Goal: Information Seeking & Learning: Learn about a topic

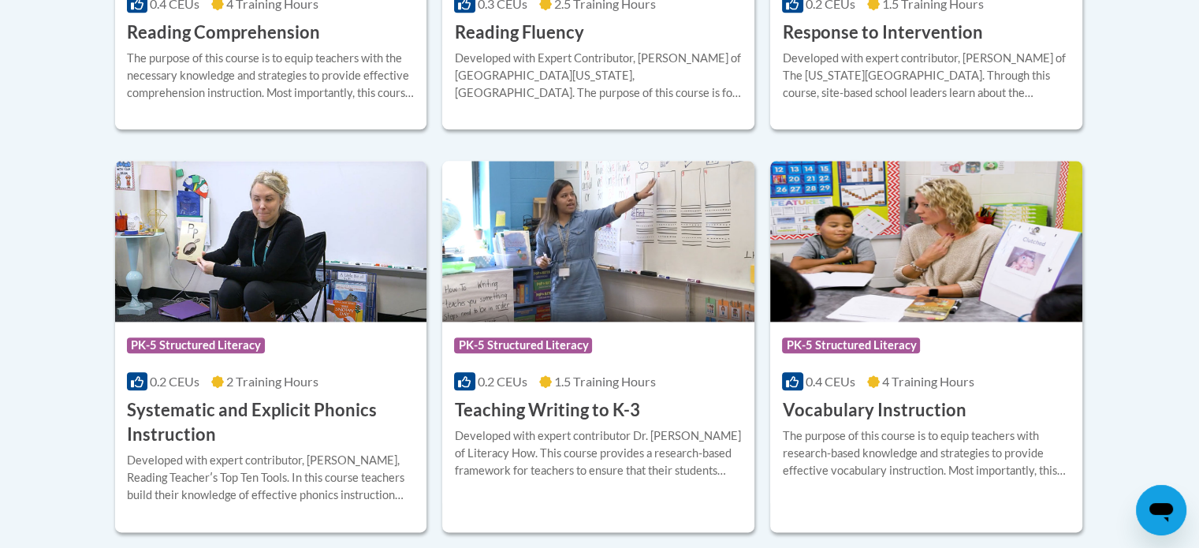
scroll to position [1750, 0]
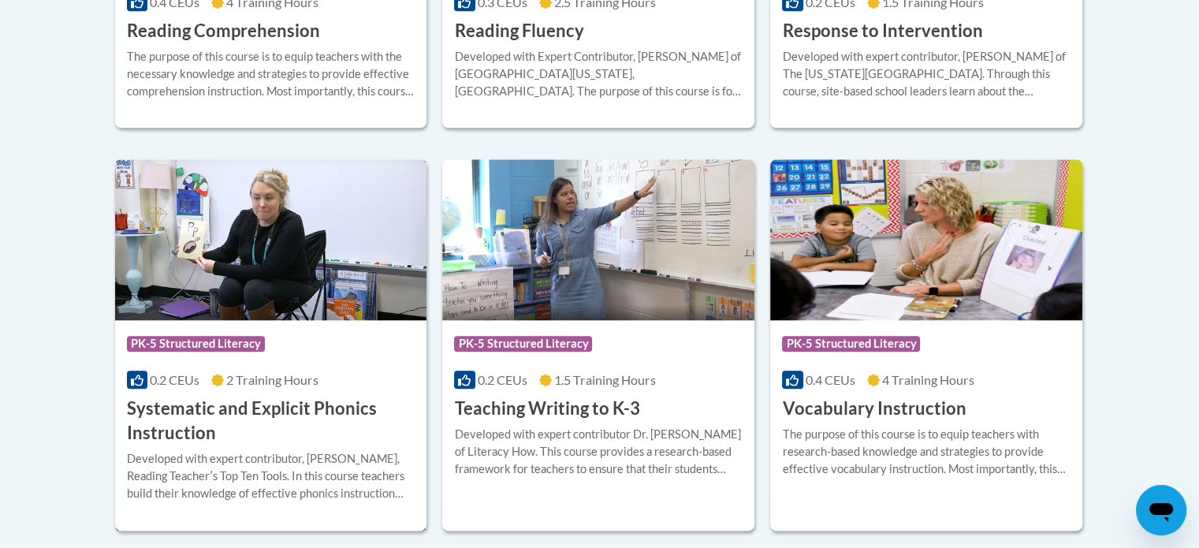
click at [338, 466] on div "Developed with expert contributor, Dr. Deborah Glaser, Reading Teacherʹs Top Te…" at bounding box center [271, 476] width 289 height 52
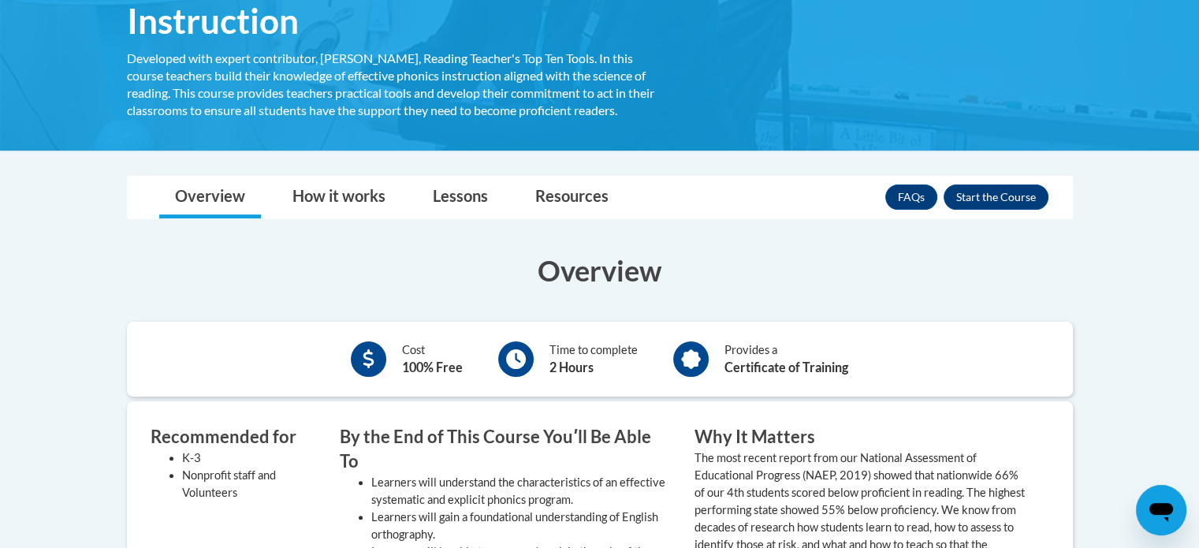
scroll to position [317, 0]
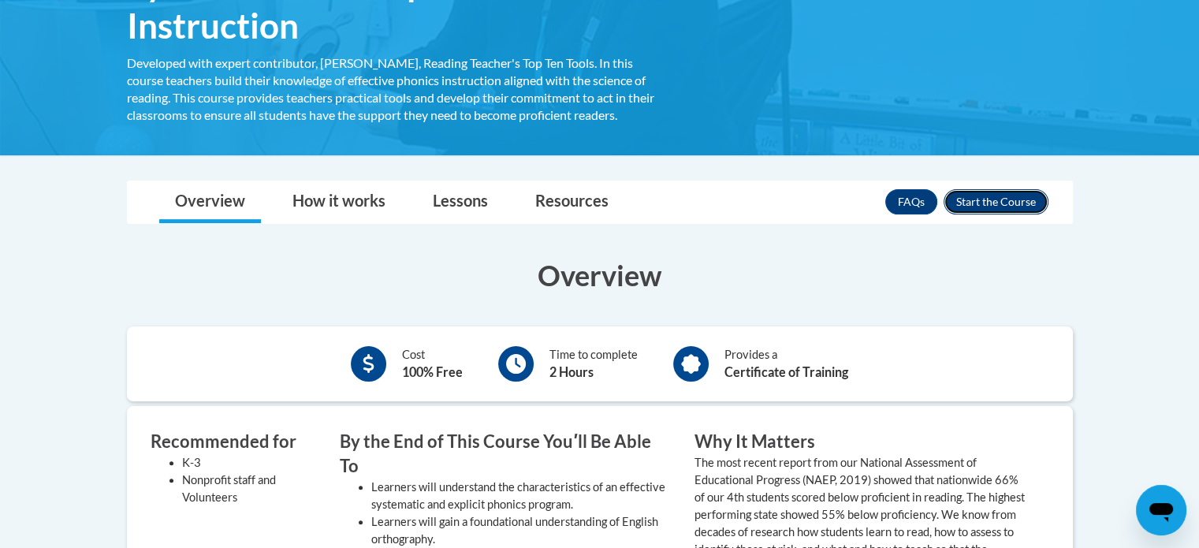
click at [996, 201] on button "Enroll" at bounding box center [996, 201] width 105 height 25
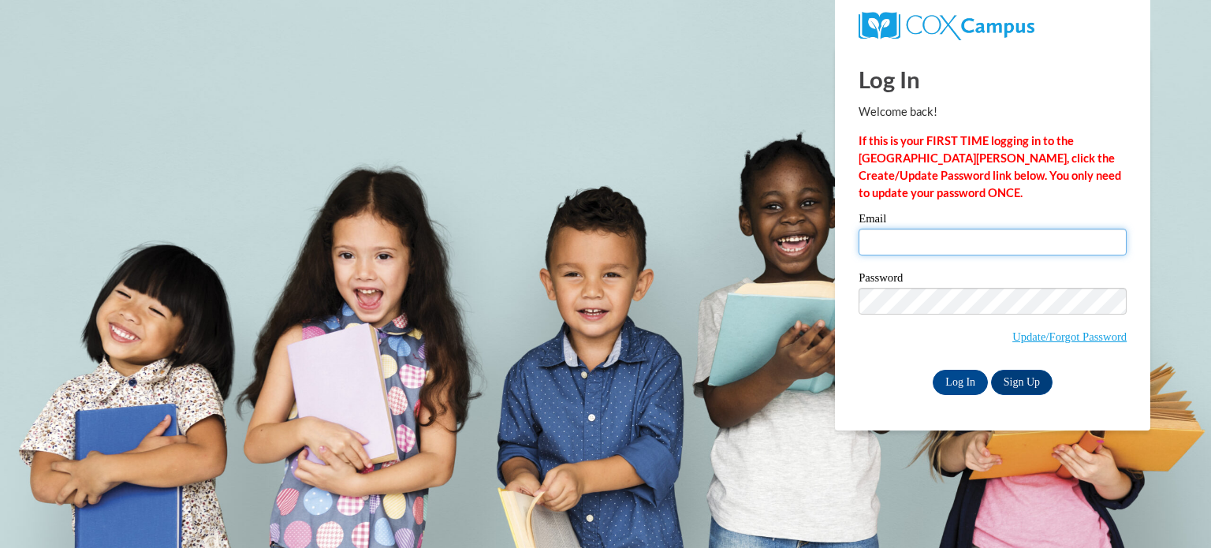
click at [976, 240] on input "Email" at bounding box center [993, 242] width 268 height 27
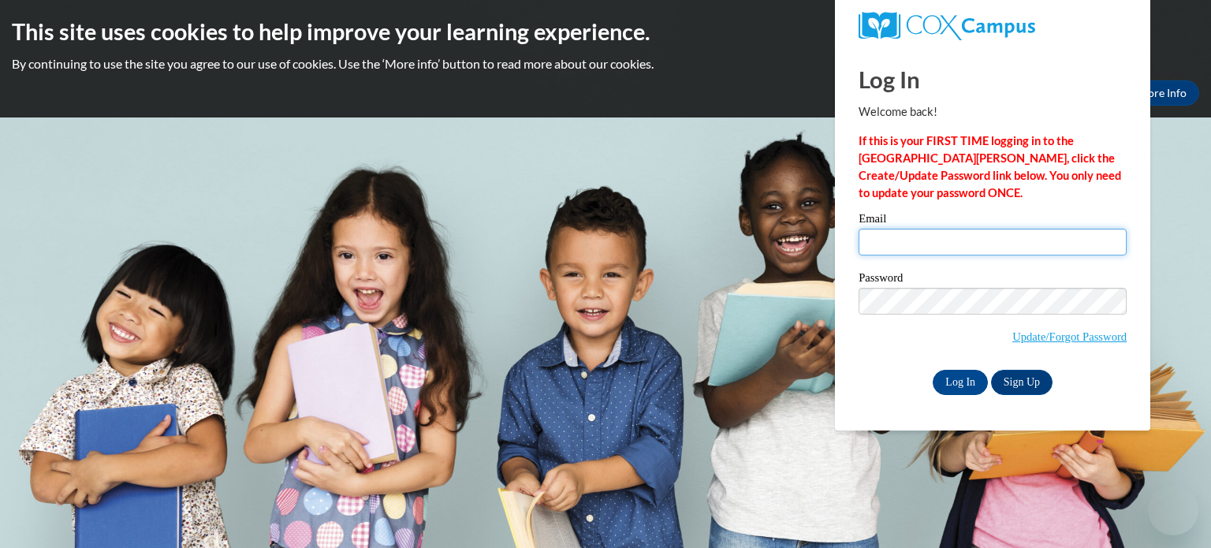
type input "zastrora@wauwatosa.k12.wi.us"
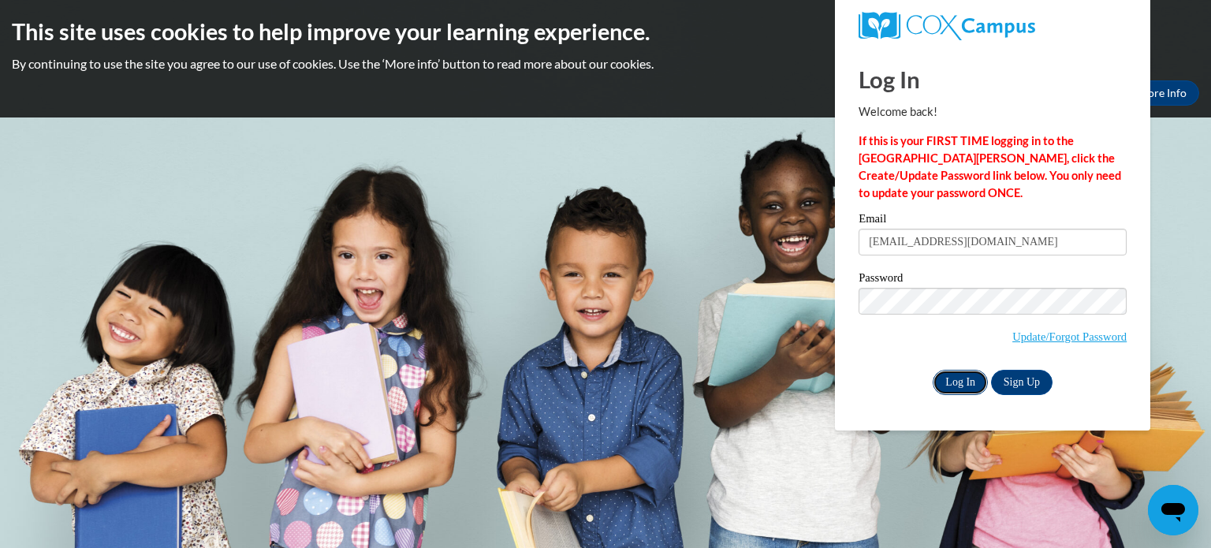
click at [962, 379] on input "Log In" at bounding box center [960, 382] width 55 height 25
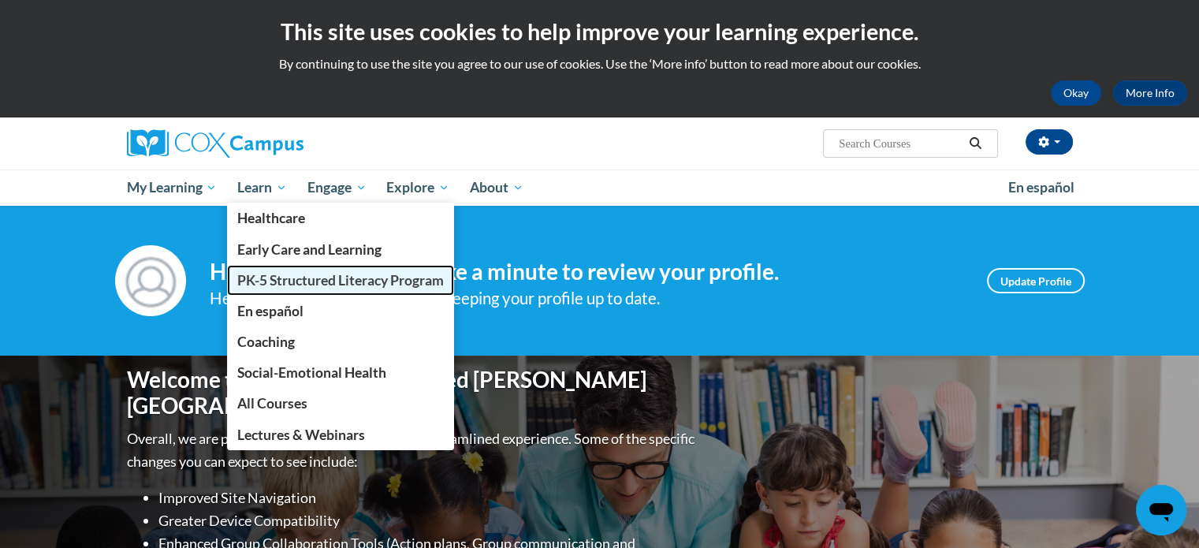
click at [274, 277] on span "PK-5 Structured Literacy Program" at bounding box center [340, 280] width 207 height 17
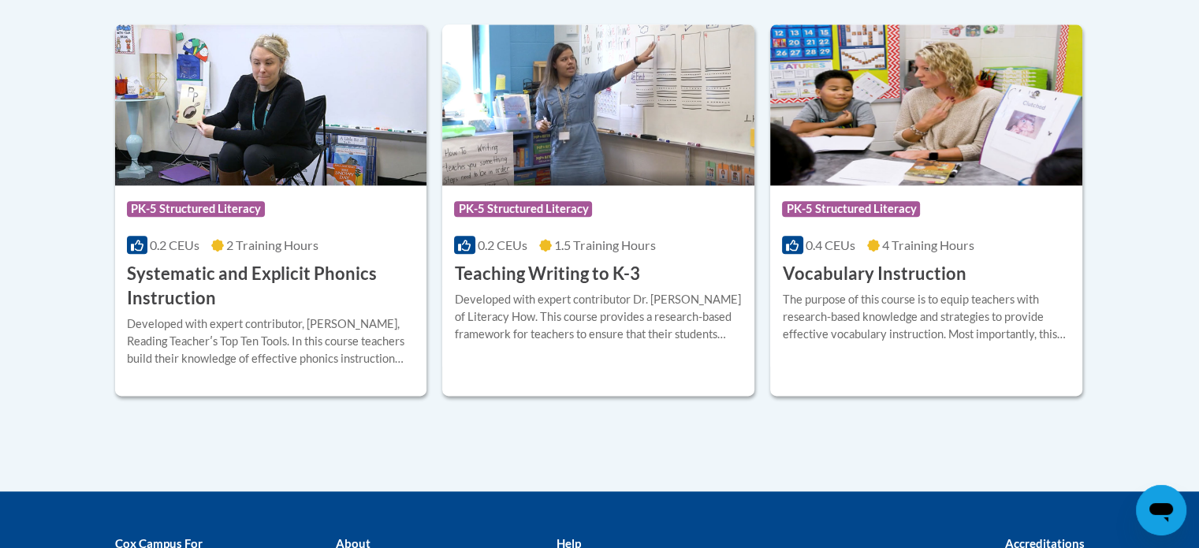
scroll to position [1885, 0]
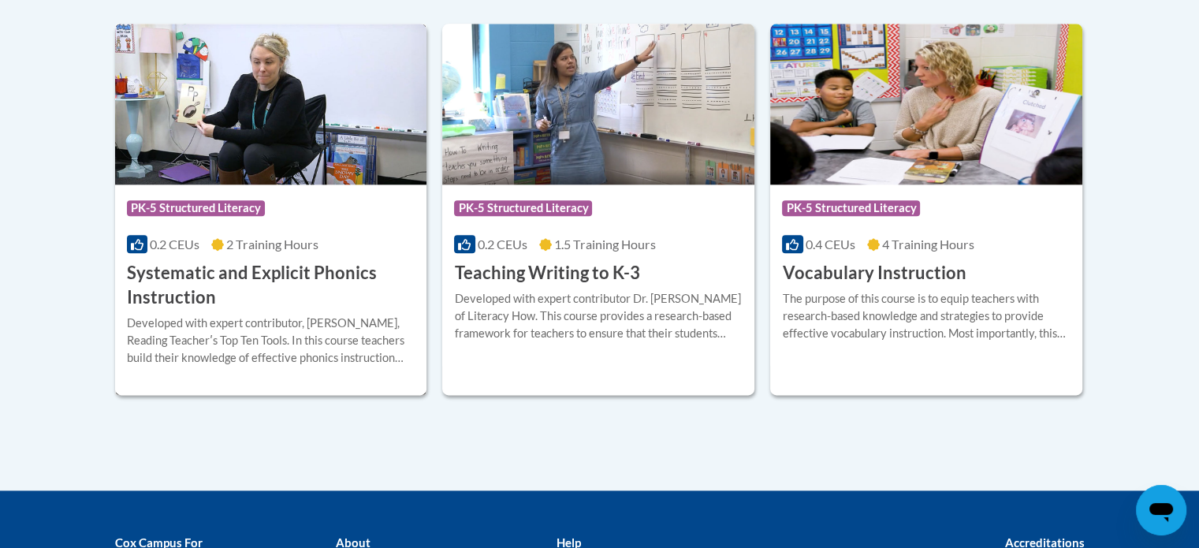
click at [328, 330] on div "Developed with expert contributor, Dr. Deborah Glaser, Reading Teacherʹs Top Te…" at bounding box center [271, 341] width 289 height 52
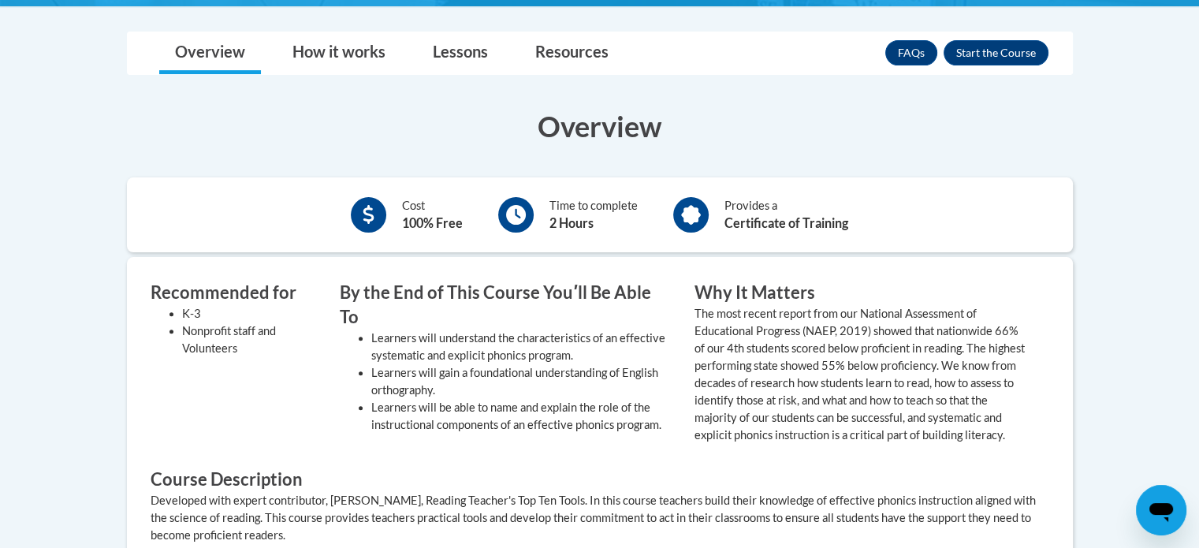
scroll to position [432, 0]
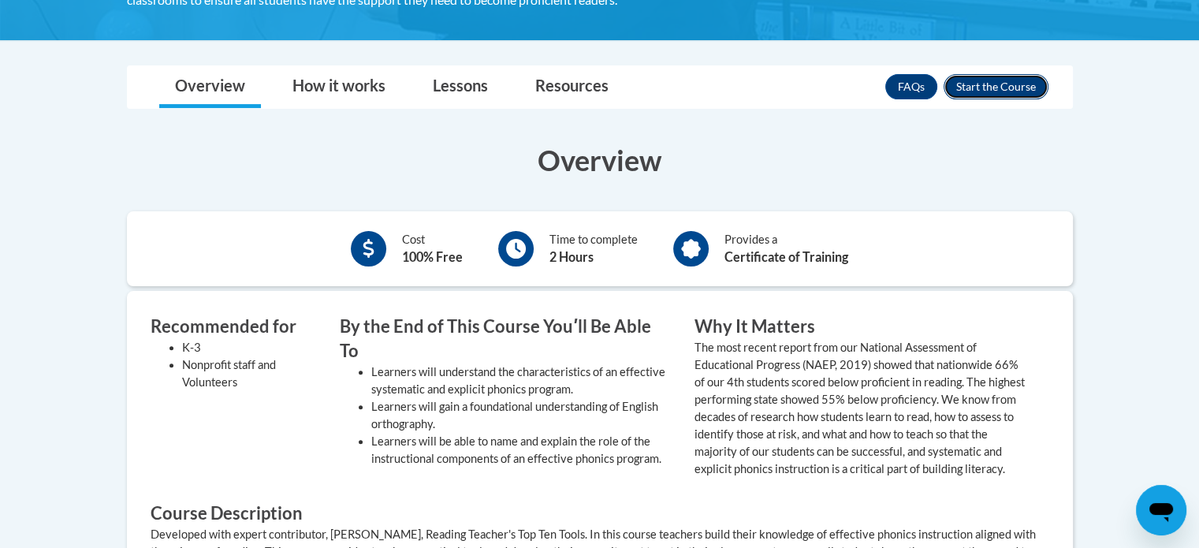
click at [1009, 85] on button "Enroll" at bounding box center [996, 86] width 105 height 25
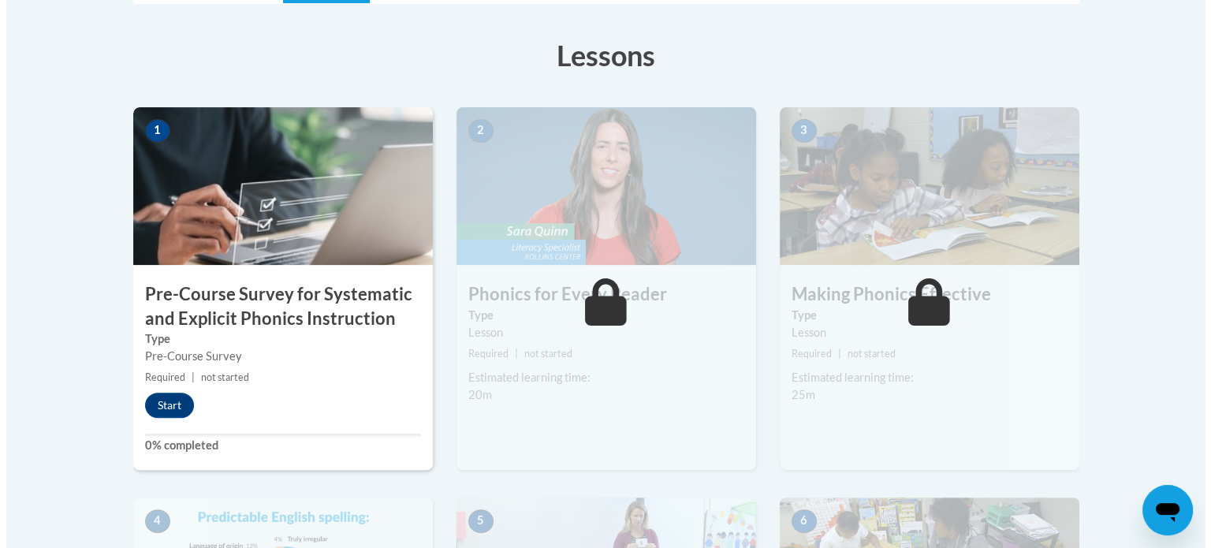
scroll to position [423, 0]
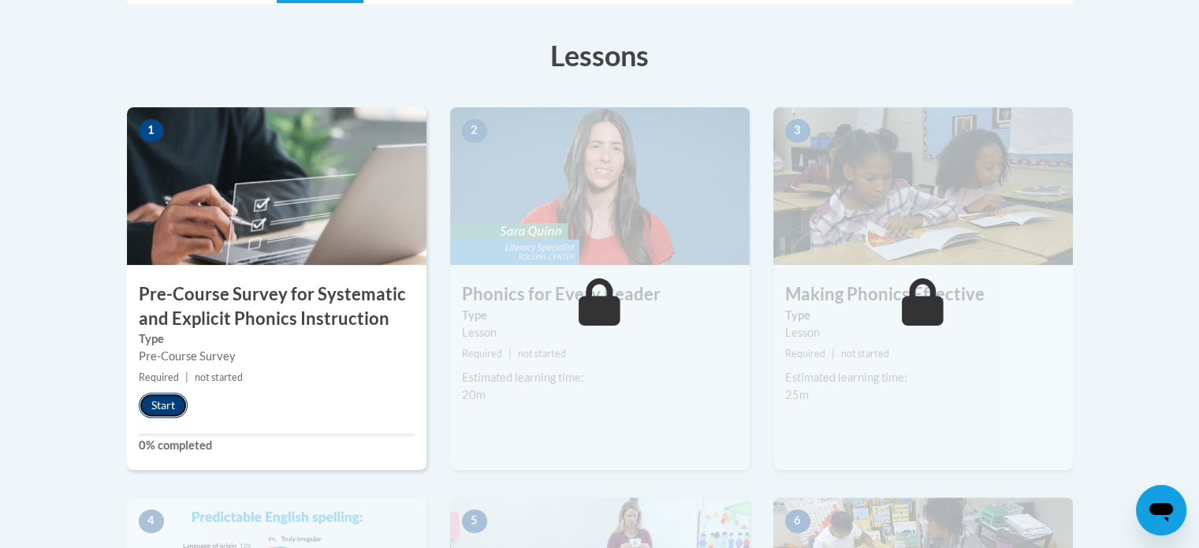
click at [163, 407] on button "Start" at bounding box center [163, 405] width 49 height 25
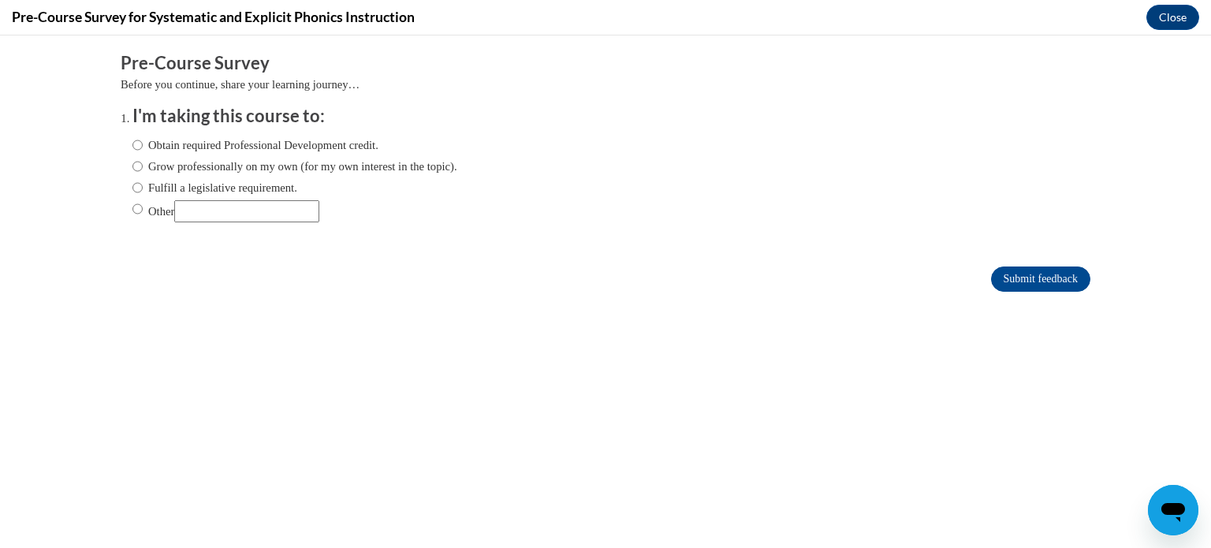
scroll to position [0, 0]
click at [136, 185] on label "Fulfill a legislative requirement." at bounding box center [214, 187] width 165 height 17
click at [136, 185] on input "Fulfill a legislative requirement." at bounding box center [137, 187] width 10 height 17
radio input "true"
click at [1040, 282] on input "Submit feedback" at bounding box center [1040, 279] width 99 height 25
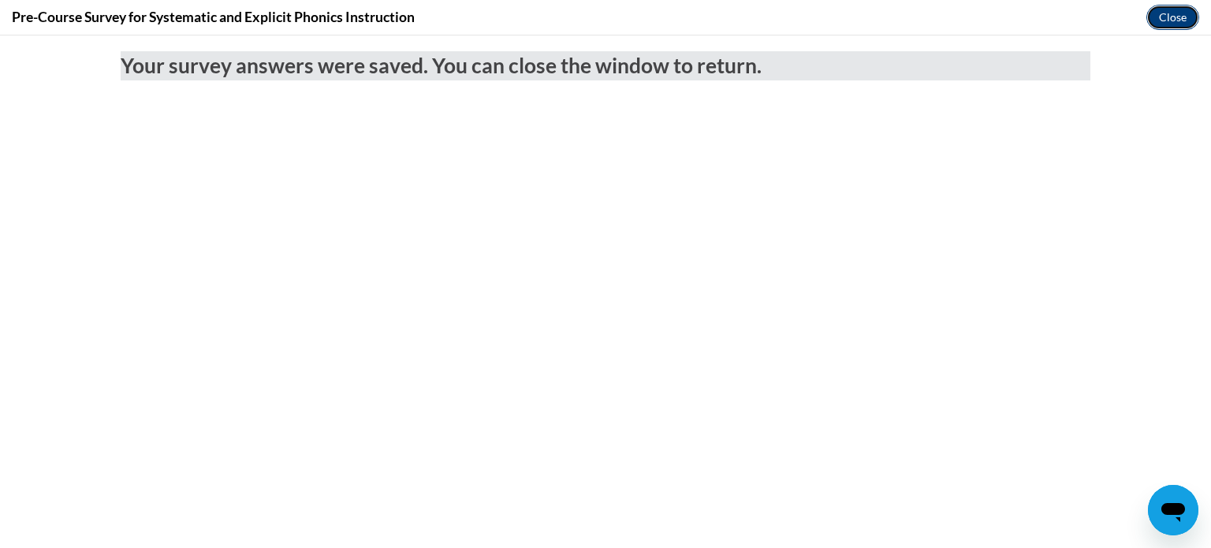
click at [1165, 18] on button "Close" at bounding box center [1173, 17] width 53 height 25
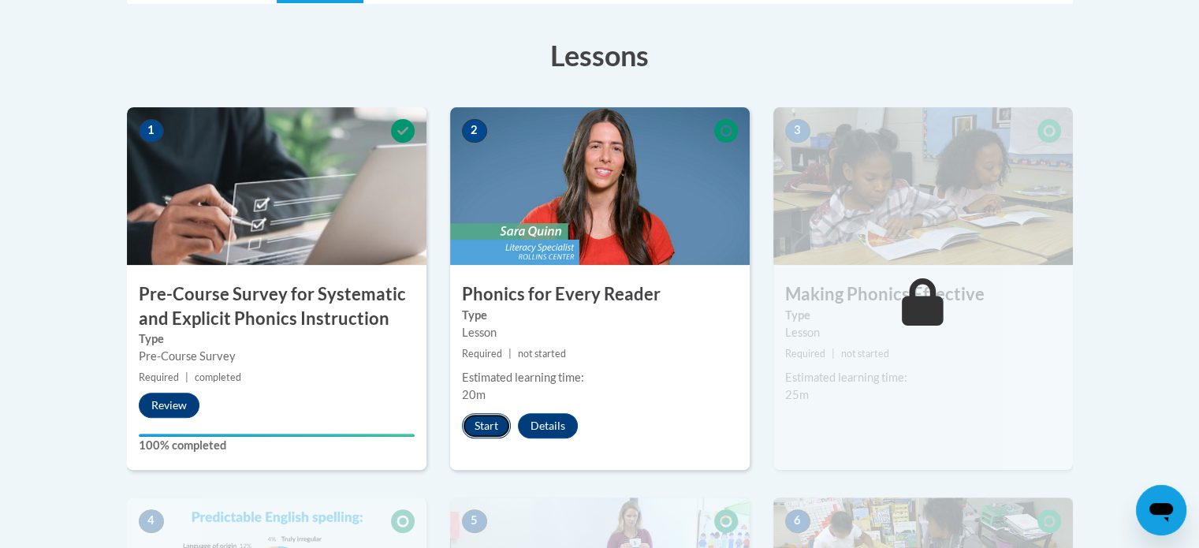
click at [477, 421] on button "Start" at bounding box center [486, 425] width 49 height 25
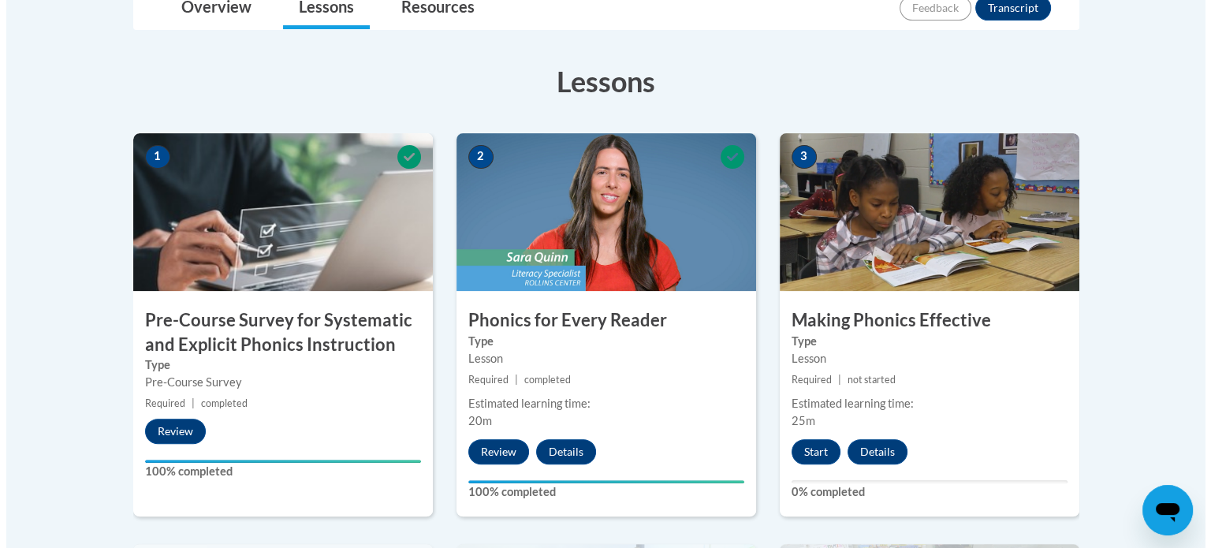
scroll to position [399, 0]
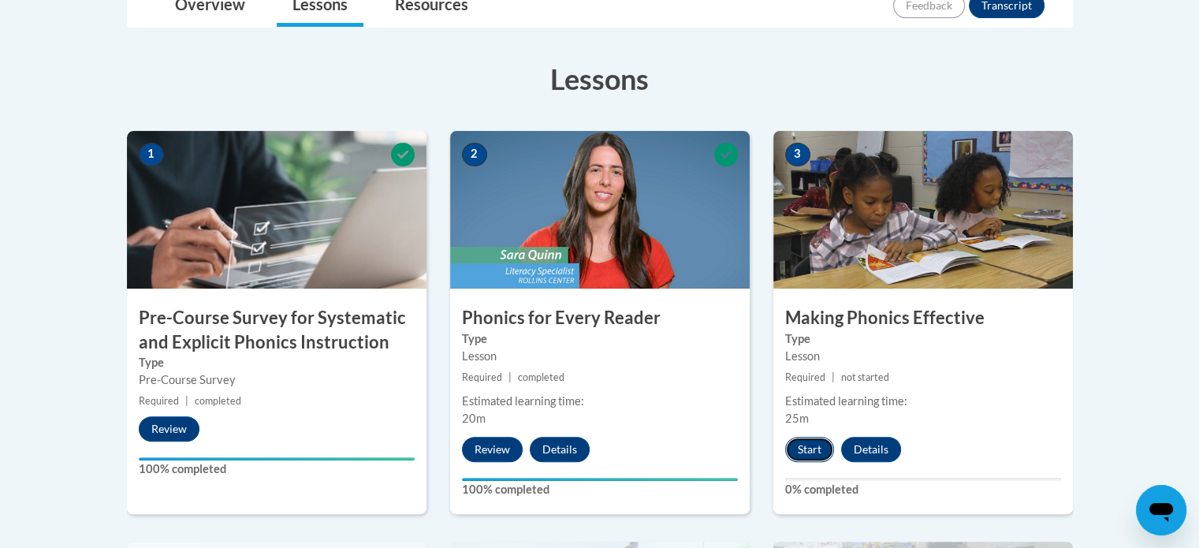
click at [813, 447] on button "Start" at bounding box center [809, 449] width 49 height 25
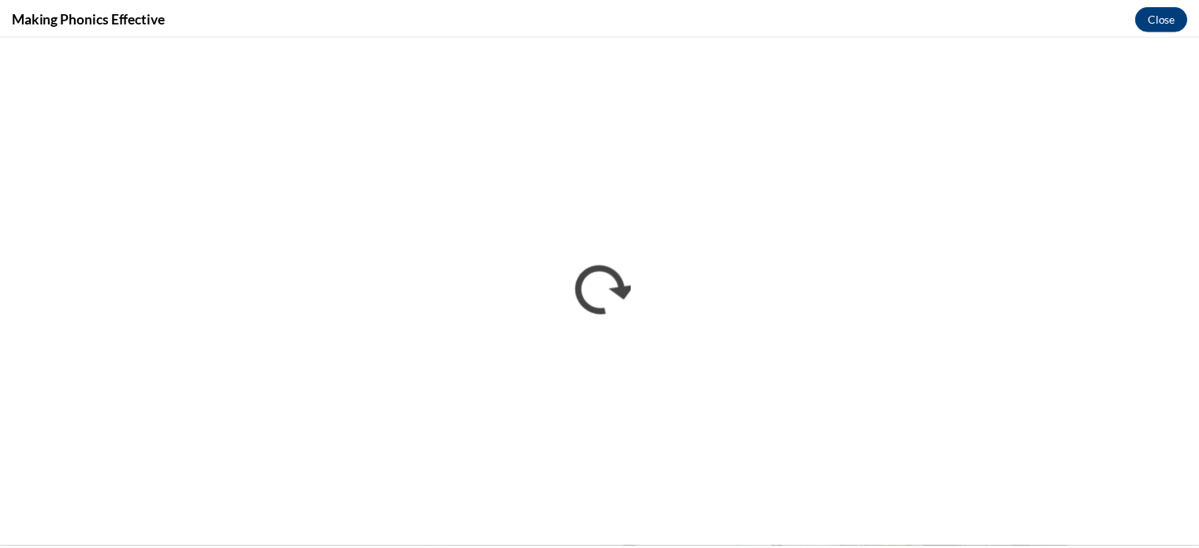
scroll to position [0, 0]
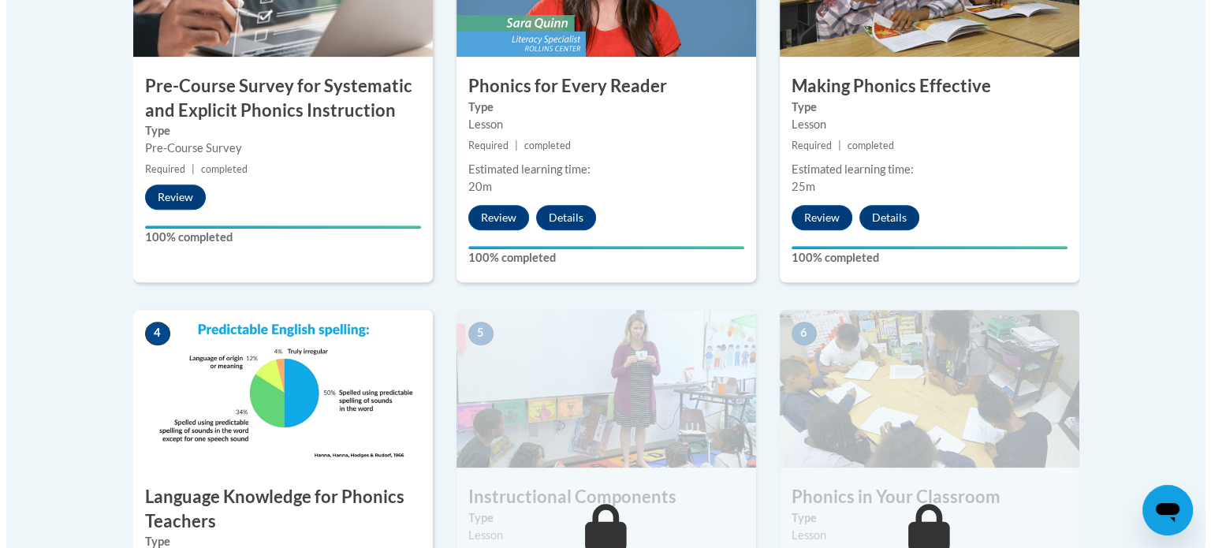
scroll to position [792, 0]
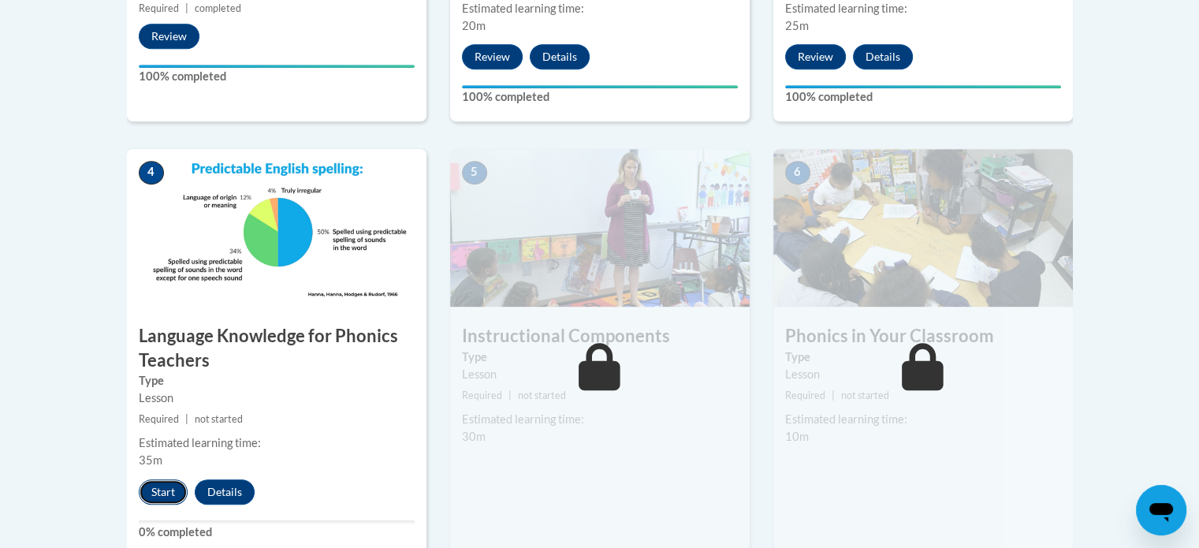
click at [153, 501] on button "Start" at bounding box center [163, 491] width 49 height 25
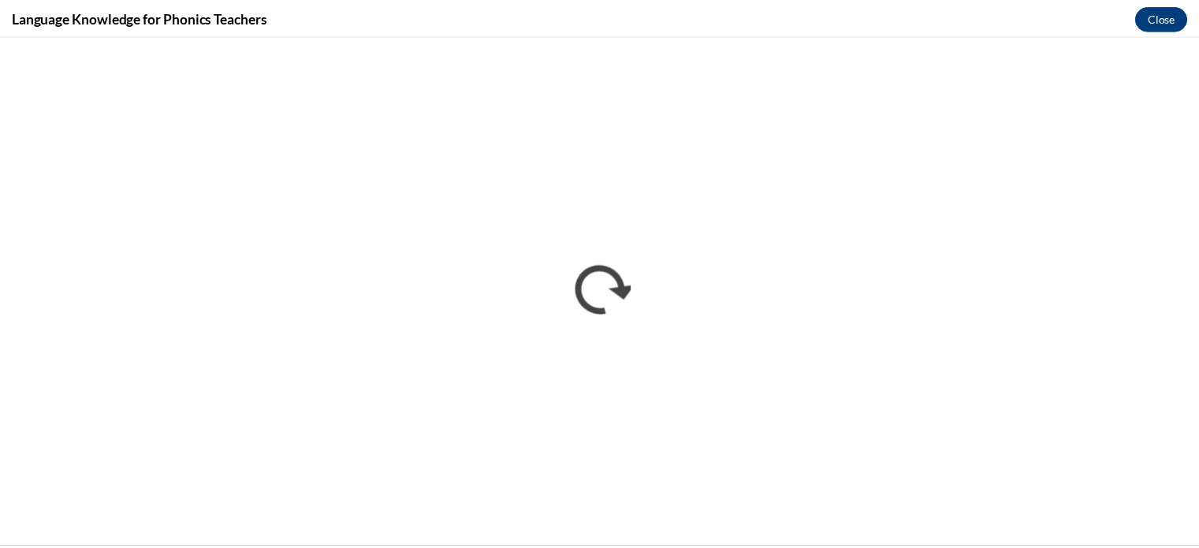
scroll to position [0, 0]
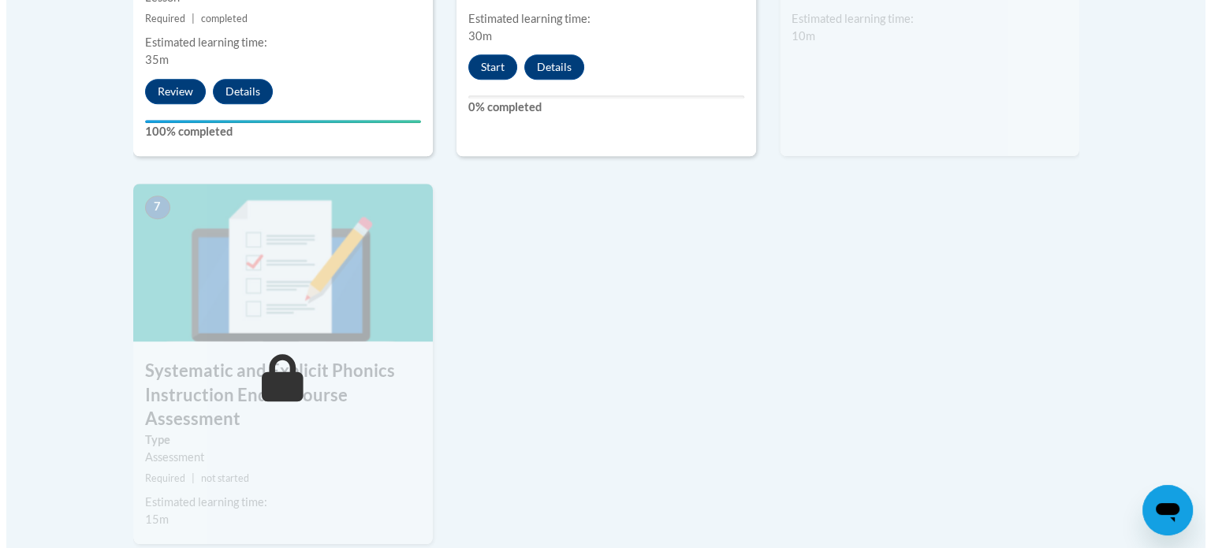
scroll to position [1193, 0]
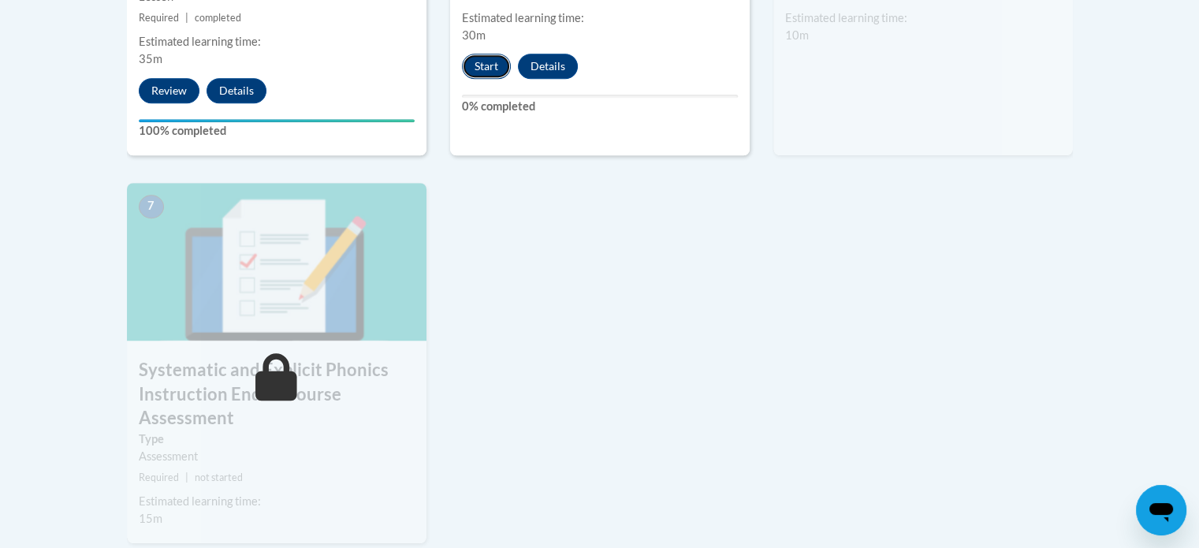
click at [489, 77] on button "Start" at bounding box center [486, 66] width 49 height 25
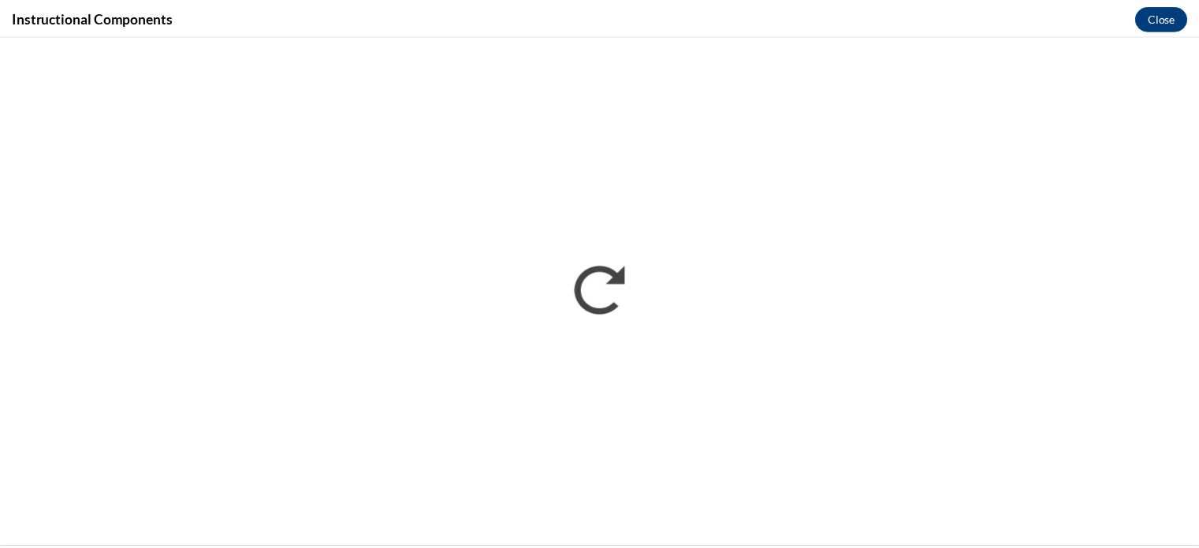
scroll to position [0, 0]
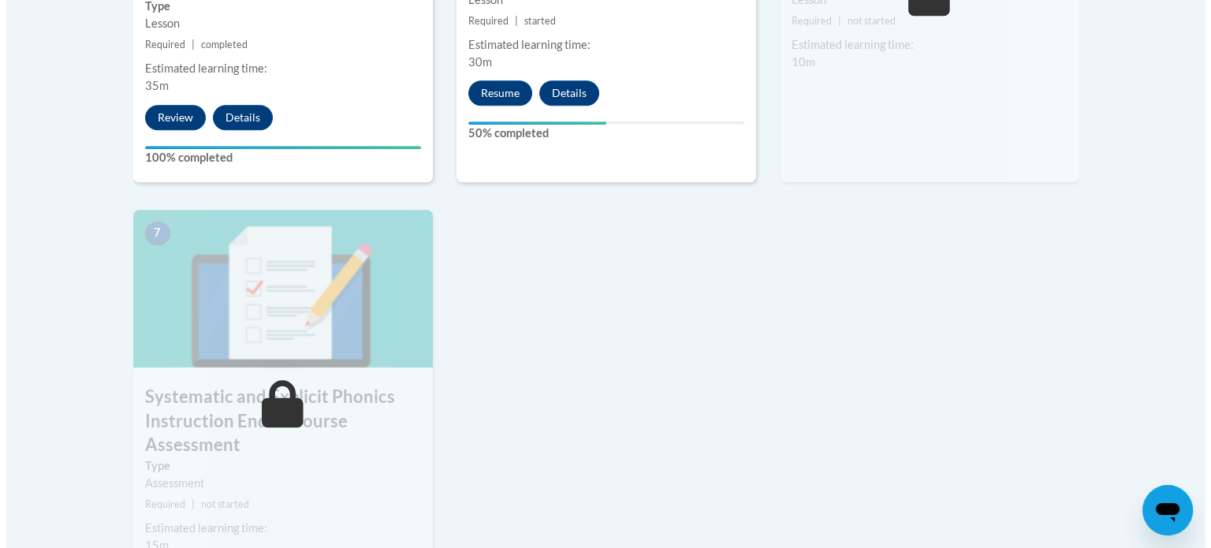
scroll to position [1167, 0]
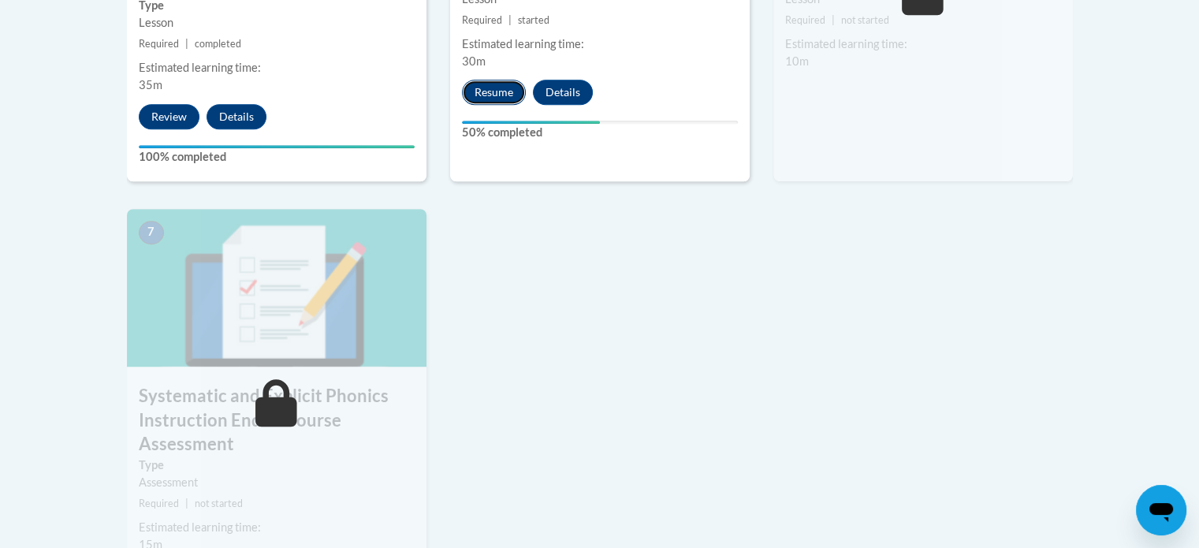
click at [502, 96] on button "Resume" at bounding box center [494, 92] width 64 height 25
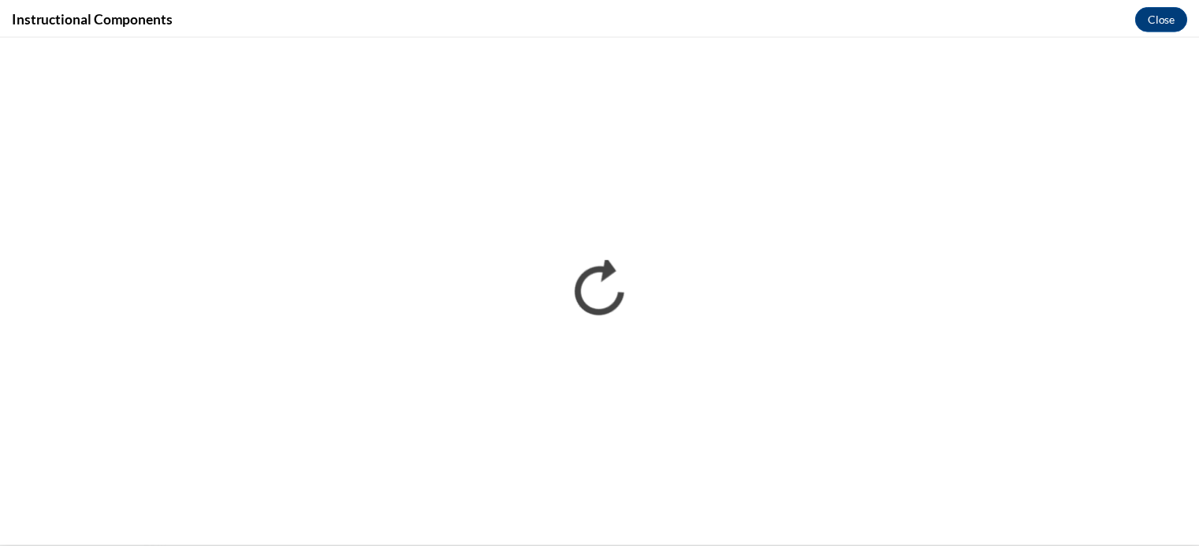
scroll to position [0, 0]
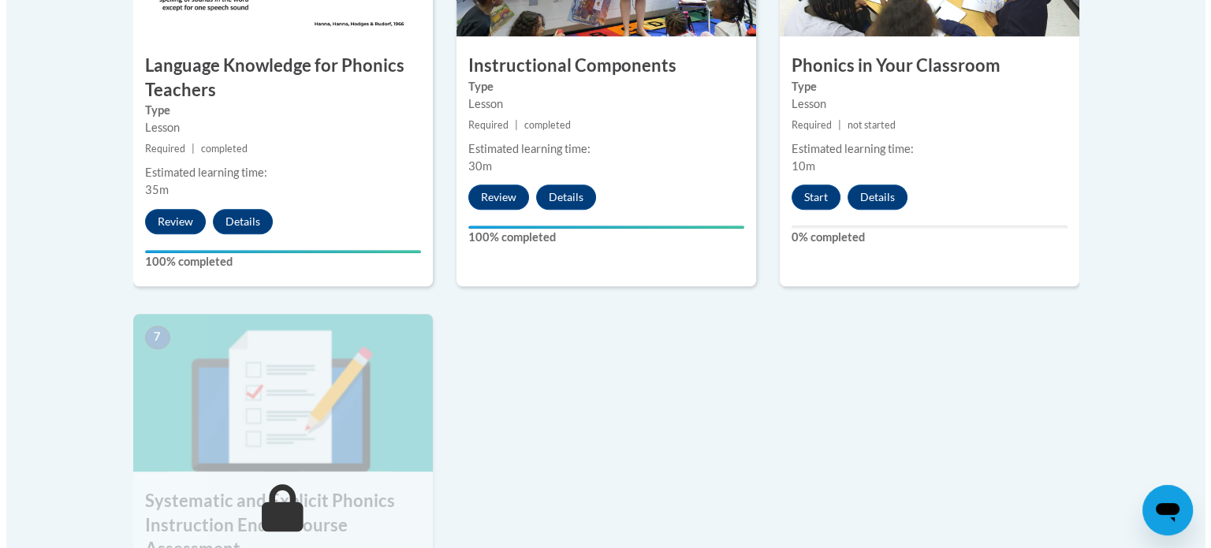
scroll to position [1068, 0]
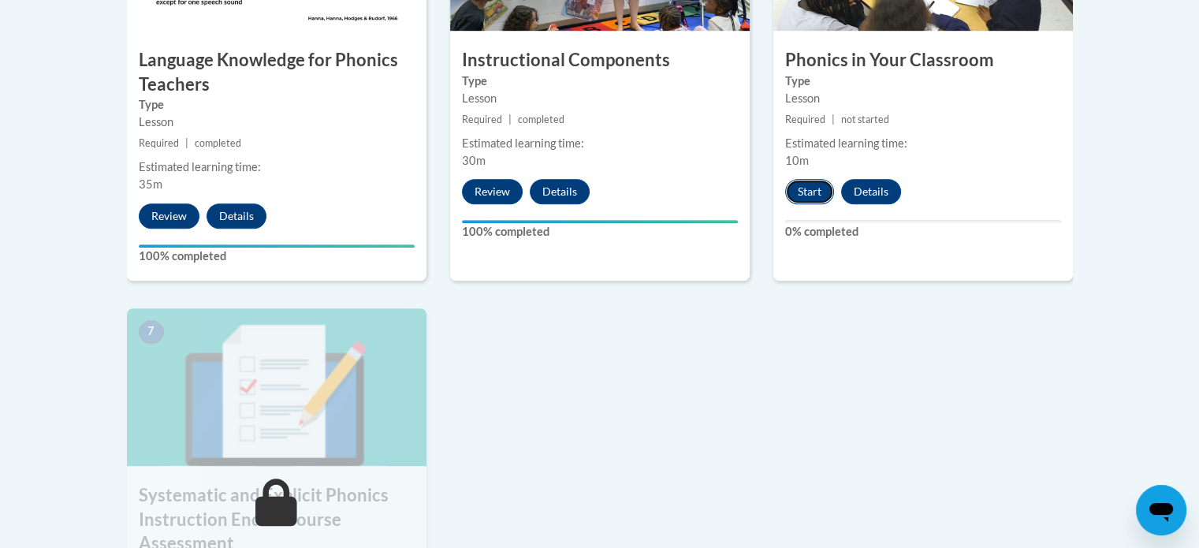
click at [811, 196] on button "Start" at bounding box center [809, 191] width 49 height 25
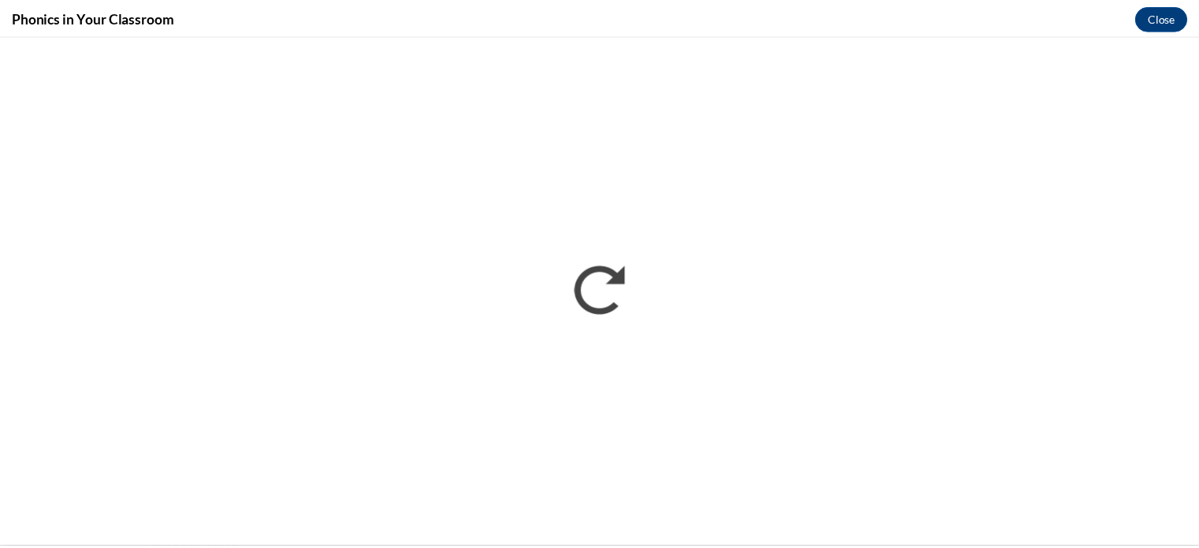
scroll to position [0, 0]
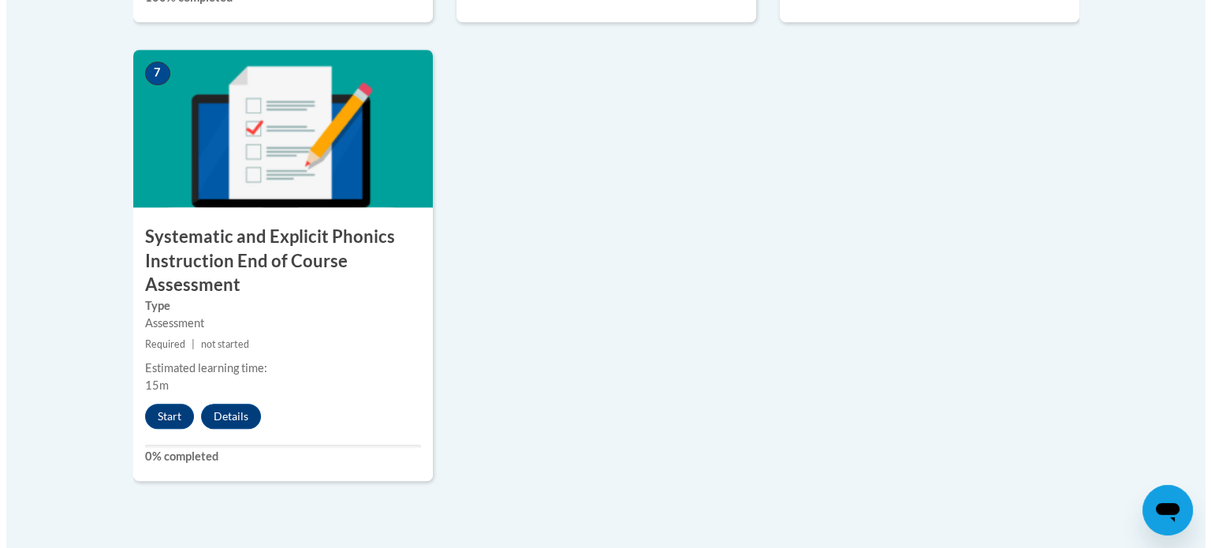
scroll to position [1328, 0]
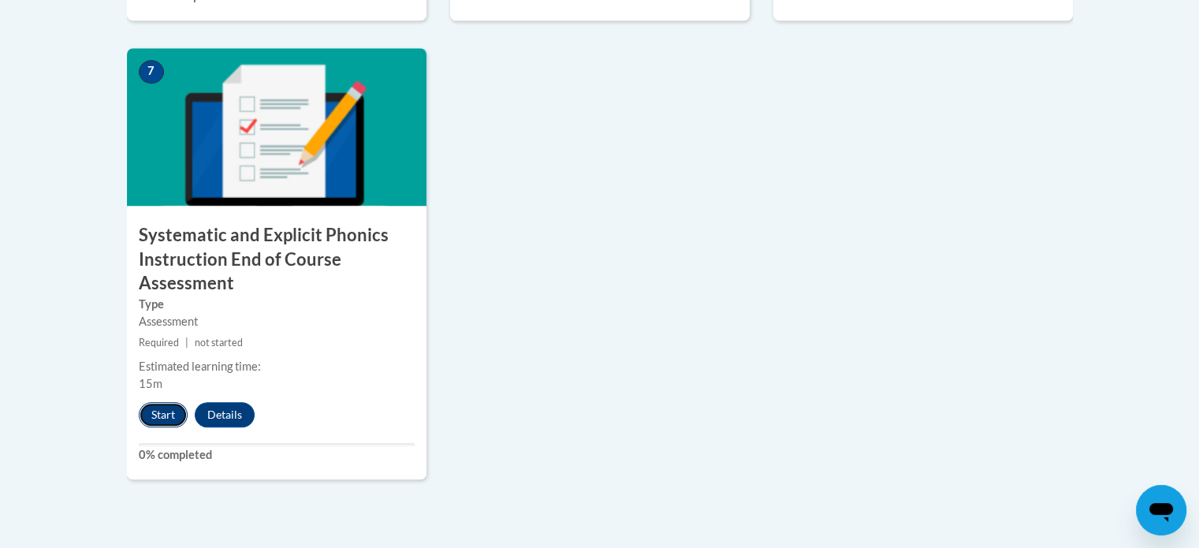
click at [144, 416] on button "Start" at bounding box center [163, 414] width 49 height 25
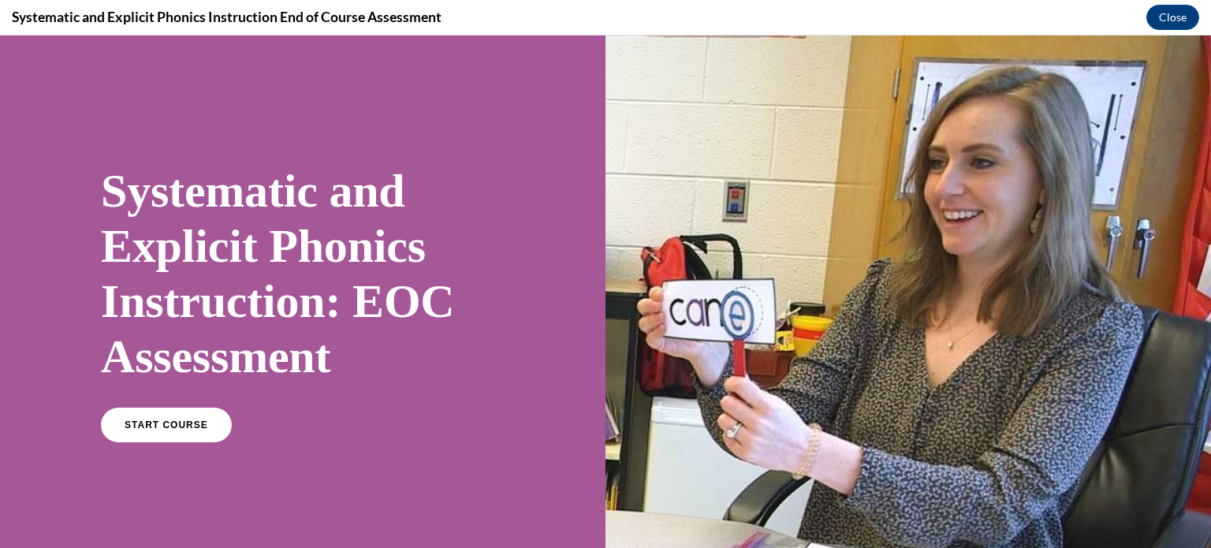
scroll to position [0, 0]
click at [182, 429] on span "START COURSE" at bounding box center [166, 426] width 88 height 12
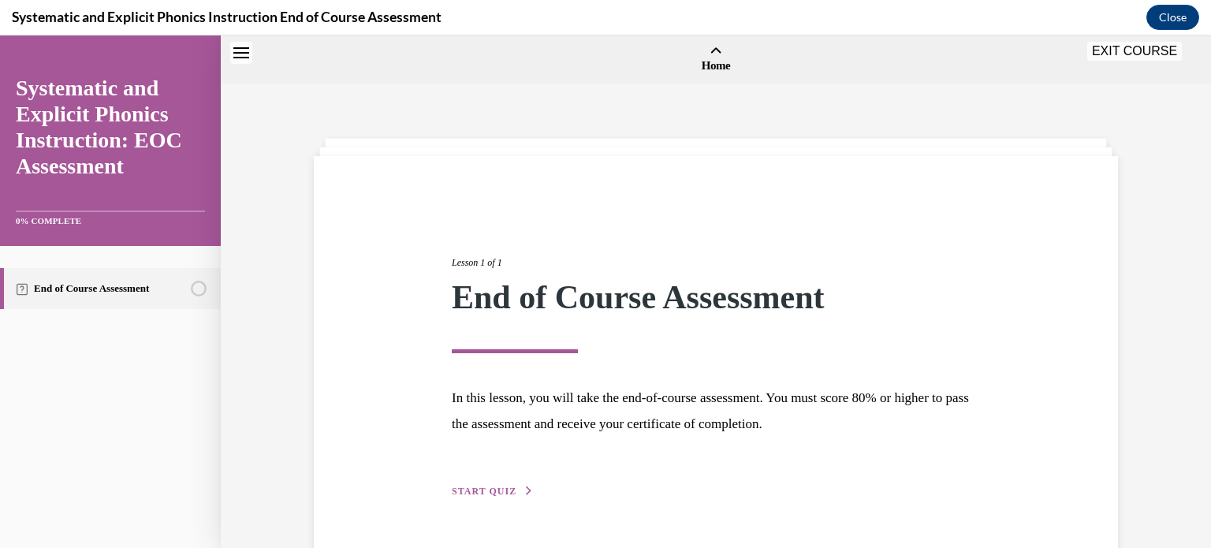
scroll to position [49, 0]
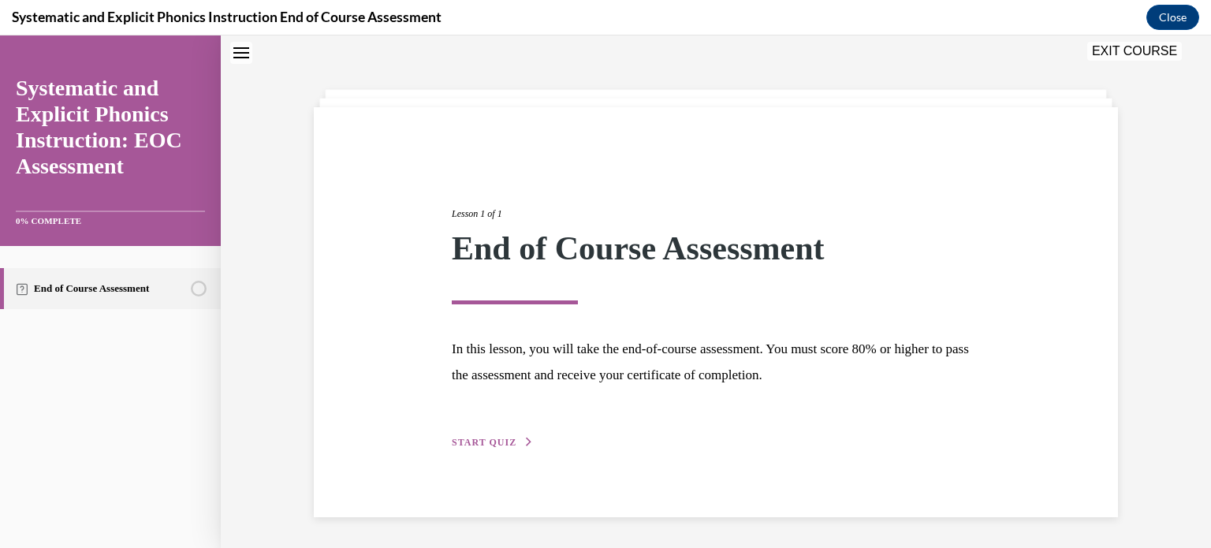
click at [492, 441] on span "START QUIZ" at bounding box center [484, 442] width 65 height 11
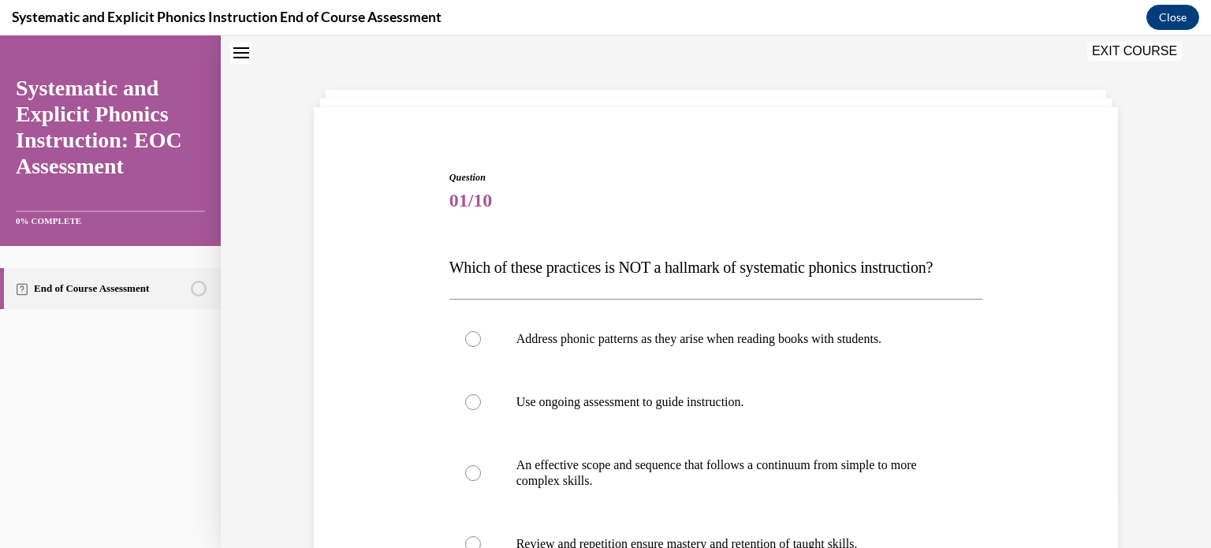
scroll to position [47, 0]
click at [551, 345] on p "Address phonic patterns as they arise when reading books with students." at bounding box center [730, 341] width 427 height 16
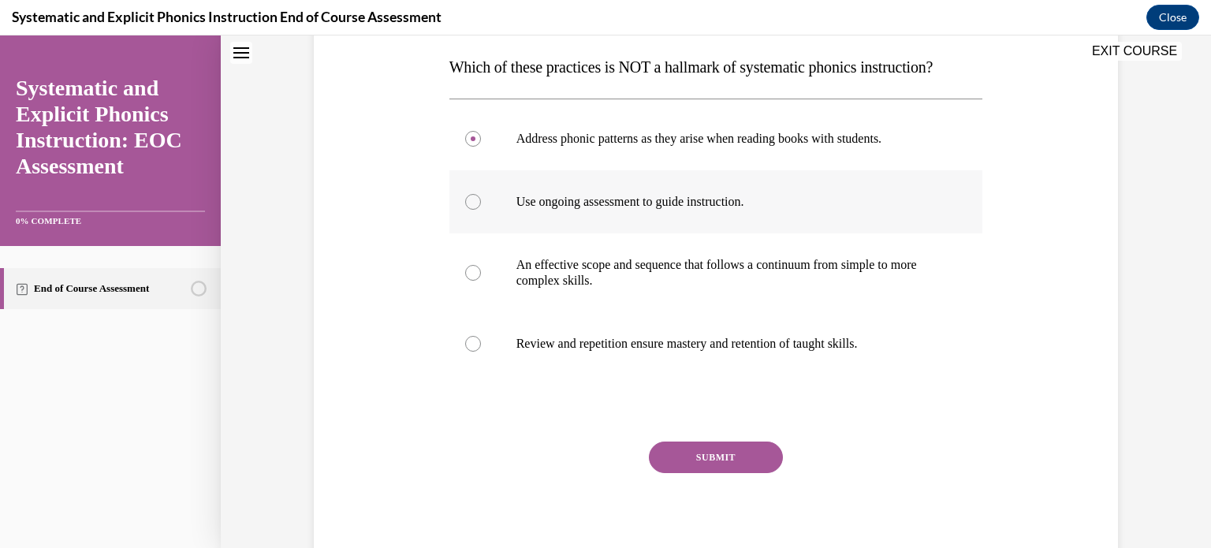
scroll to position [249, 0]
click at [712, 464] on button "SUBMIT" at bounding box center [716, 458] width 134 height 32
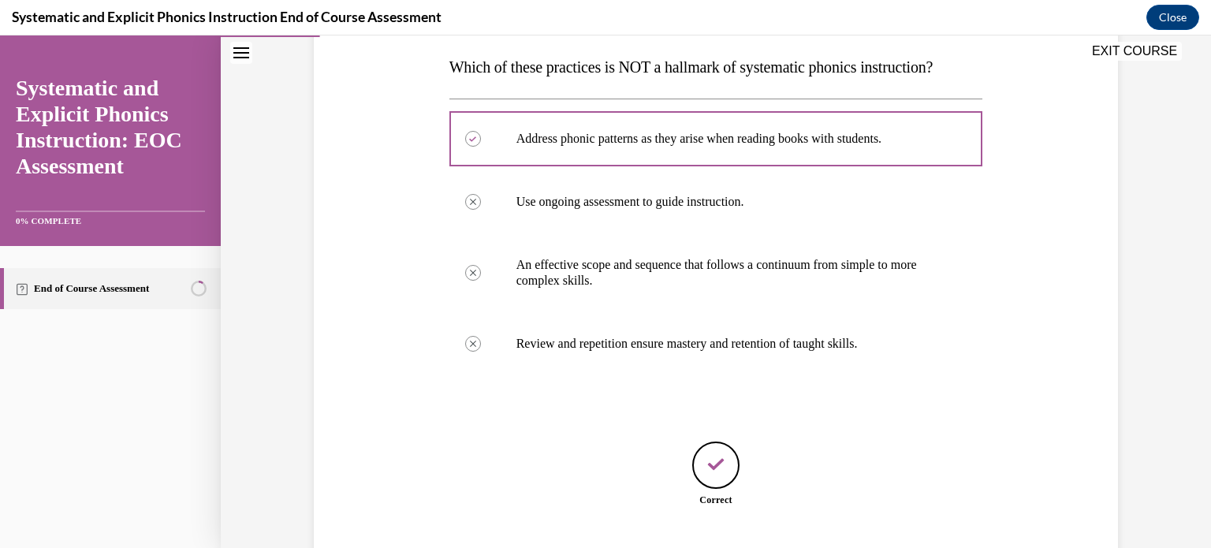
scroll to position [352, 0]
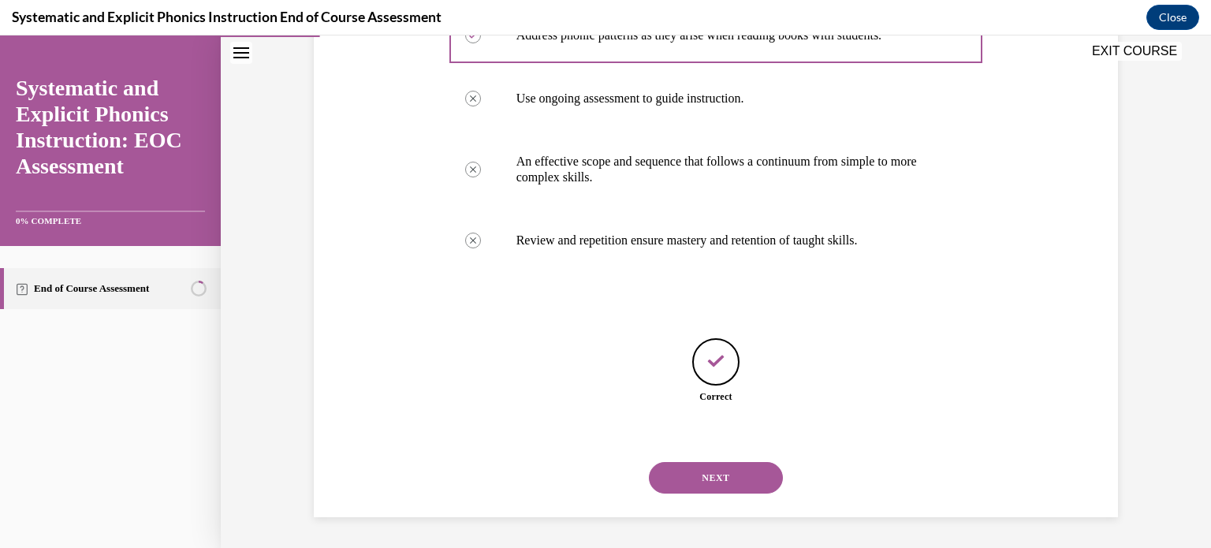
click at [712, 464] on button "NEXT" at bounding box center [716, 478] width 134 height 32
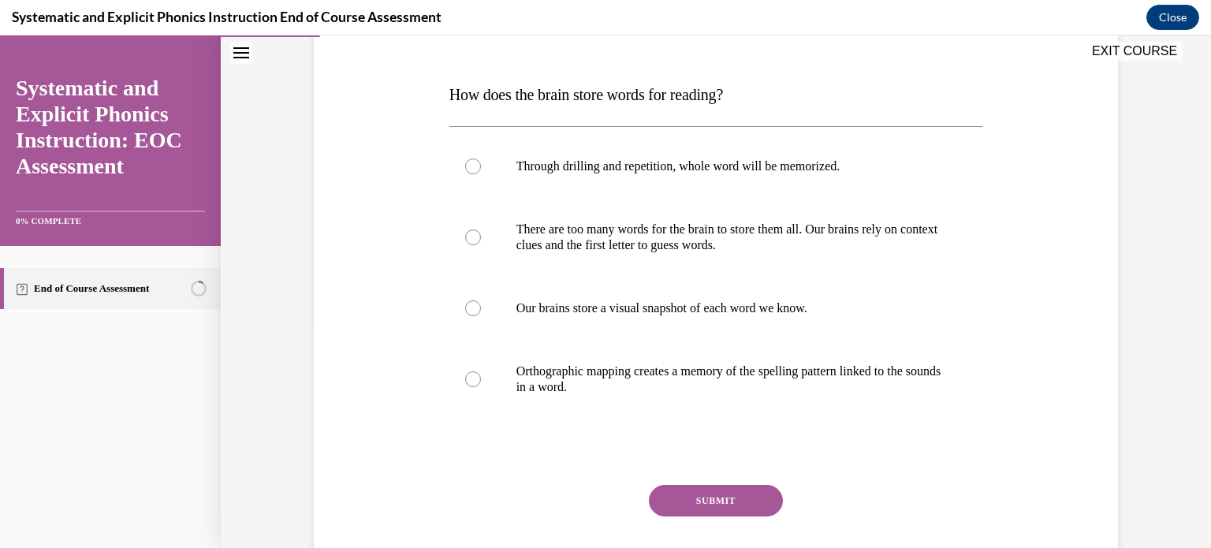
scroll to position [223, 0]
click at [766, 367] on p "Orthographic mapping creates a memory of the spelling pattern linked to the sou…" at bounding box center [730, 378] width 427 height 32
click at [751, 505] on button "SUBMIT" at bounding box center [716, 499] width 134 height 32
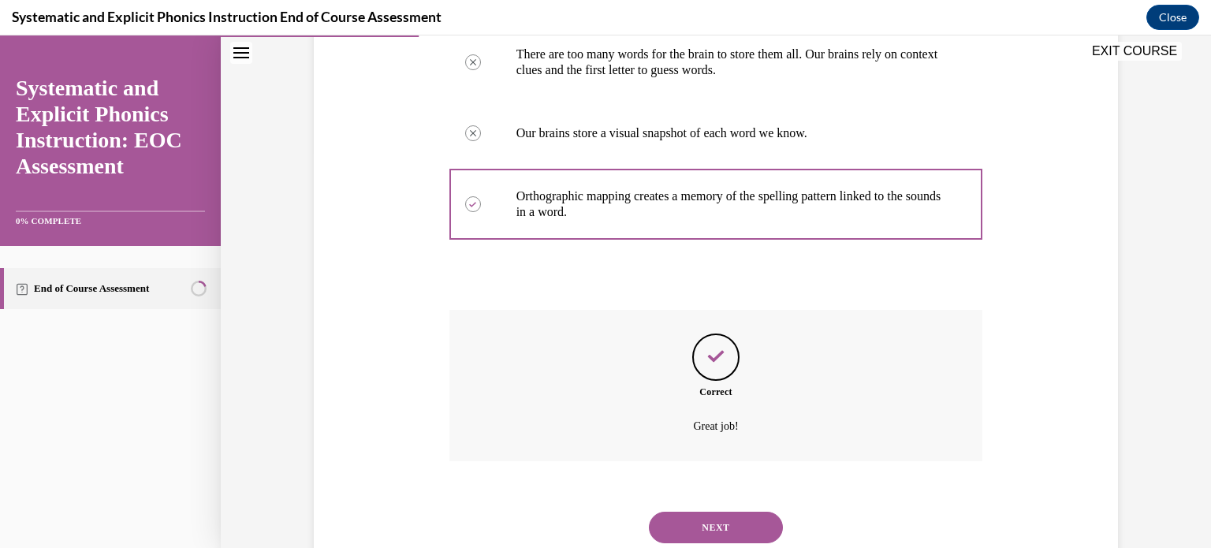
scroll to position [446, 0]
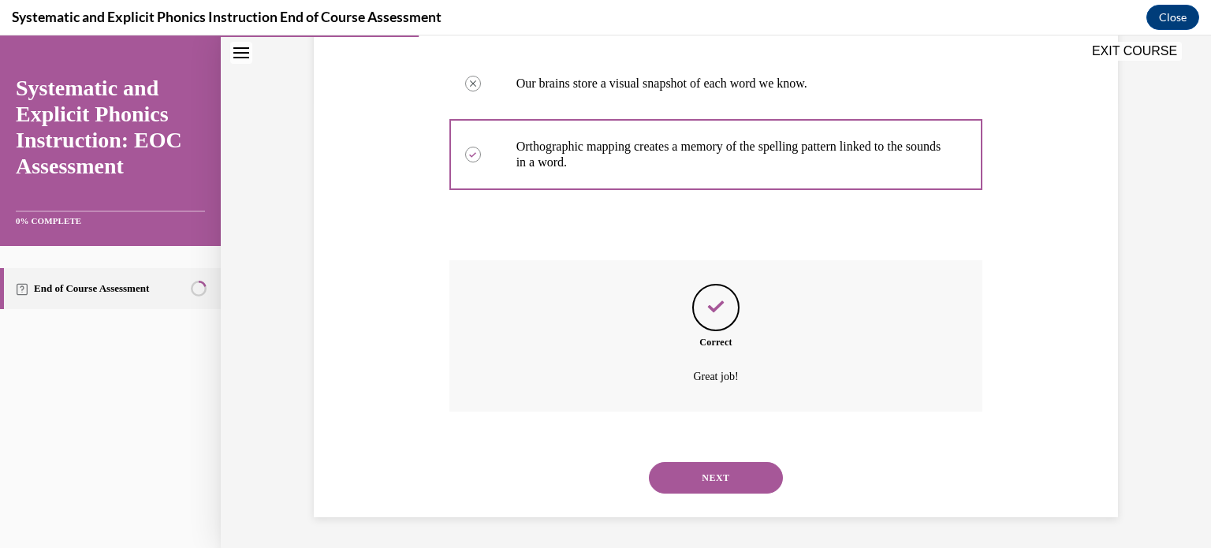
click at [744, 479] on button "NEXT" at bounding box center [716, 478] width 134 height 32
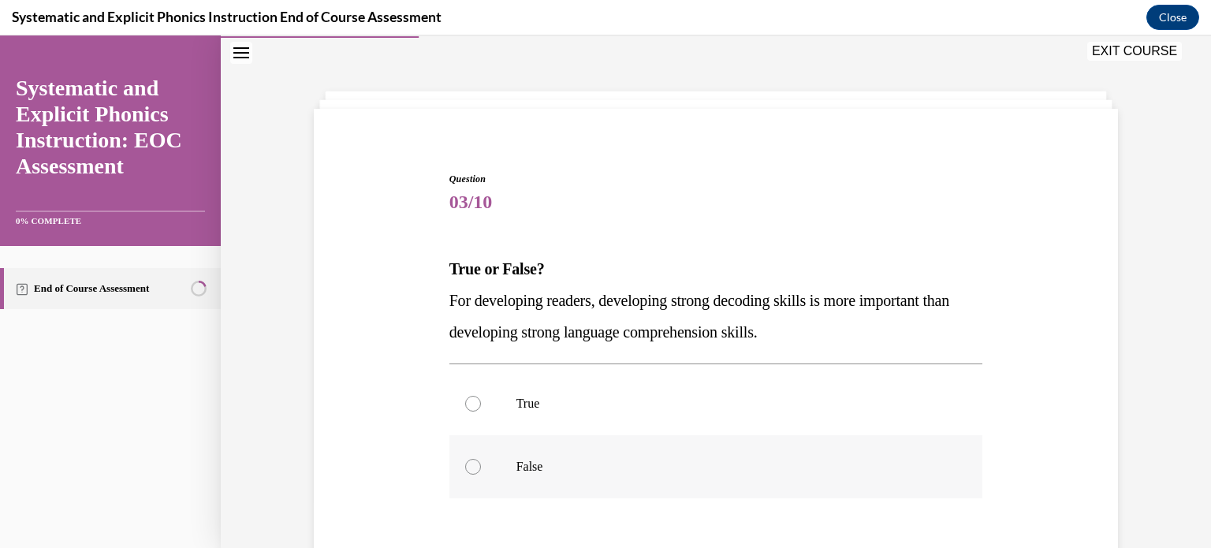
click at [615, 488] on div at bounding box center [716, 466] width 534 height 63
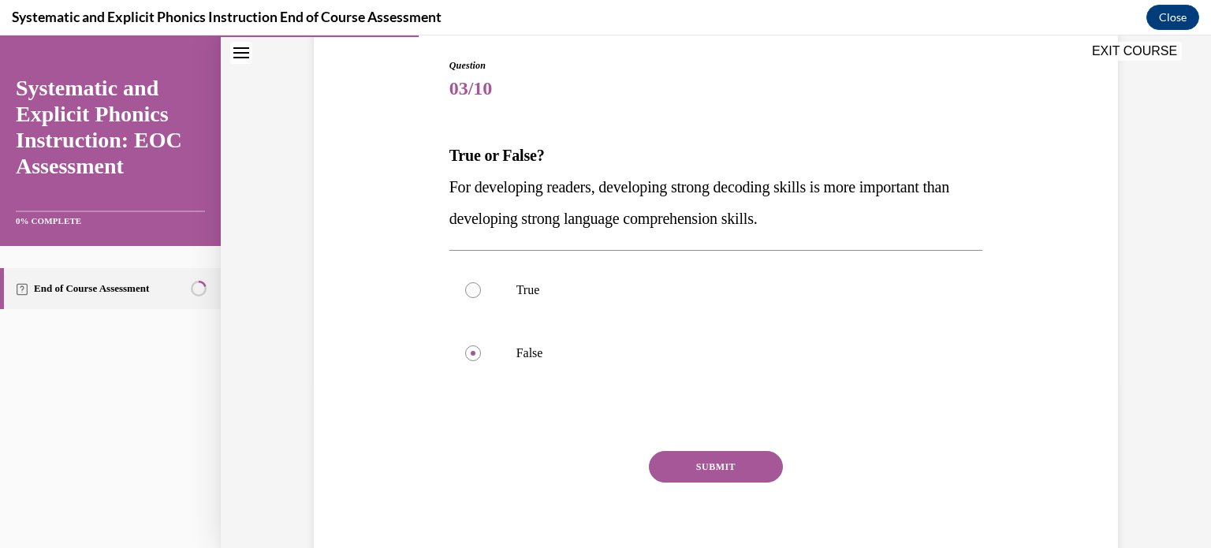
click at [694, 464] on button "SUBMIT" at bounding box center [716, 467] width 134 height 32
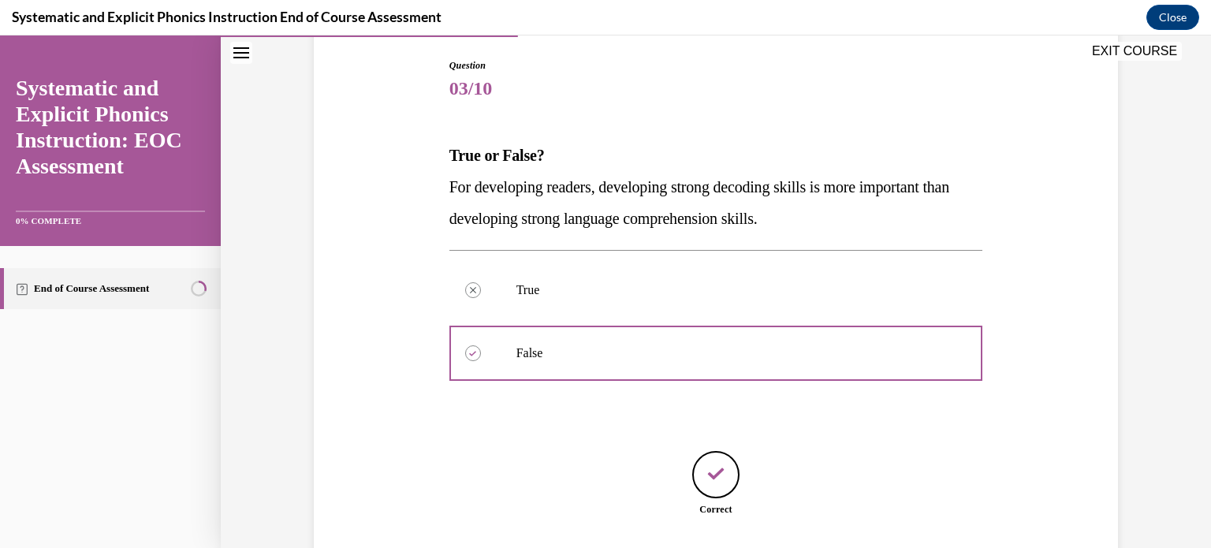
scroll to position [274, 0]
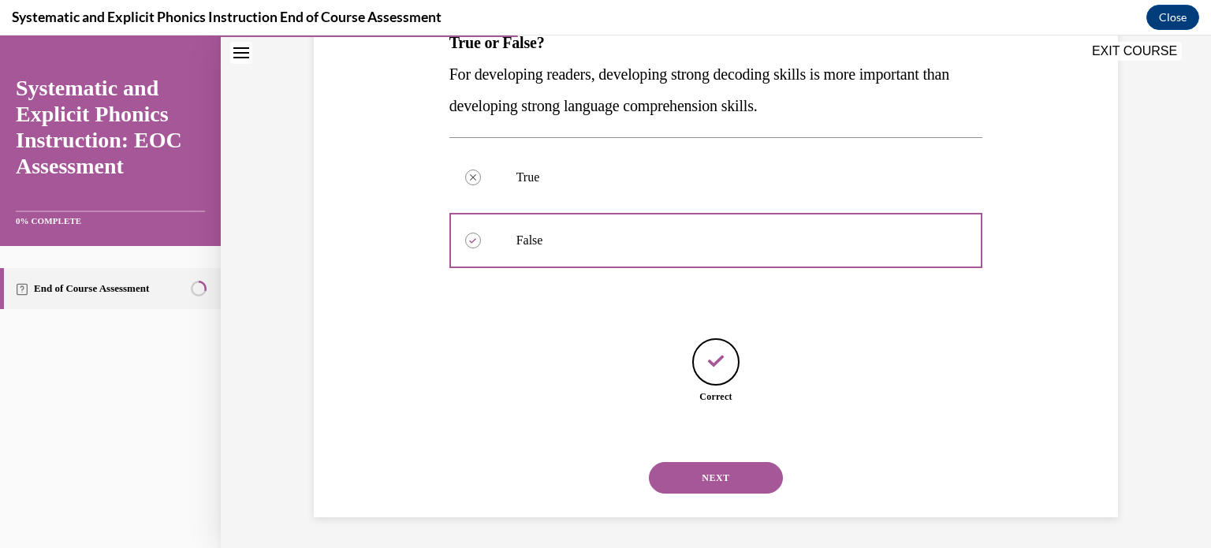
click at [694, 464] on button "NEXT" at bounding box center [716, 478] width 134 height 32
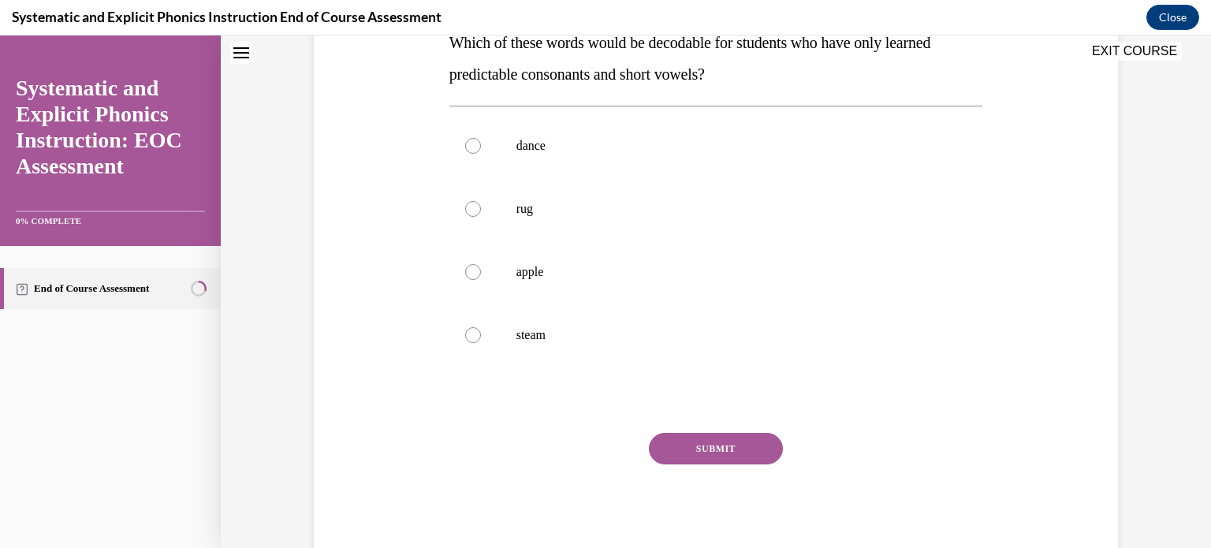
scroll to position [47, 0]
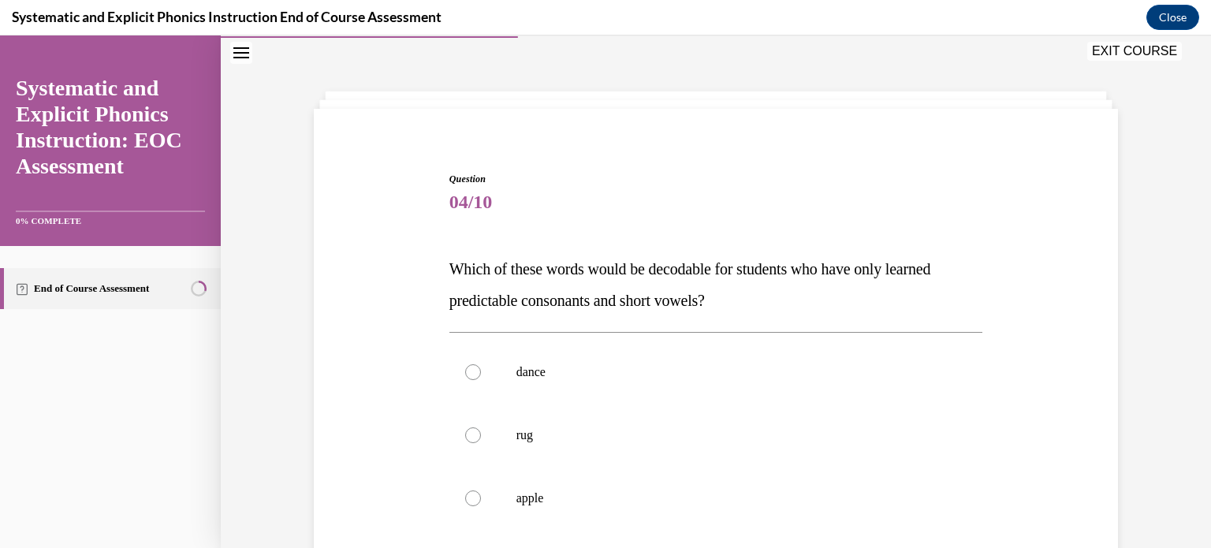
click at [694, 464] on div at bounding box center [716, 435] width 534 height 63
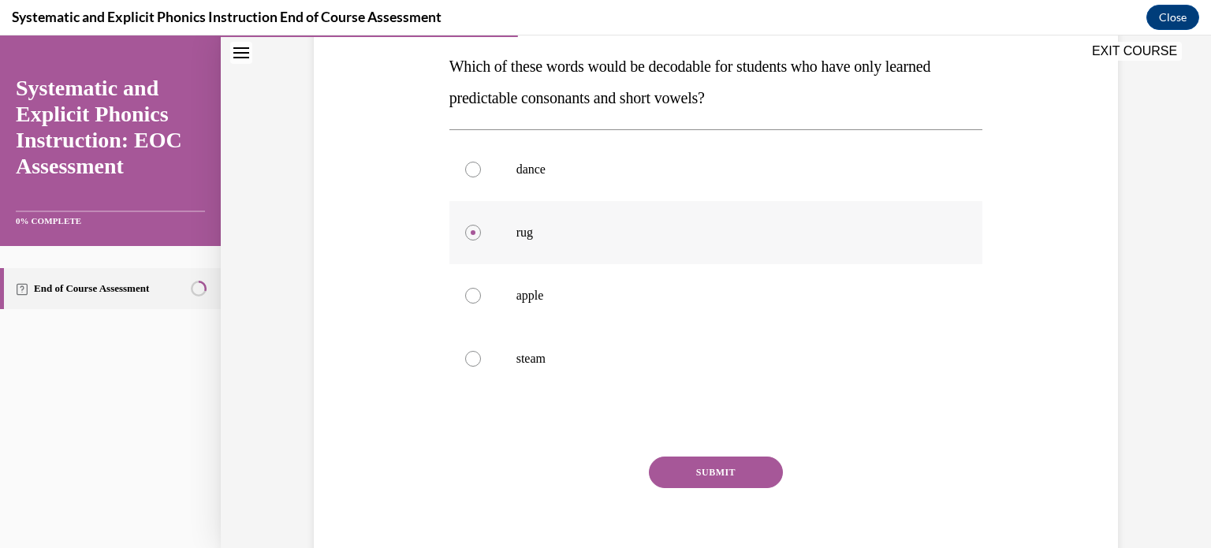
scroll to position [271, 0]
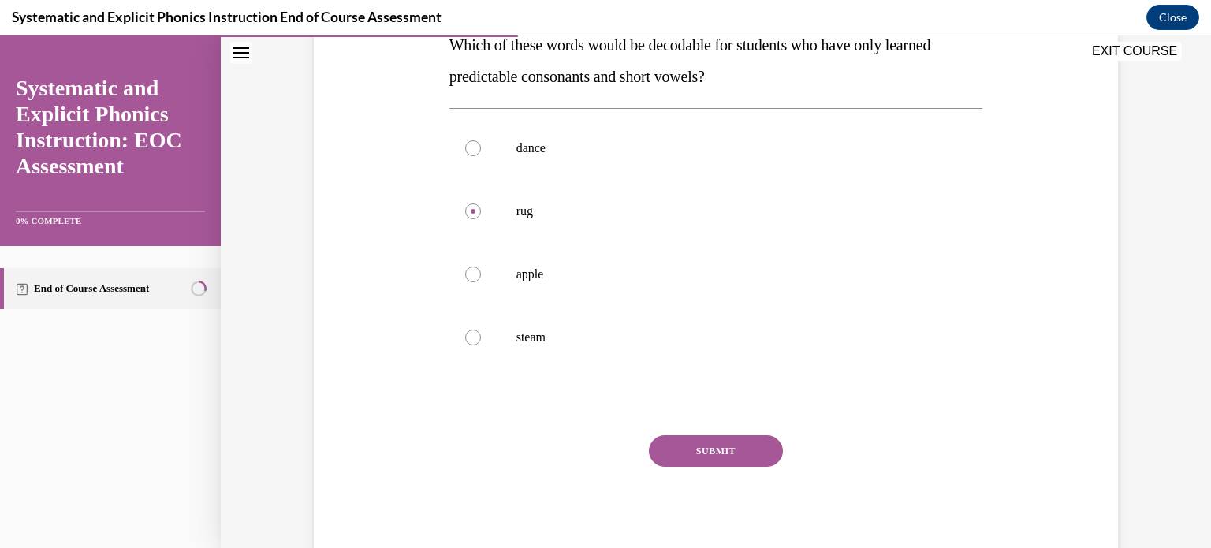
click at [690, 442] on button "SUBMIT" at bounding box center [716, 451] width 134 height 32
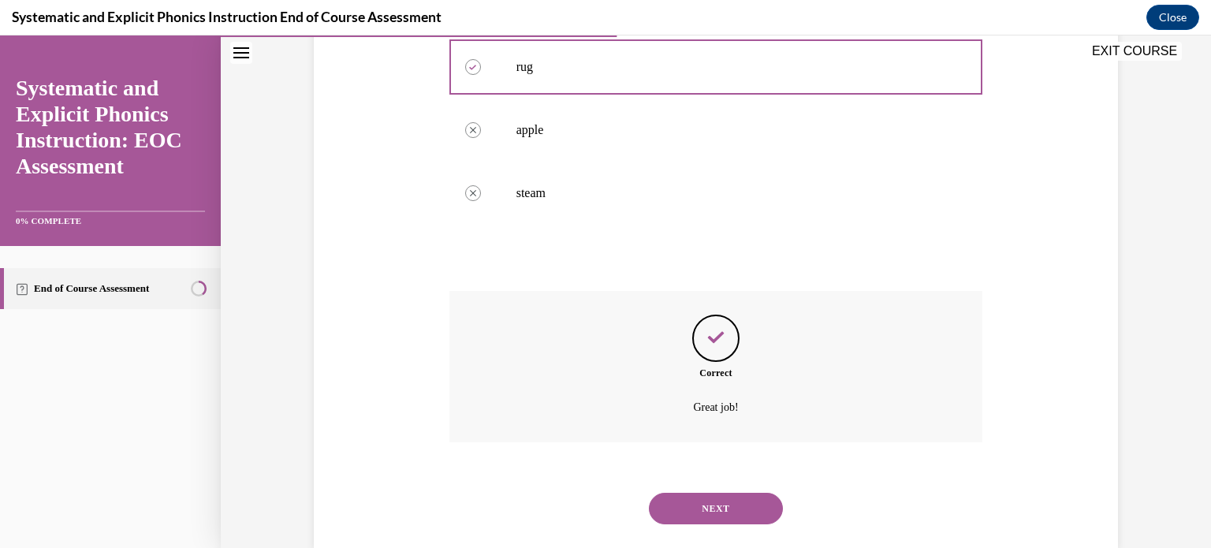
scroll to position [446, 0]
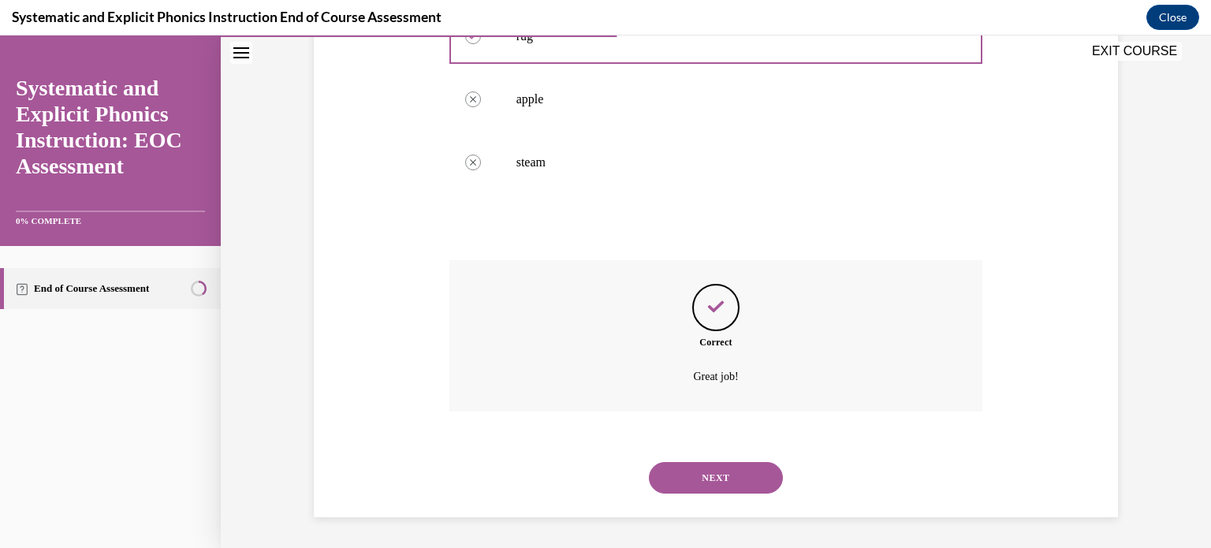
click at [725, 493] on div "NEXT" at bounding box center [716, 477] width 534 height 63
click at [736, 475] on button "NEXT" at bounding box center [716, 478] width 134 height 32
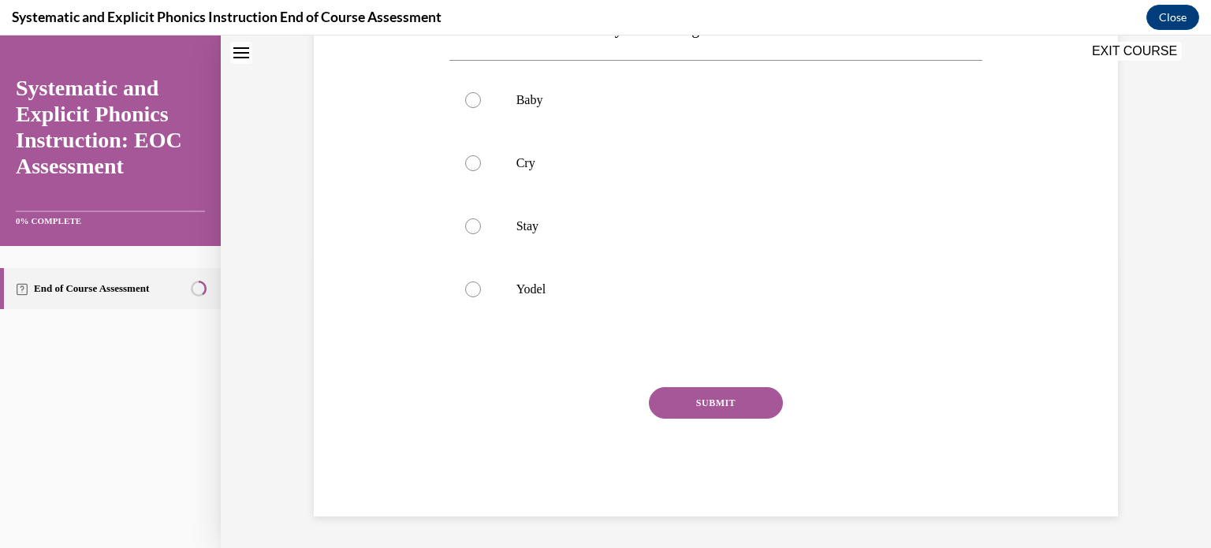
scroll to position [47, 0]
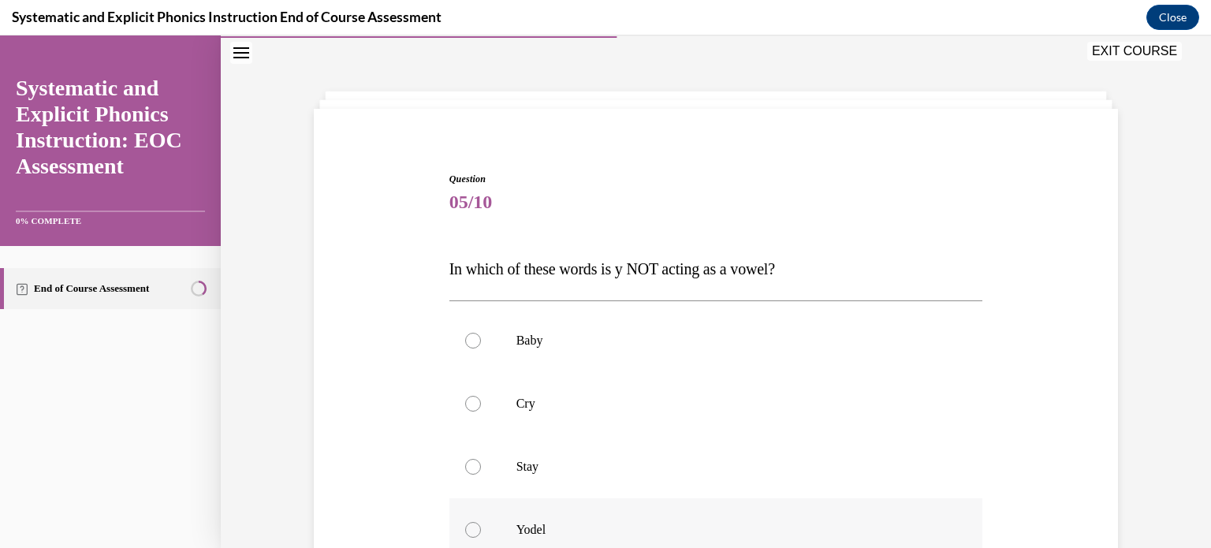
click at [675, 520] on div at bounding box center [716, 529] width 534 height 63
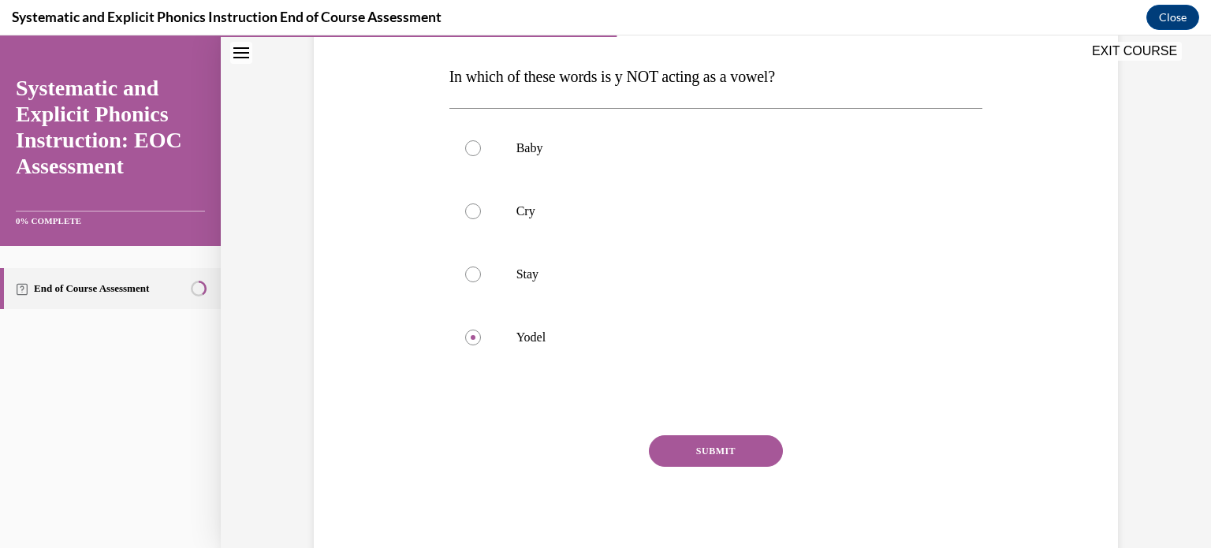
click at [719, 447] on button "SUBMIT" at bounding box center [716, 451] width 134 height 32
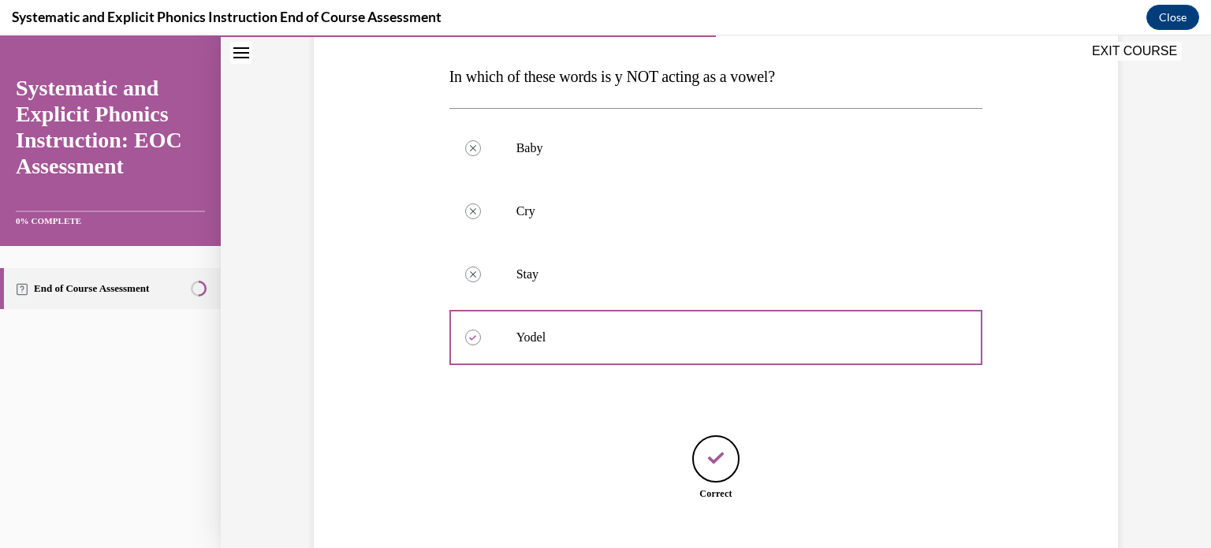
scroll to position [337, 0]
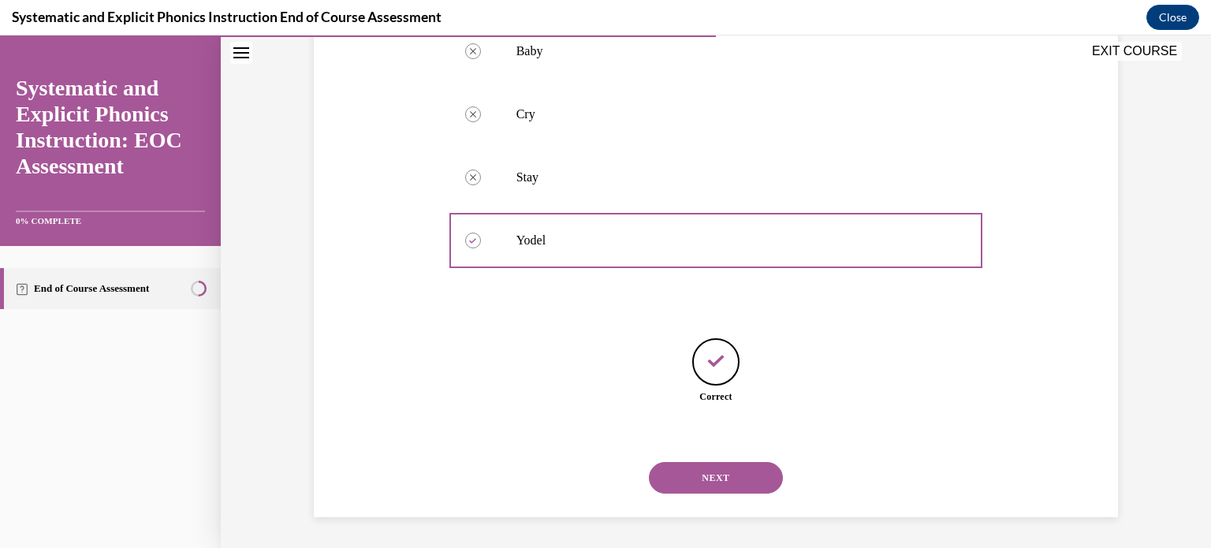
click at [730, 473] on button "NEXT" at bounding box center [716, 478] width 134 height 32
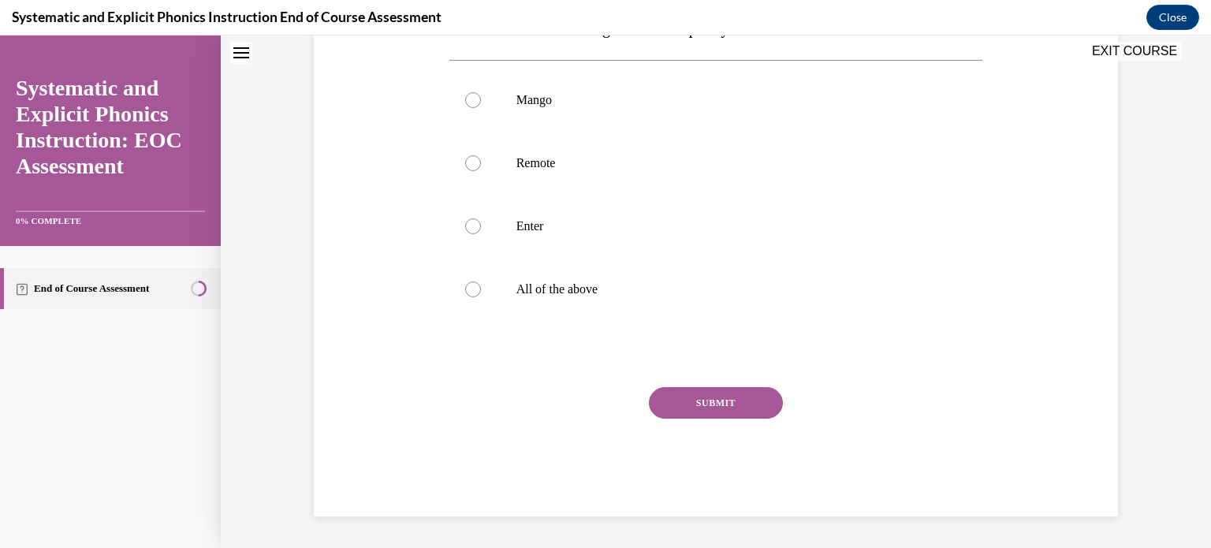
scroll to position [47, 0]
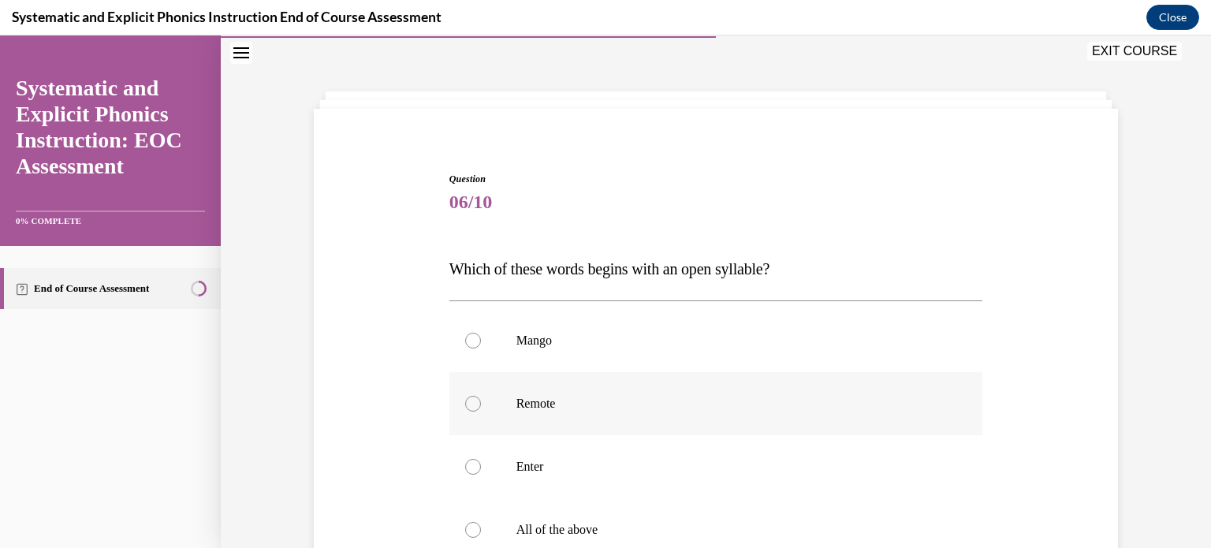
click at [639, 424] on div at bounding box center [716, 403] width 534 height 63
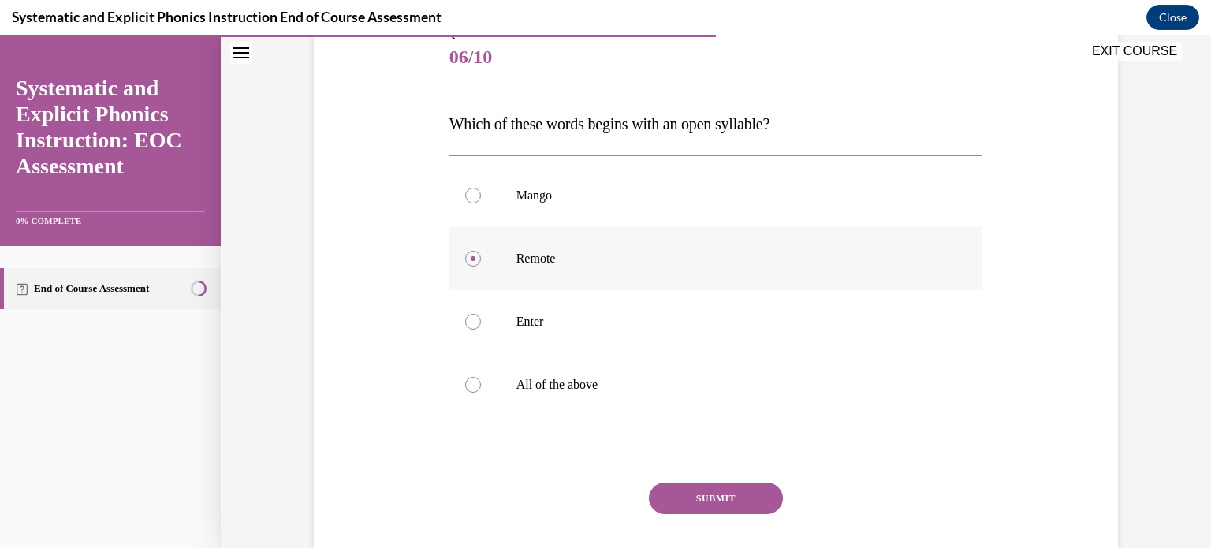
scroll to position [192, 0]
click at [707, 491] on button "SUBMIT" at bounding box center [716, 499] width 134 height 32
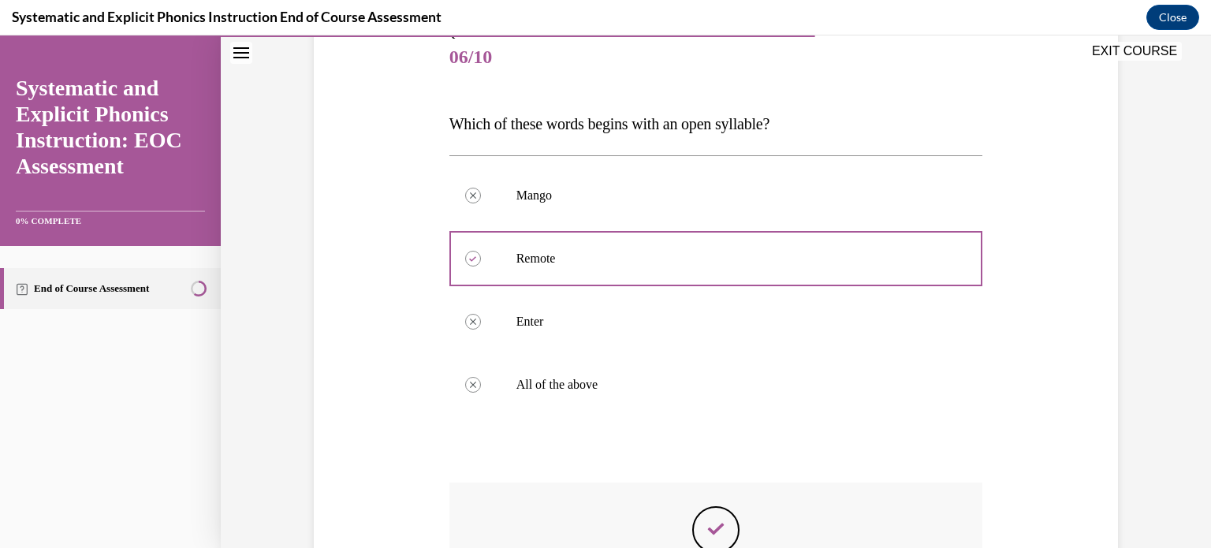
scroll to position [415, 0]
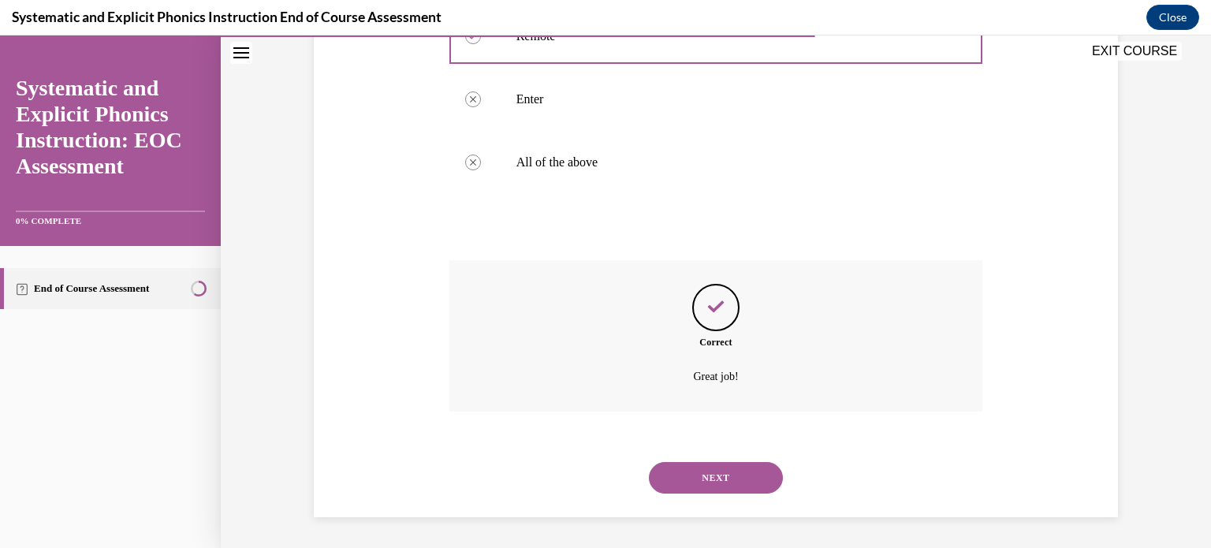
click at [715, 474] on button "NEXT" at bounding box center [716, 478] width 134 height 32
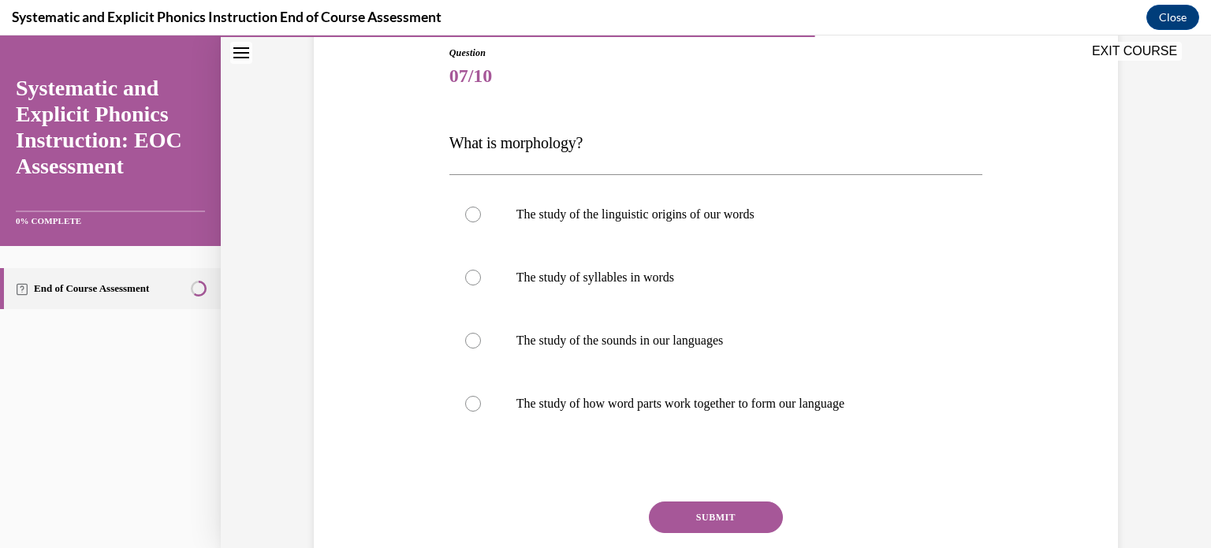
scroll to position [173, 0]
click at [729, 406] on p "The study of how word parts work together to form our language" at bounding box center [730, 405] width 427 height 16
click at [736, 523] on button "SUBMIT" at bounding box center [716, 518] width 134 height 32
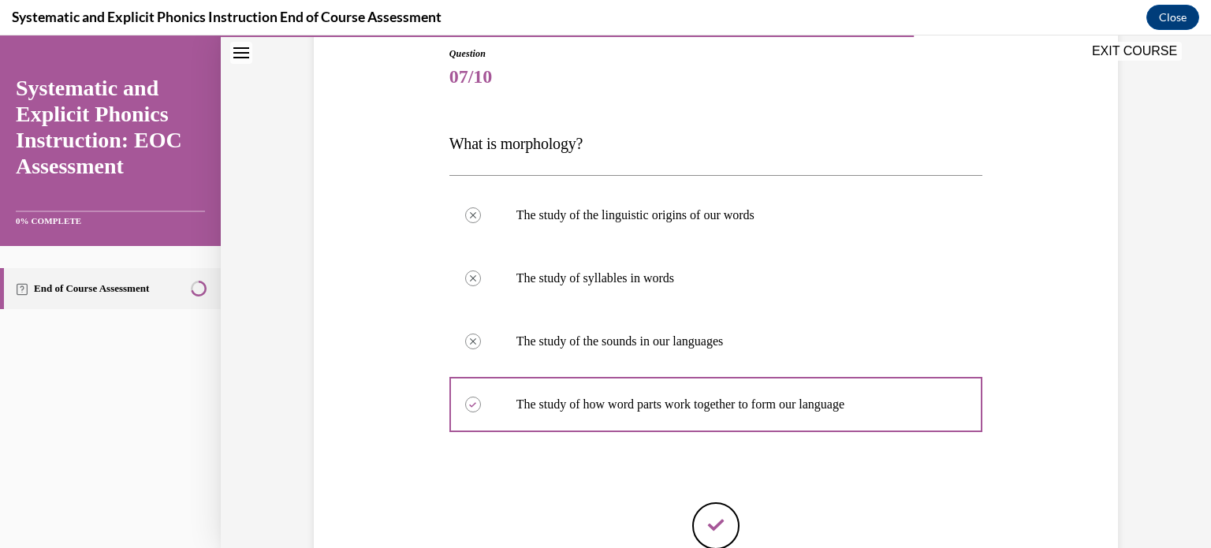
scroll to position [337, 0]
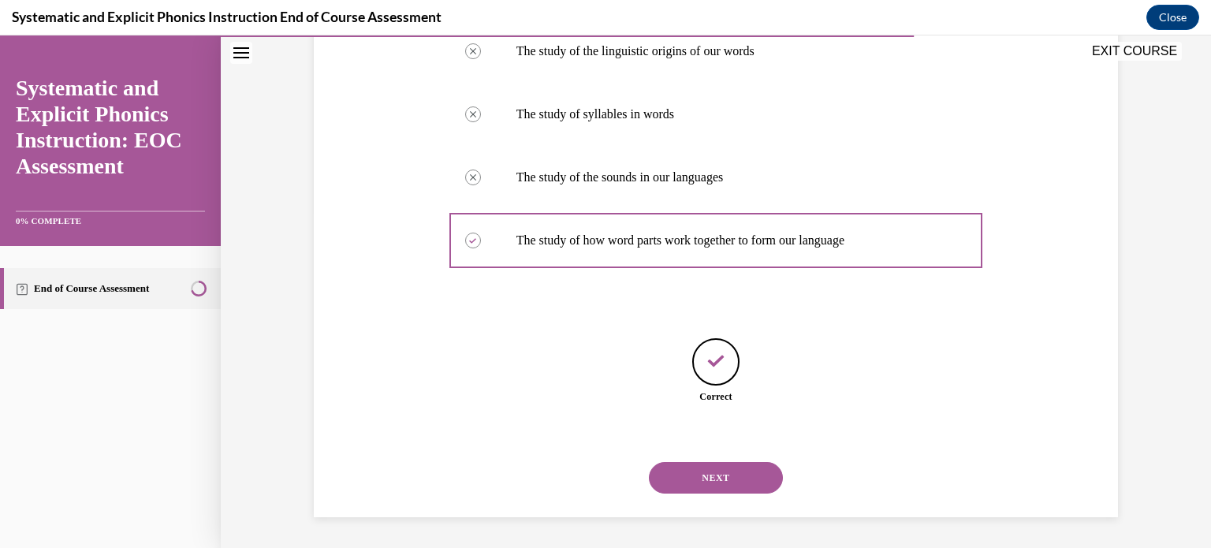
click at [733, 476] on button "NEXT" at bounding box center [716, 478] width 134 height 32
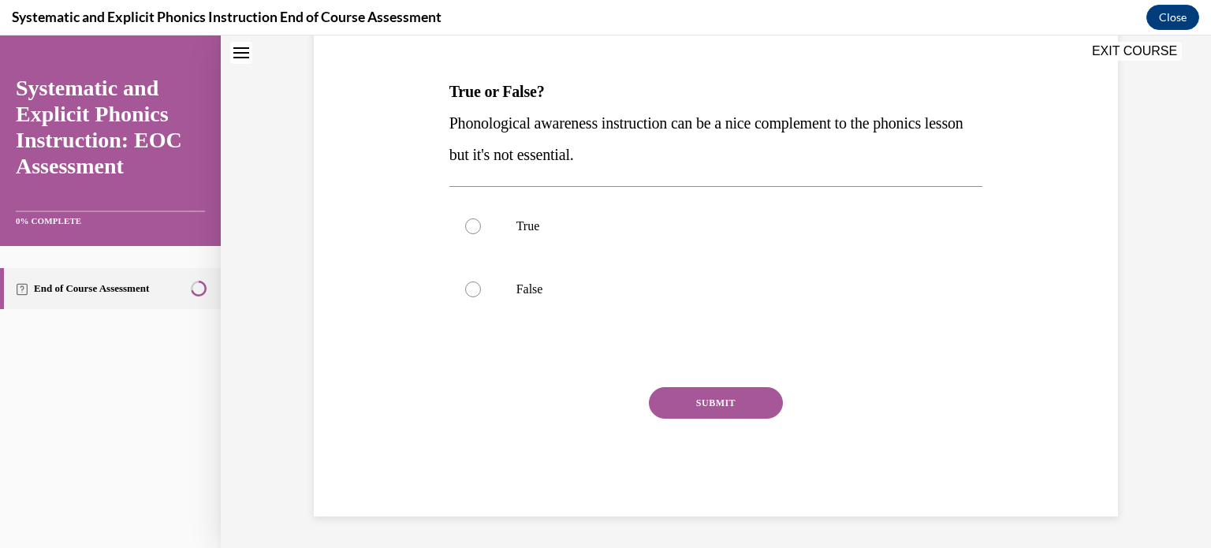
scroll to position [47, 0]
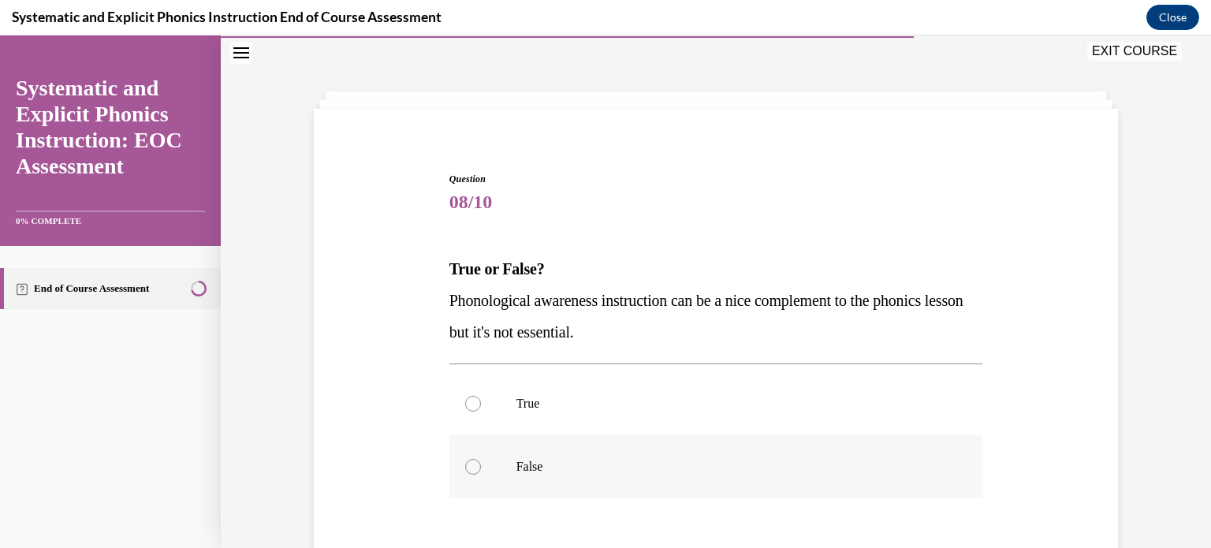
click at [692, 463] on p "False" at bounding box center [730, 467] width 427 height 16
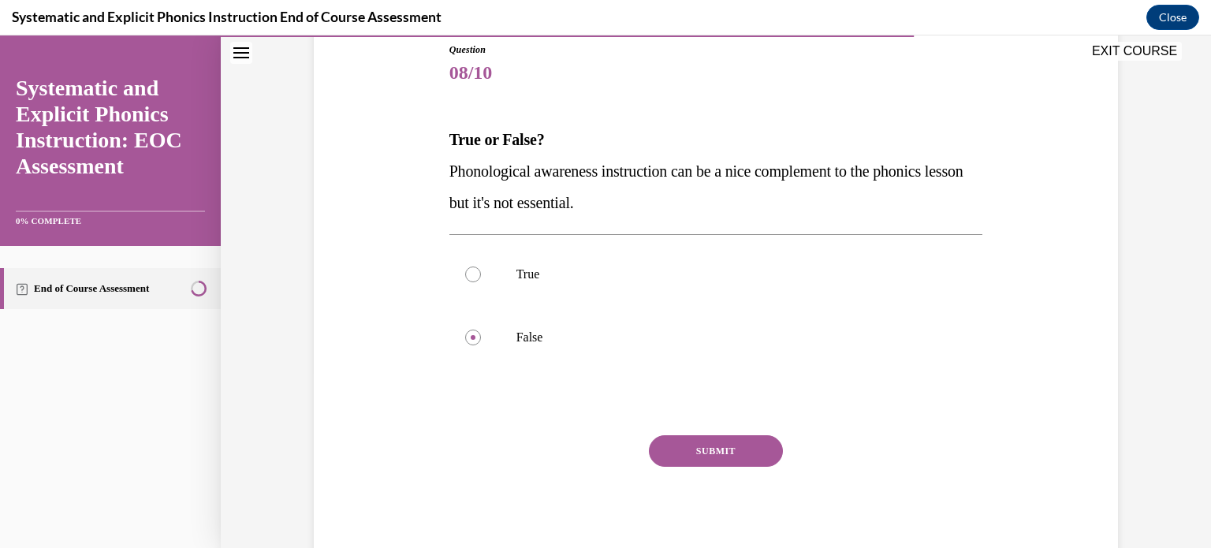
click at [722, 457] on button "SUBMIT" at bounding box center [716, 451] width 134 height 32
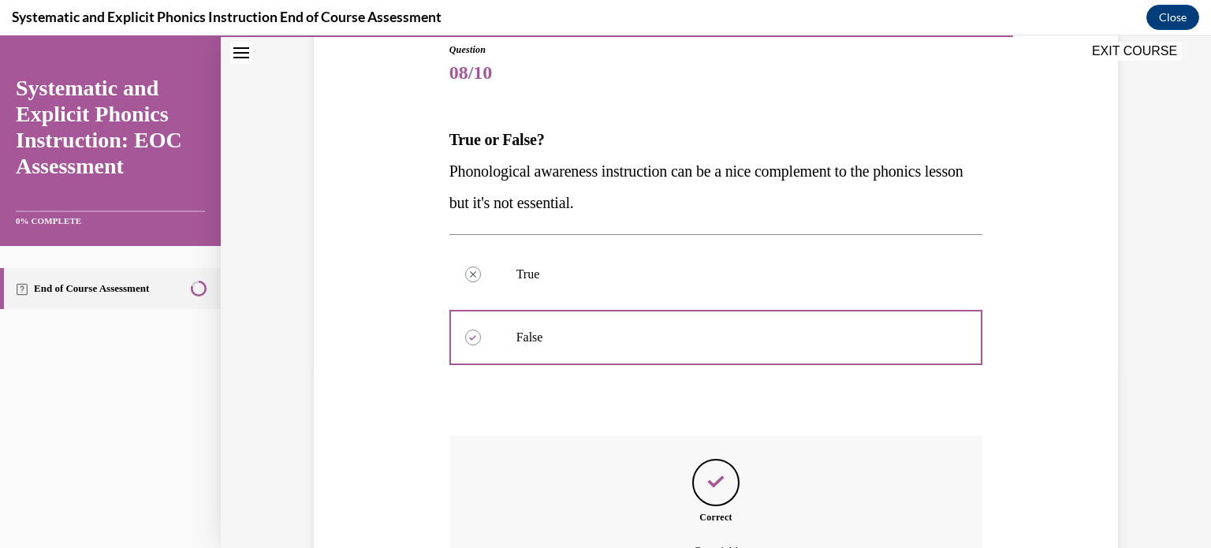
scroll to position [352, 0]
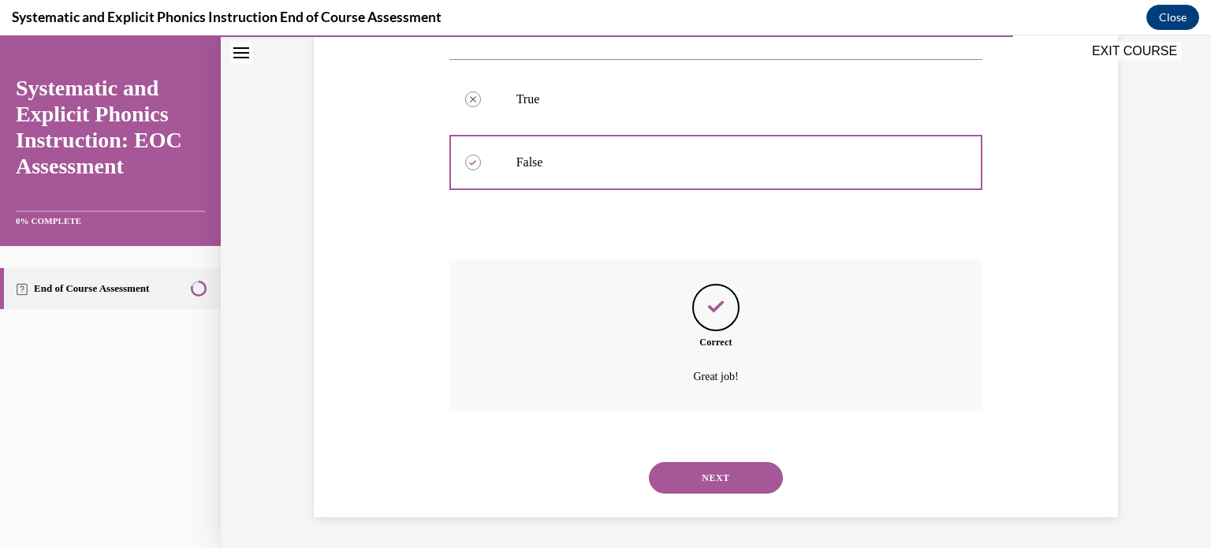
click at [725, 488] on button "NEXT" at bounding box center [716, 478] width 134 height 32
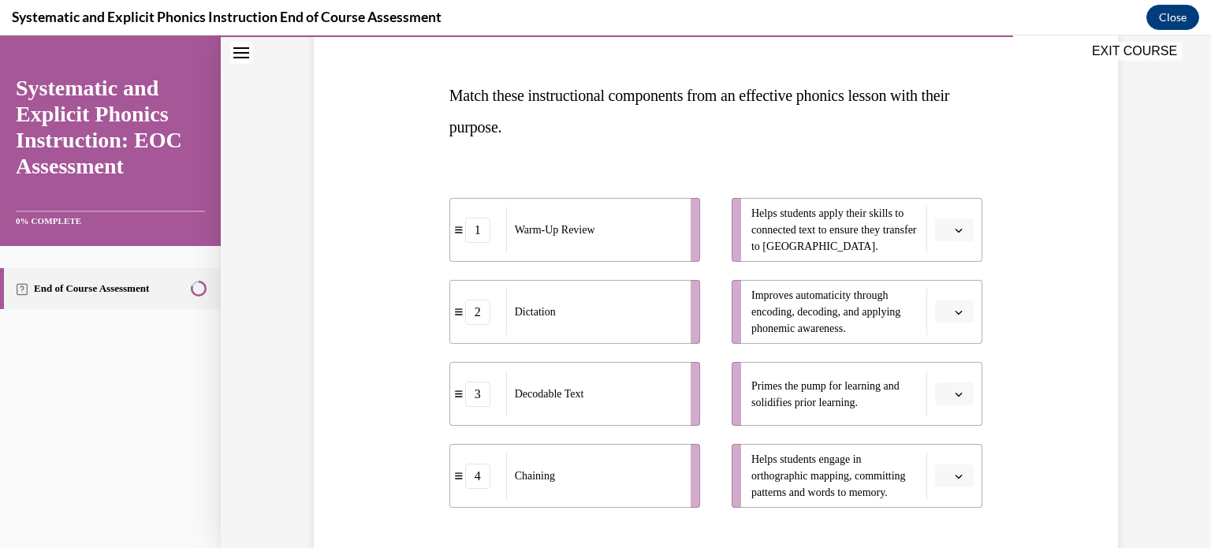
scroll to position [193, 0]
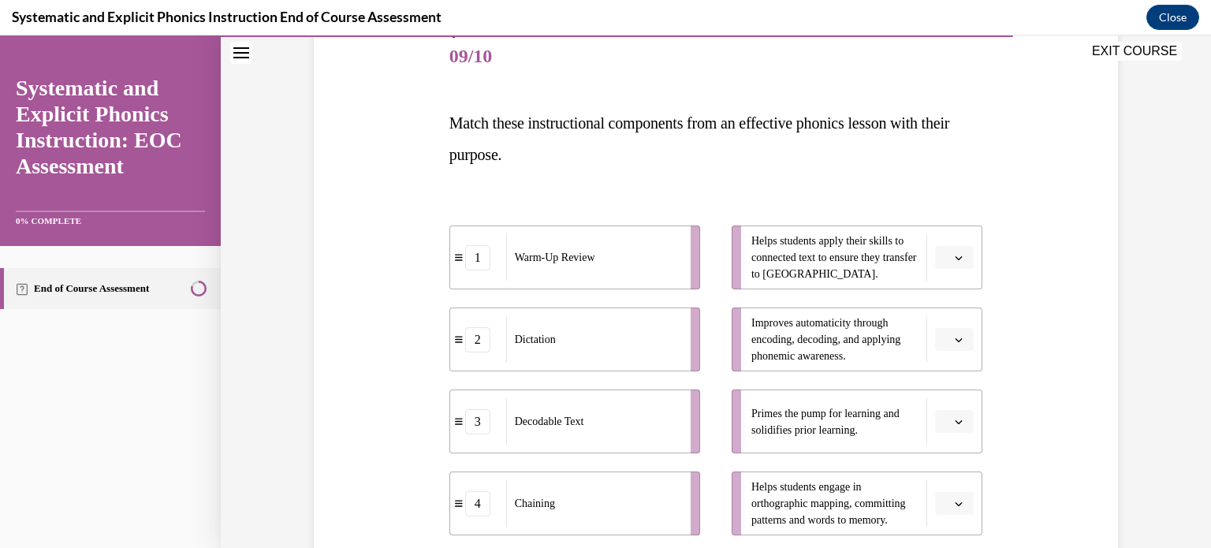
click at [957, 421] on span "button" at bounding box center [958, 421] width 11 height 11
click at [949, 285] on div "1" at bounding box center [946, 291] width 39 height 32
click at [956, 258] on icon "button" at bounding box center [959, 258] width 7 height 4
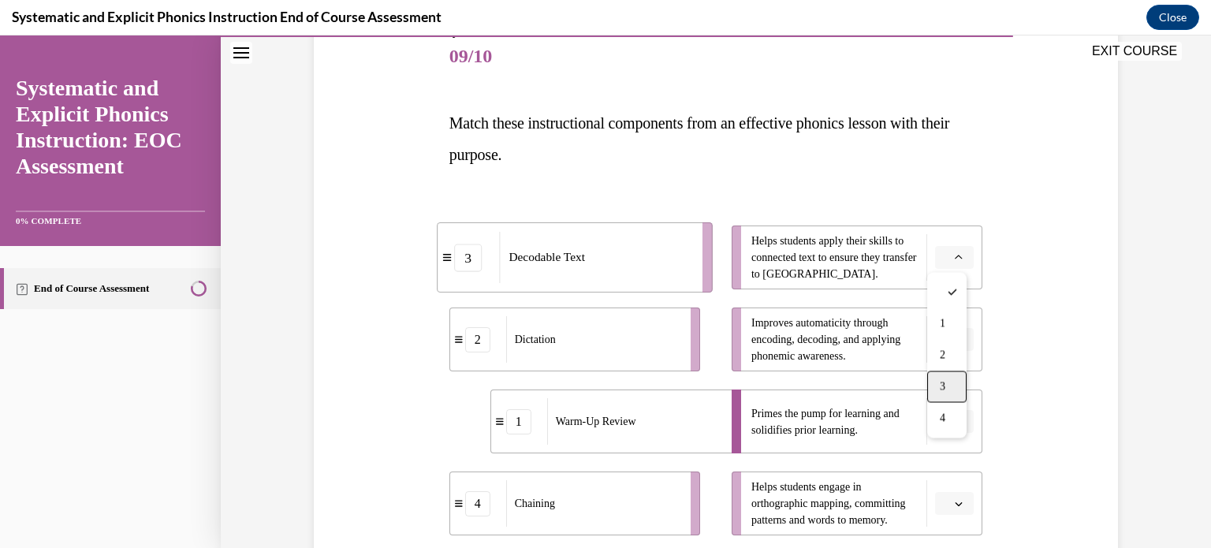
click at [956, 378] on div "3" at bounding box center [946, 387] width 39 height 32
click at [955, 505] on icon "button" at bounding box center [959, 504] width 8 height 8
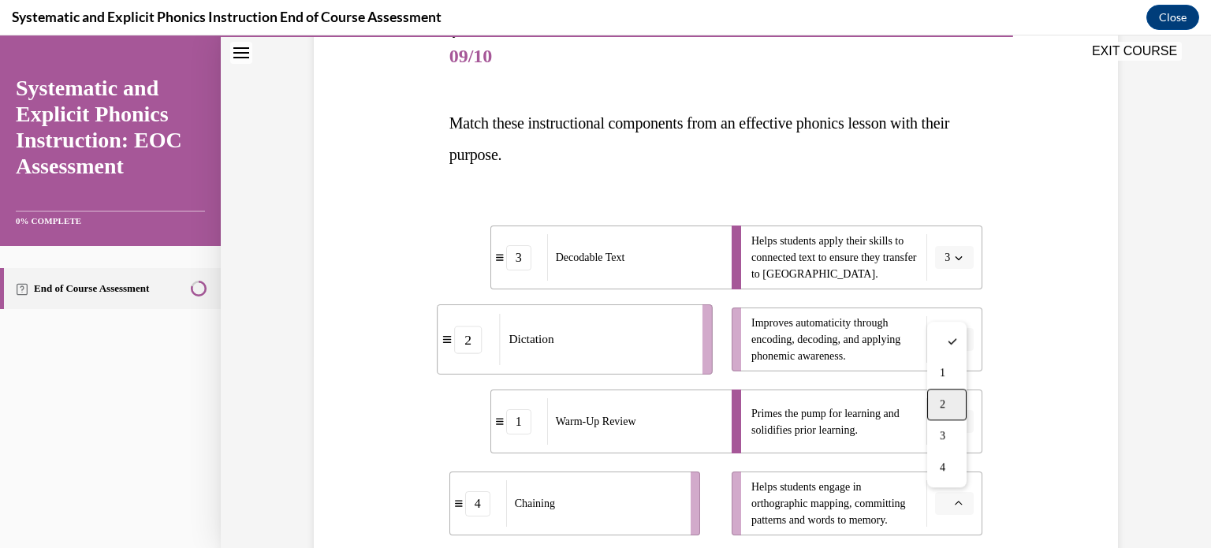
click at [951, 405] on div "2" at bounding box center [946, 405] width 39 height 32
click at [955, 342] on icon "button" at bounding box center [959, 340] width 8 height 8
click at [946, 494] on div "4" at bounding box center [946, 501] width 39 height 32
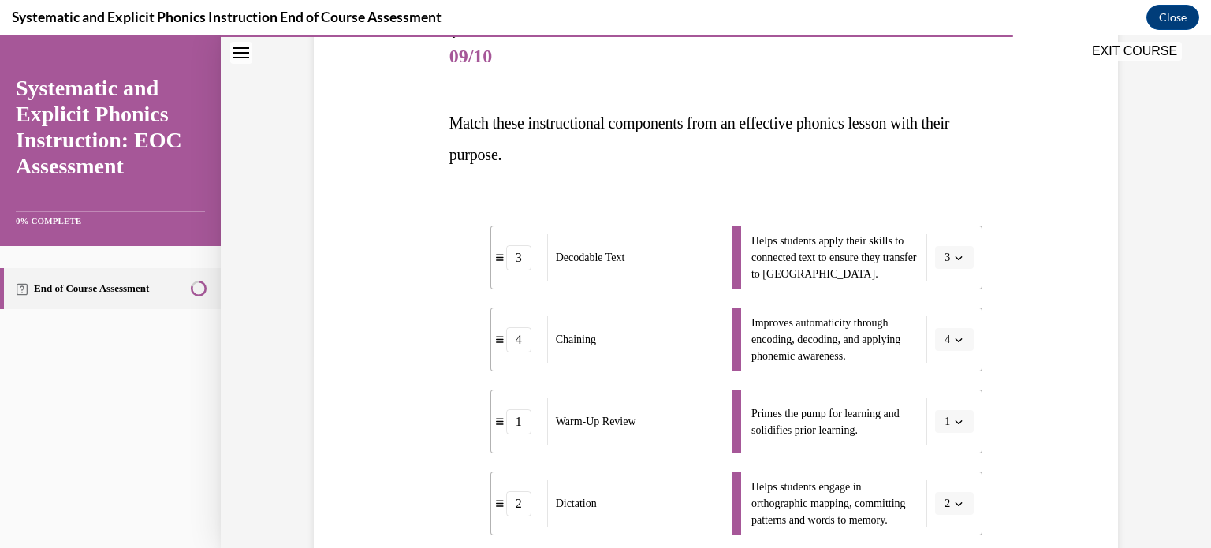
scroll to position [360, 0]
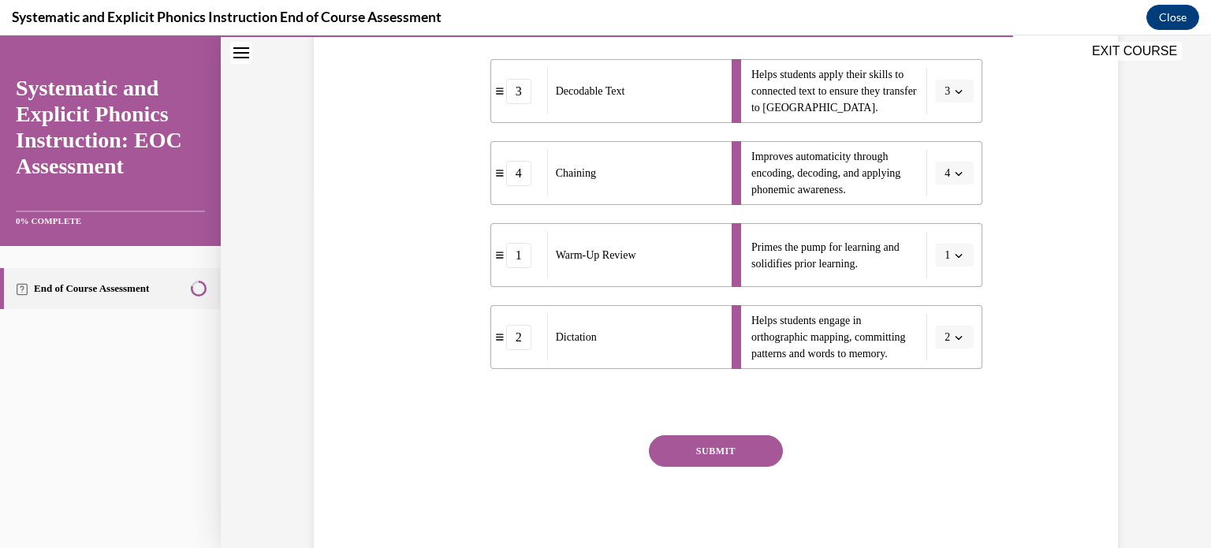
click at [738, 453] on button "SUBMIT" at bounding box center [716, 451] width 134 height 32
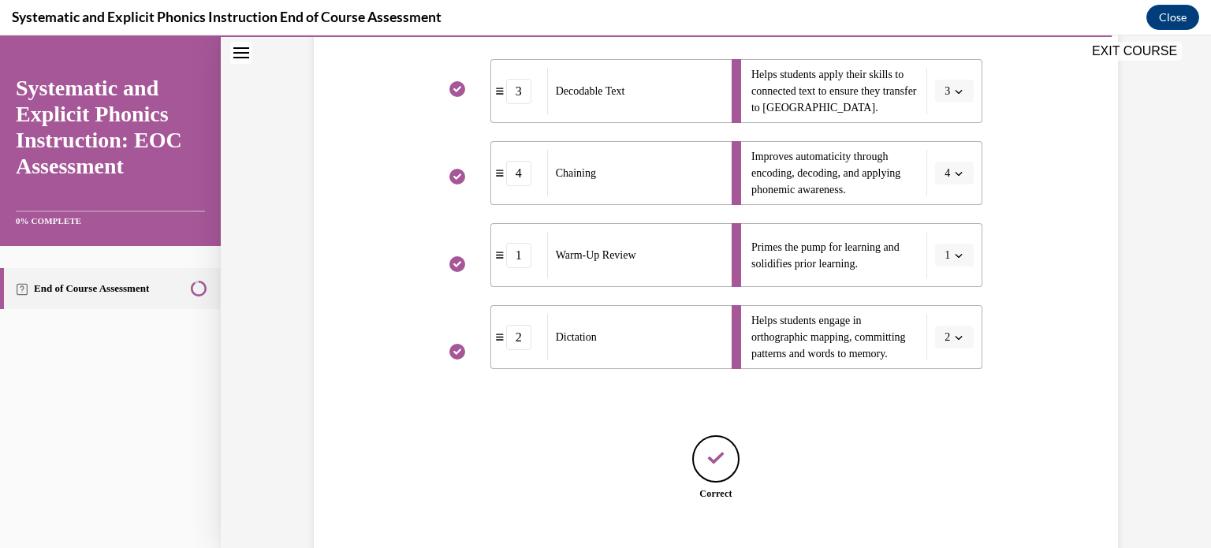
scroll to position [457, 0]
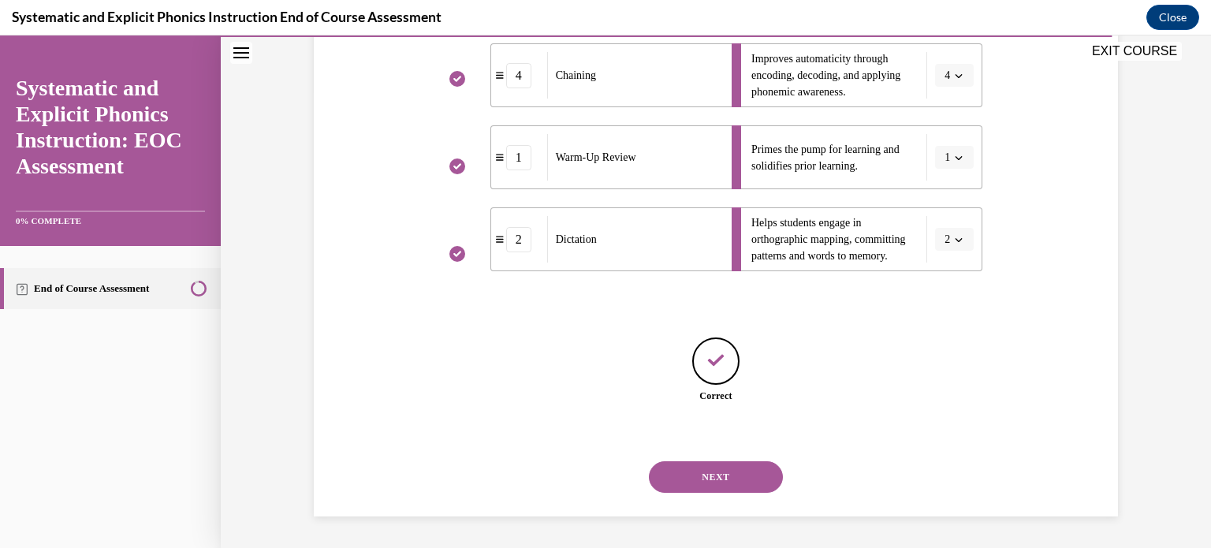
click at [744, 484] on button "NEXT" at bounding box center [716, 477] width 134 height 32
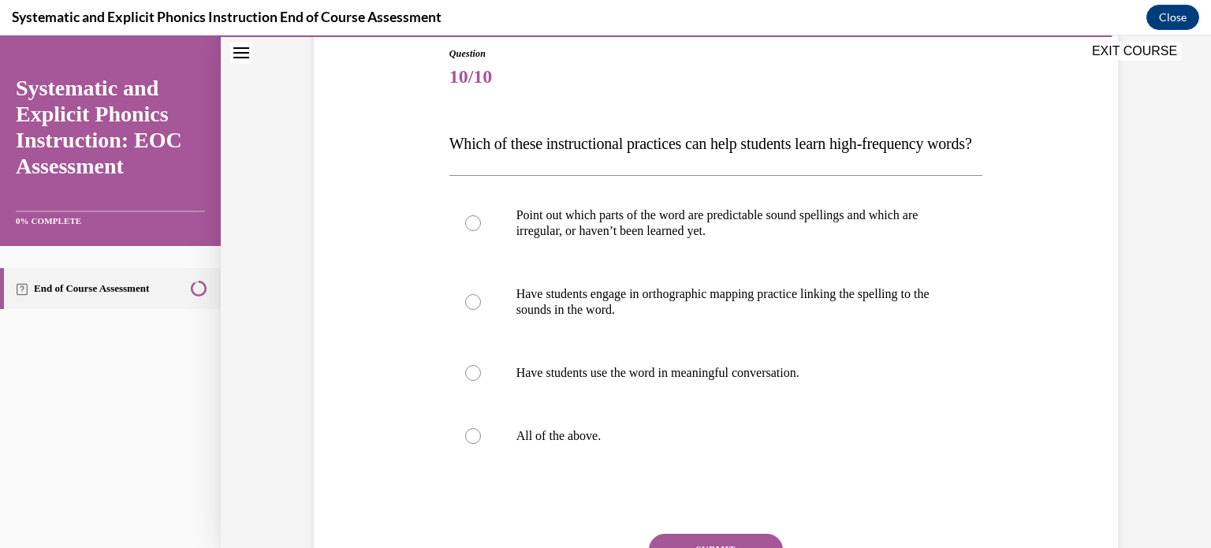
scroll to position [177, 0]
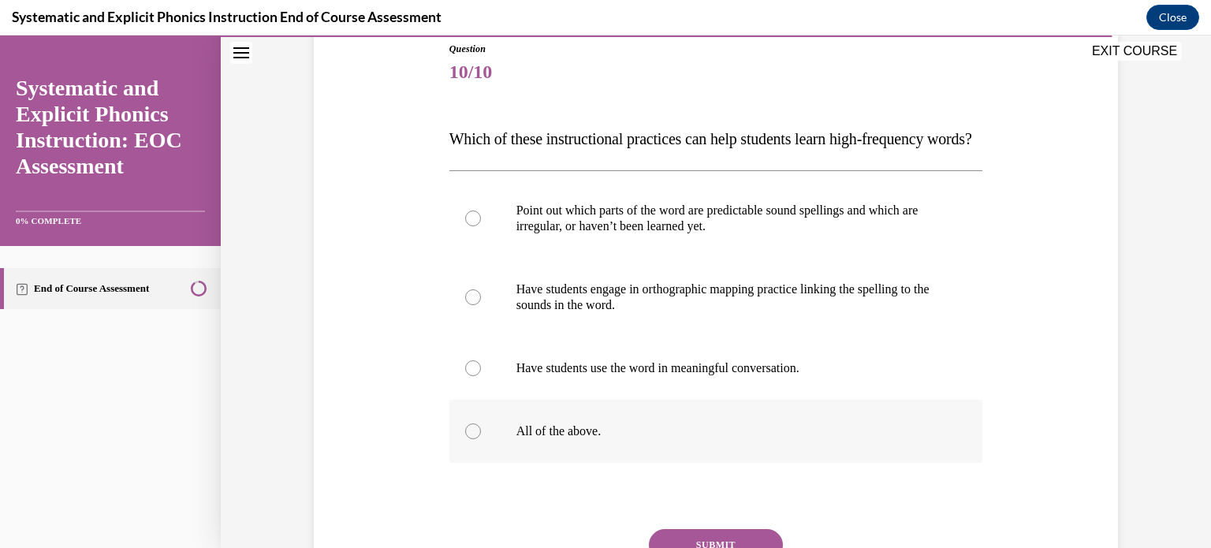
click at [734, 439] on p "All of the above." at bounding box center [730, 431] width 427 height 16
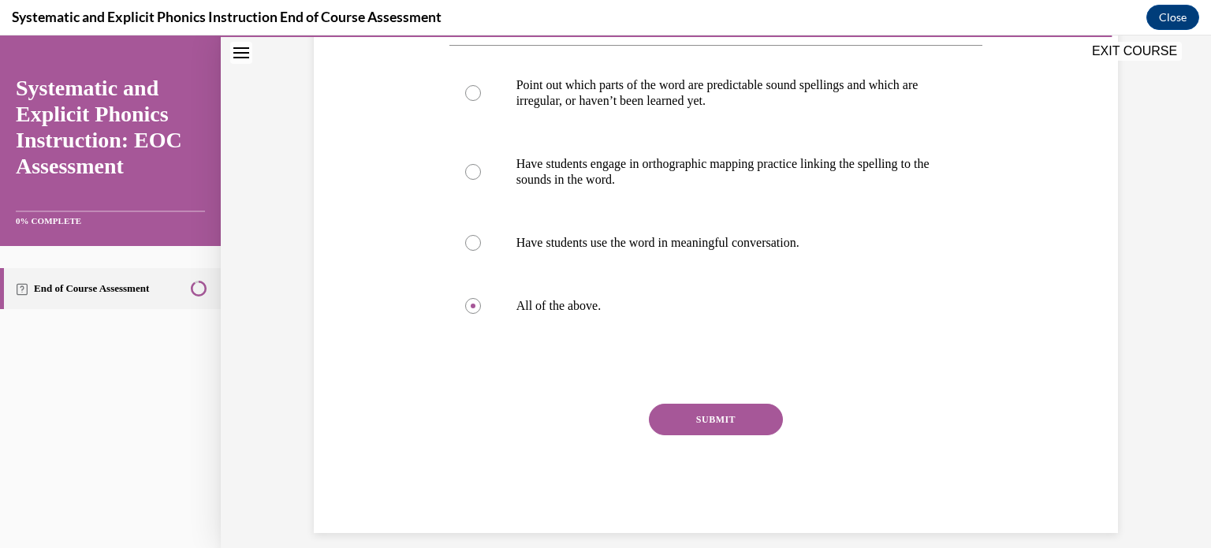
click at [733, 435] on button "SUBMIT" at bounding box center [716, 420] width 134 height 32
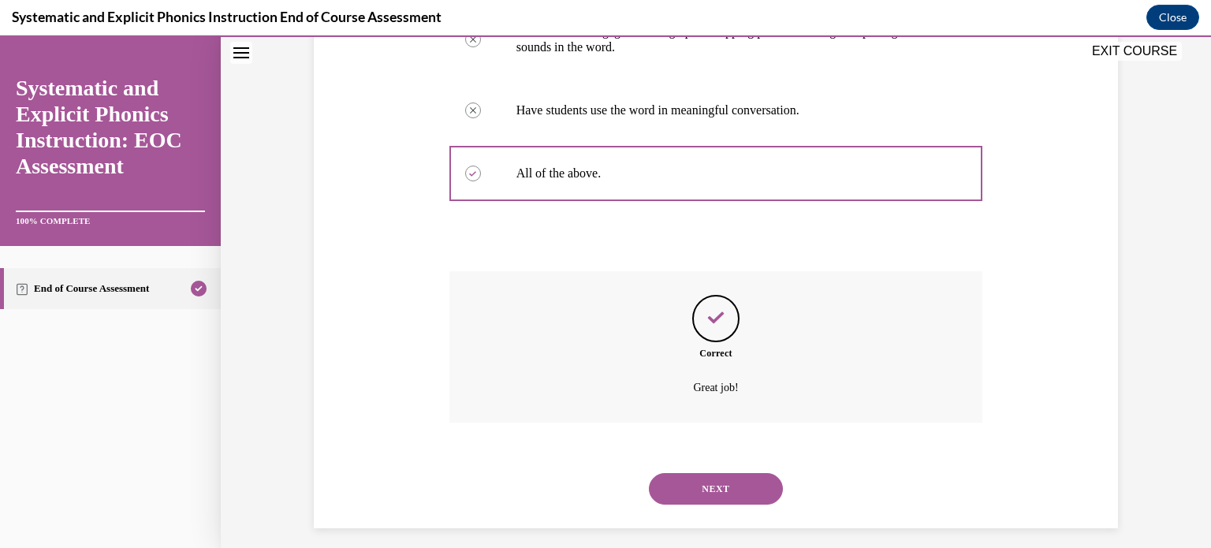
scroll to position [444, 0]
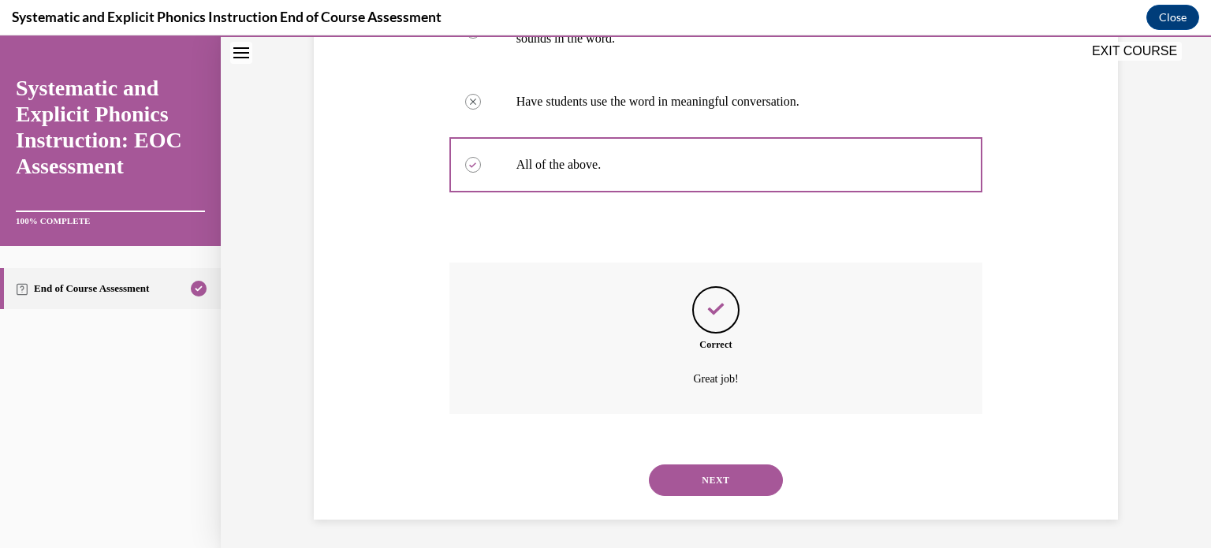
click at [732, 496] on button "NEXT" at bounding box center [716, 480] width 134 height 32
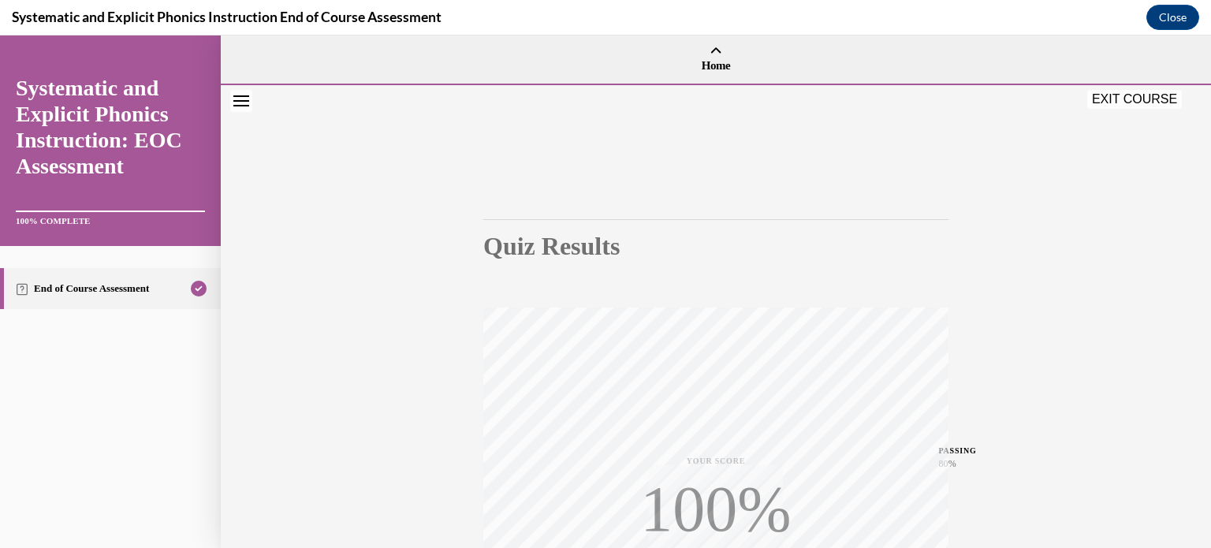
scroll to position [295, 0]
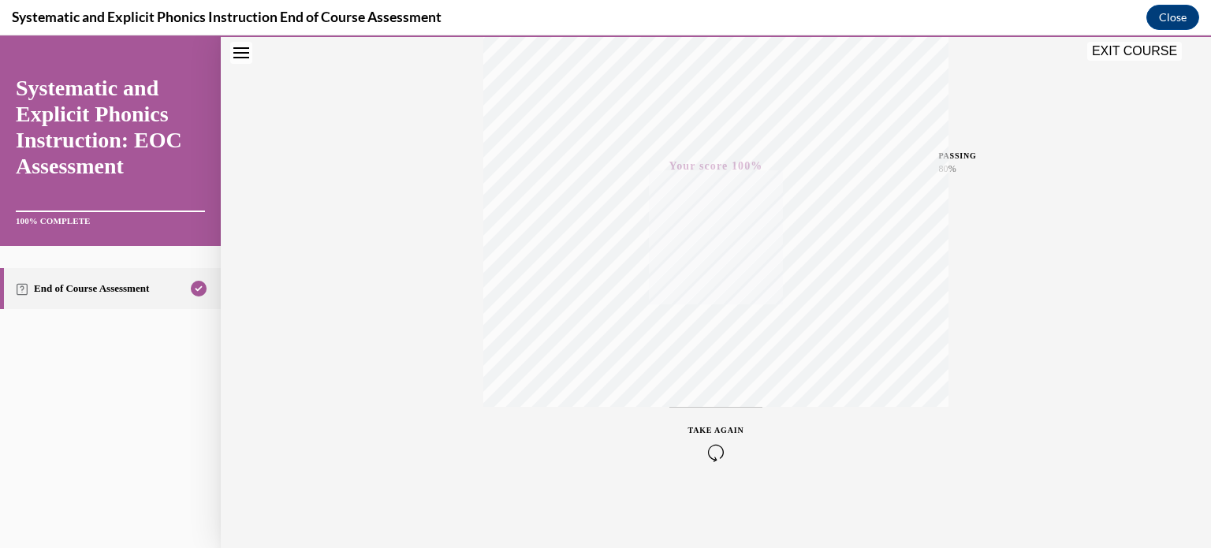
click at [1139, 50] on button "EXIT COURSE" at bounding box center [1134, 51] width 95 height 19
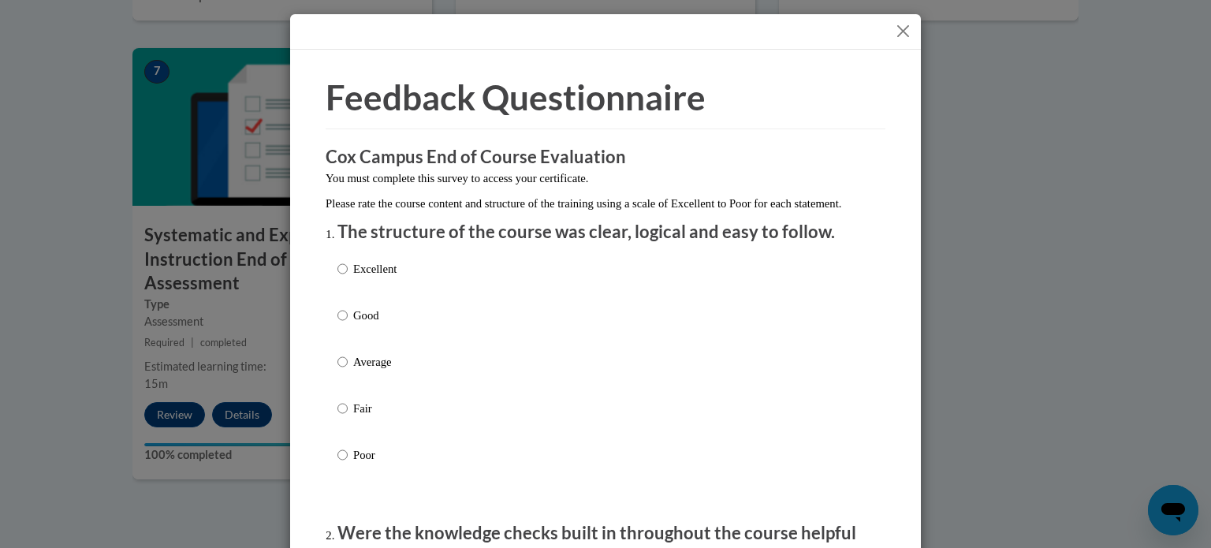
click at [366, 278] on p "Excellent" at bounding box center [374, 268] width 43 height 17
click at [348, 278] on input "Excellent" at bounding box center [343, 268] width 10 height 17
radio input "true"
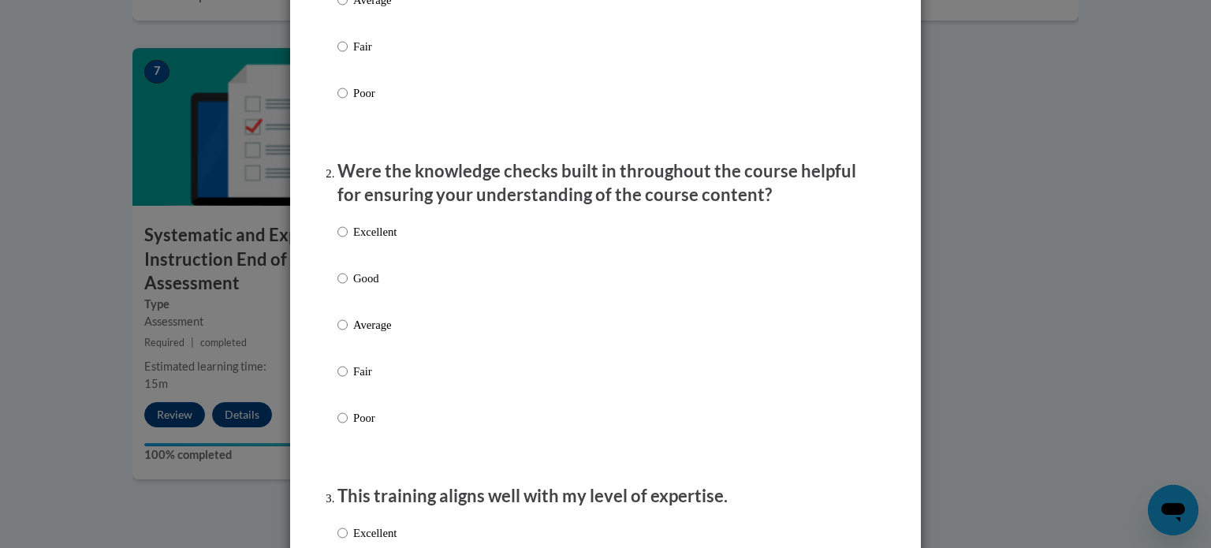
click at [369, 241] on p "Excellent" at bounding box center [374, 231] width 43 height 17
click at [348, 241] on input "Excellent" at bounding box center [343, 231] width 10 height 17
radio input "true"
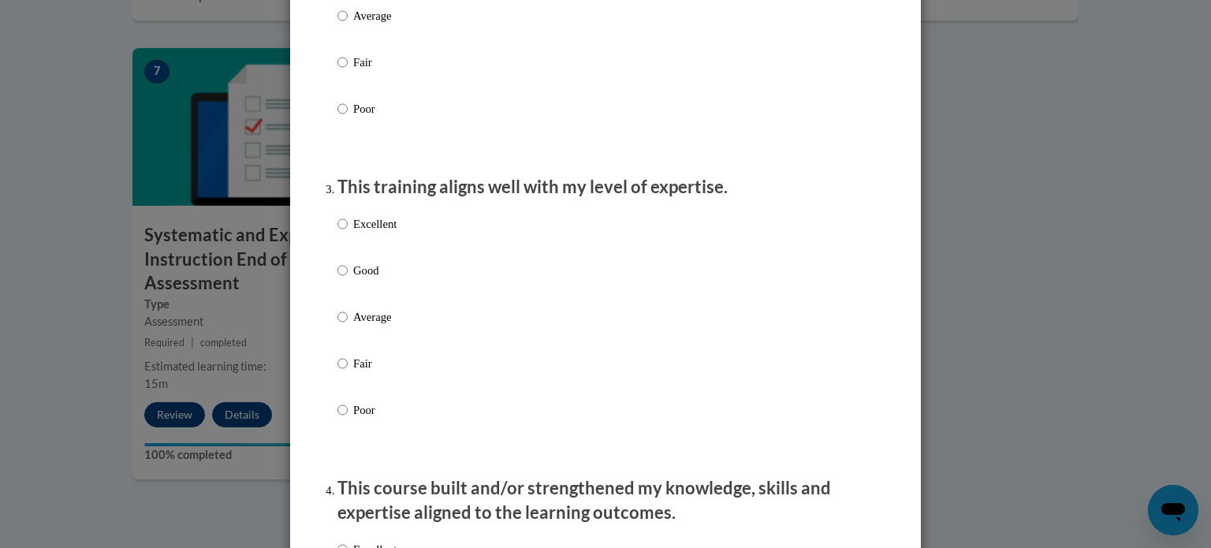
scroll to position [681, 0]
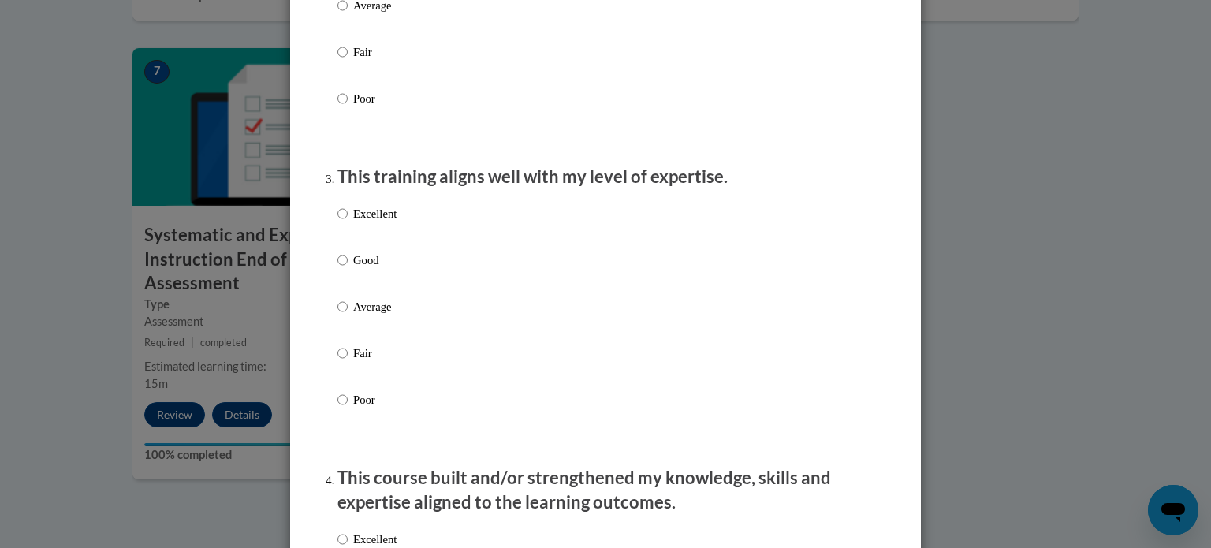
click at [362, 315] on p "Average" at bounding box center [374, 306] width 43 height 17
click at [348, 315] on input "Average" at bounding box center [343, 306] width 10 height 17
radio input "true"
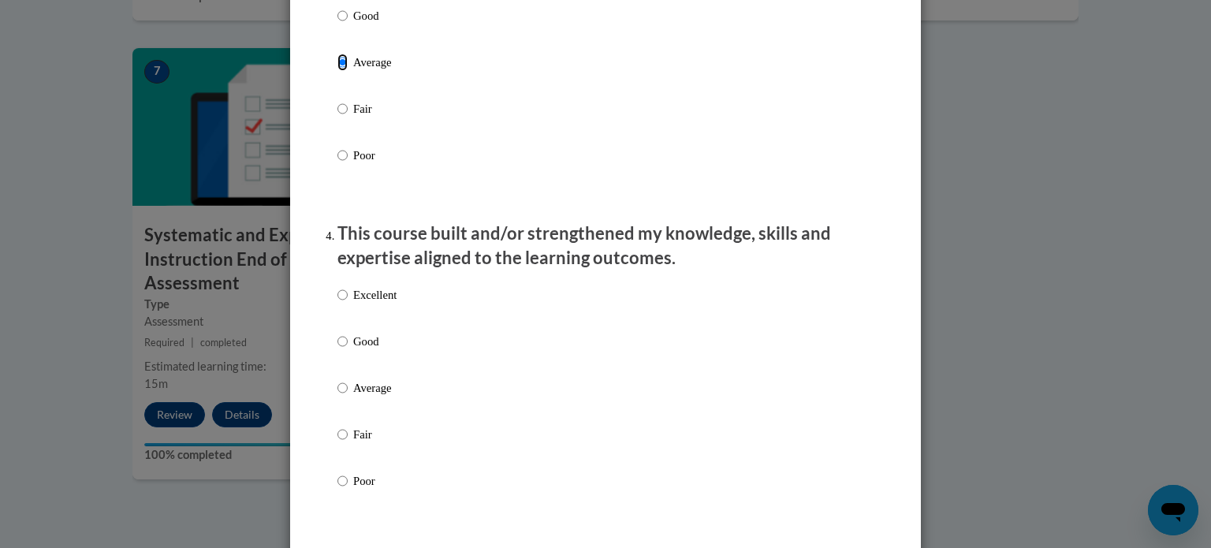
scroll to position [927, 0]
click at [360, 349] on p "Good" at bounding box center [374, 340] width 43 height 17
click at [348, 349] on input "Good" at bounding box center [343, 340] width 10 height 17
radio input "true"
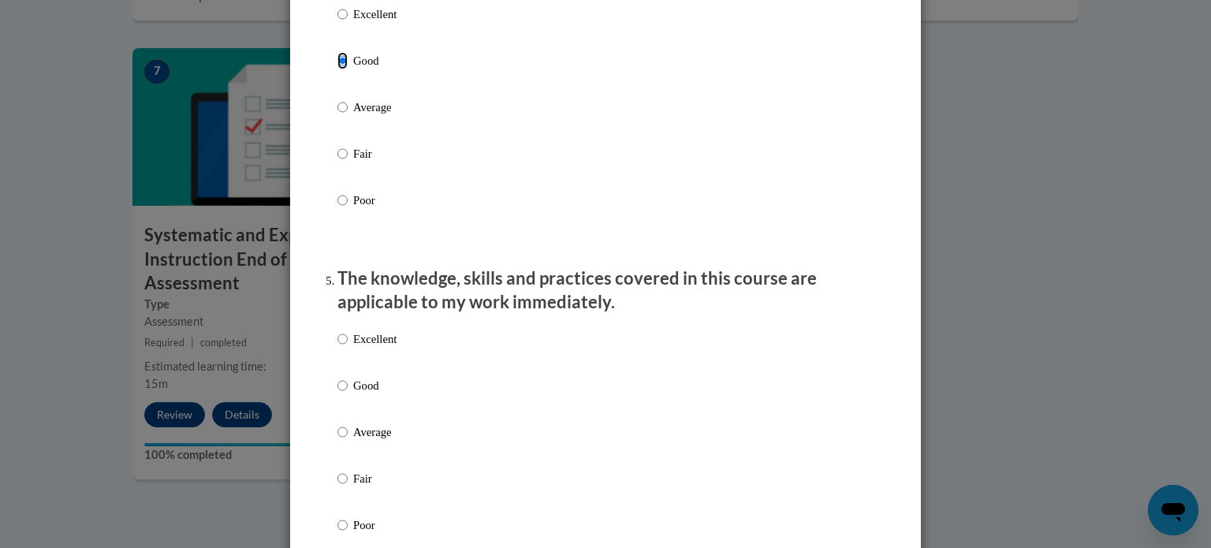
scroll to position [1207, 0]
click at [360, 347] on p "Excellent" at bounding box center [374, 338] width 43 height 17
click at [348, 347] on input "Excellent" at bounding box center [343, 338] width 10 height 17
radio input "true"
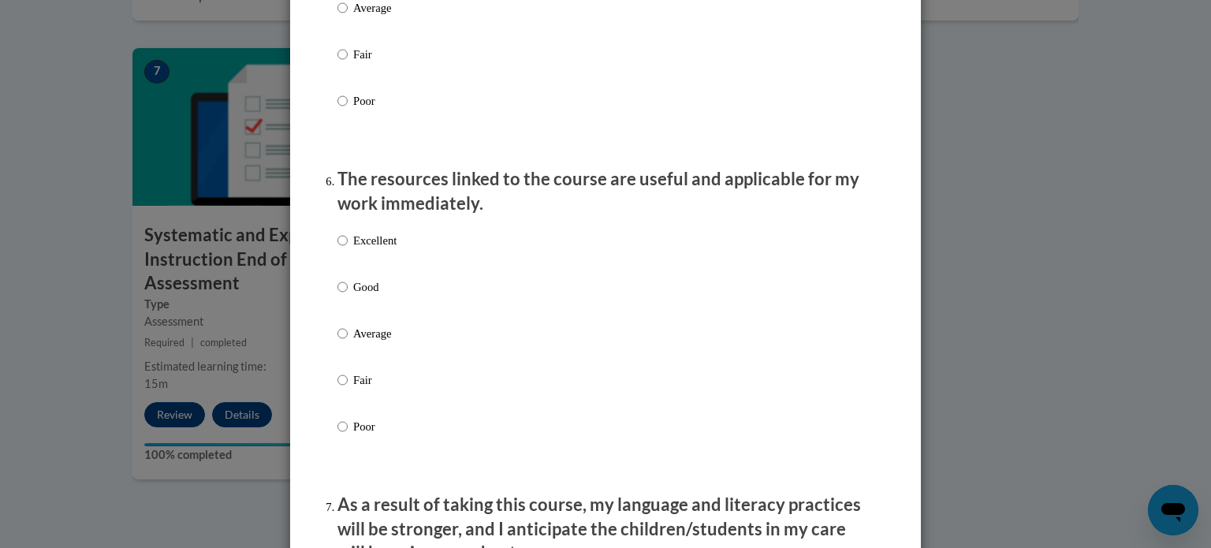
scroll to position [1632, 0]
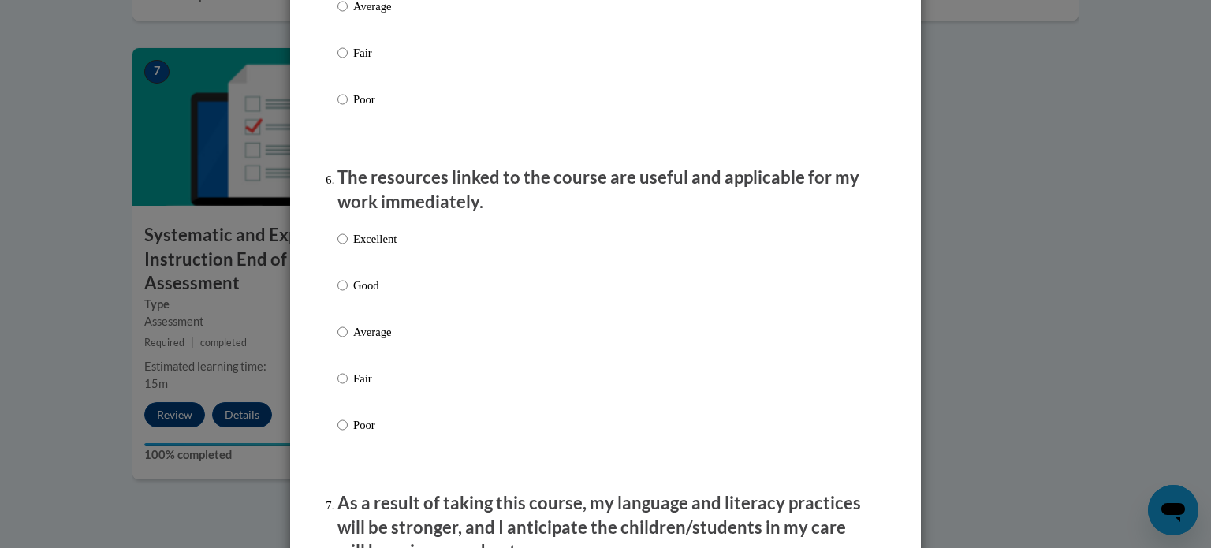
click at [360, 273] on label "Excellent" at bounding box center [367, 251] width 59 height 43
click at [348, 248] on input "Excellent" at bounding box center [343, 238] width 10 height 17
radio input "true"
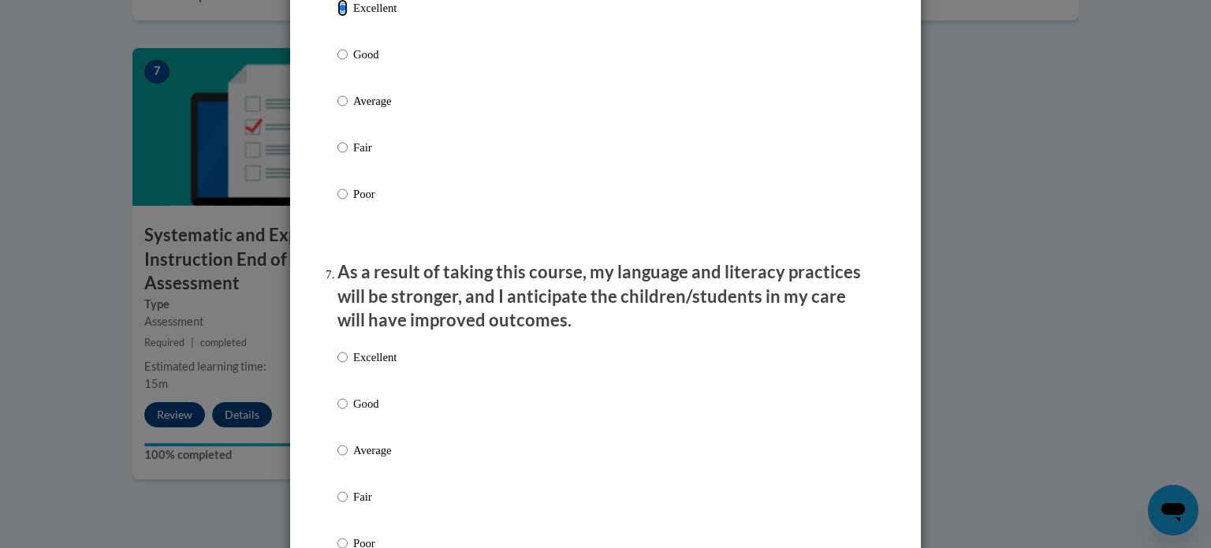
scroll to position [1869, 0]
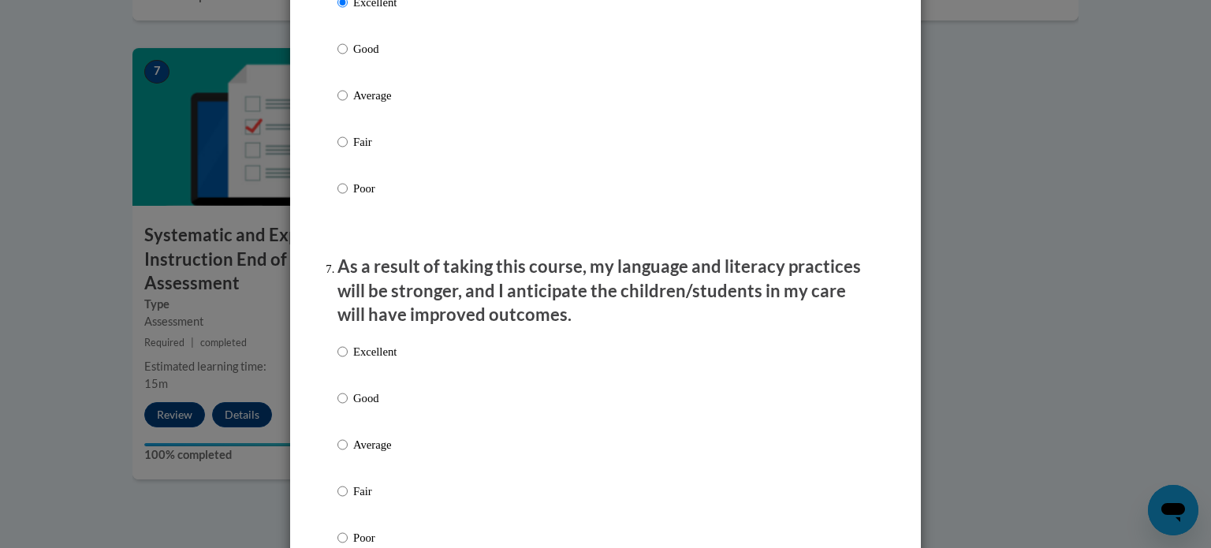
click at [385, 407] on p "Good" at bounding box center [374, 398] width 43 height 17
click at [348, 407] on input "Good" at bounding box center [343, 398] width 10 height 17
radio input "true"
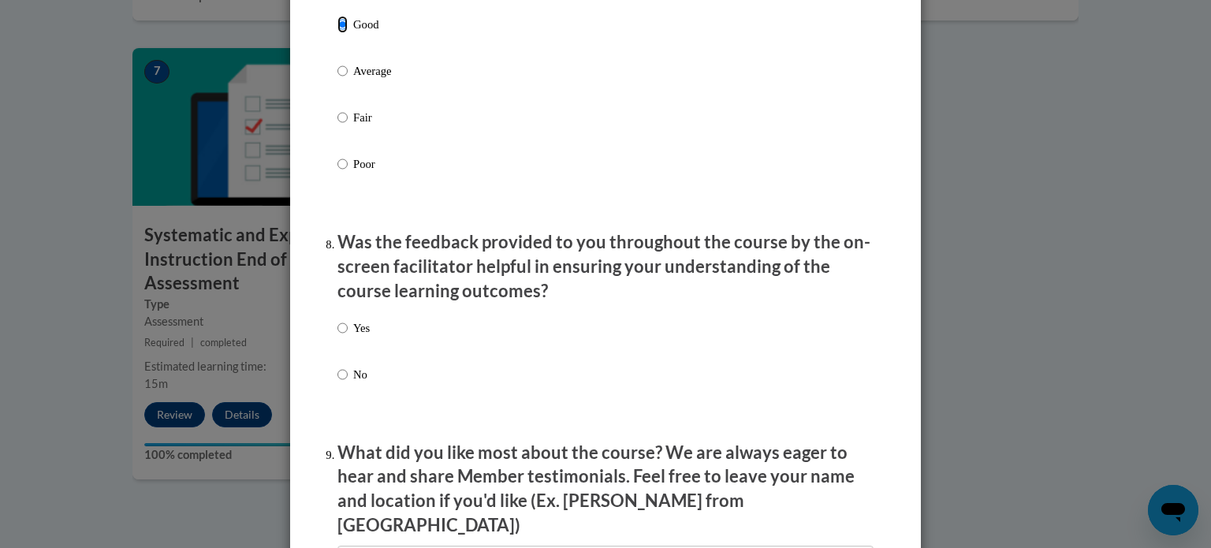
scroll to position [2243, 0]
click at [361, 337] on p "Yes" at bounding box center [361, 327] width 17 height 17
click at [348, 337] on input "Yes" at bounding box center [343, 327] width 10 height 17
radio input "true"
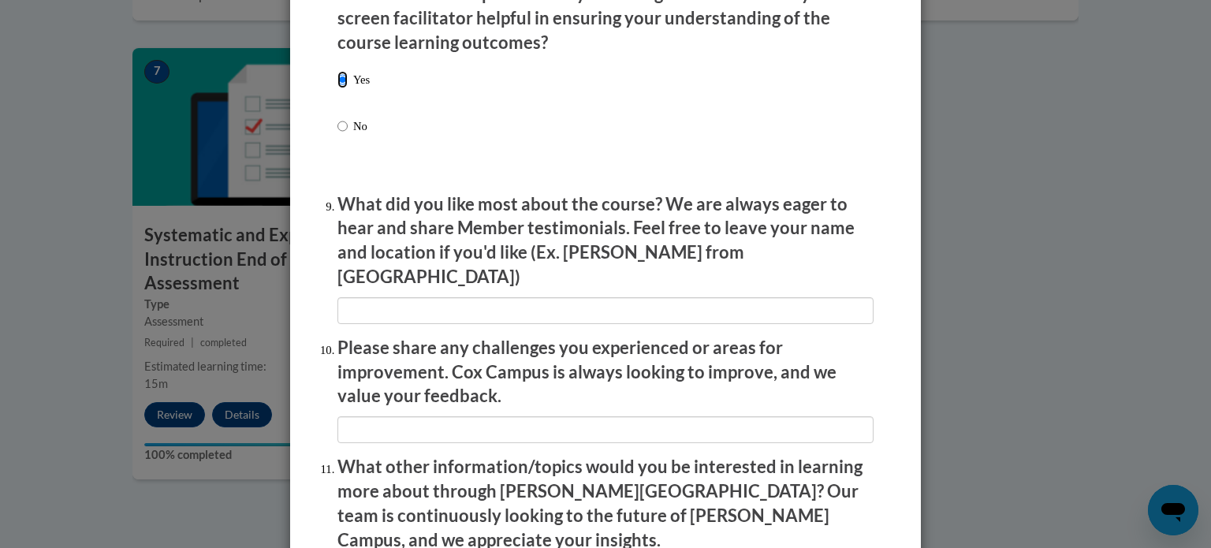
scroll to position [2492, 0]
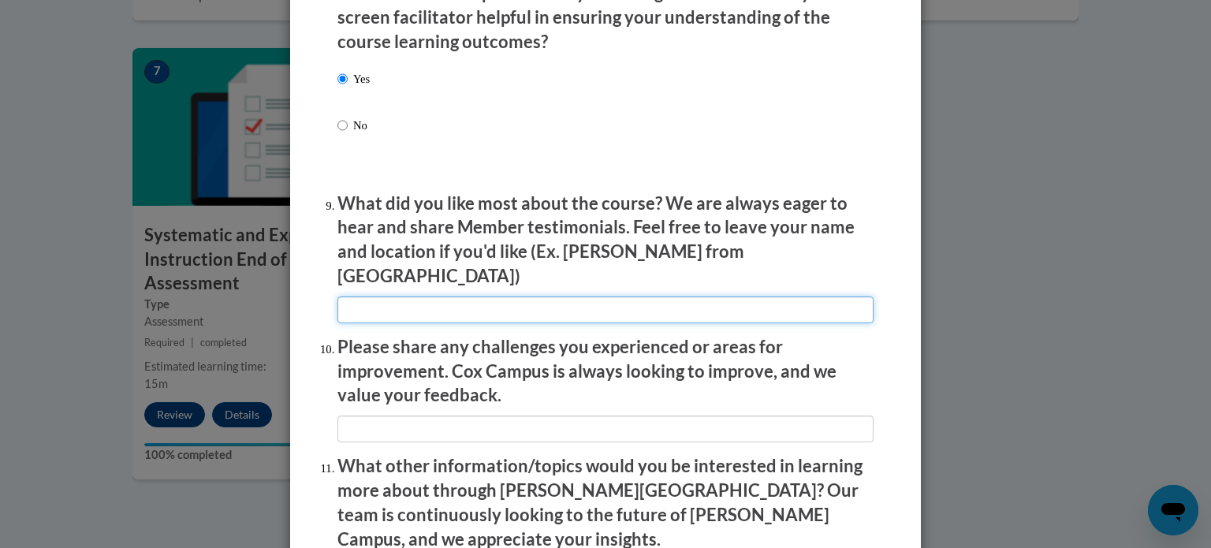
click at [470, 301] on input "textbox" at bounding box center [606, 310] width 536 height 27
type input "x"
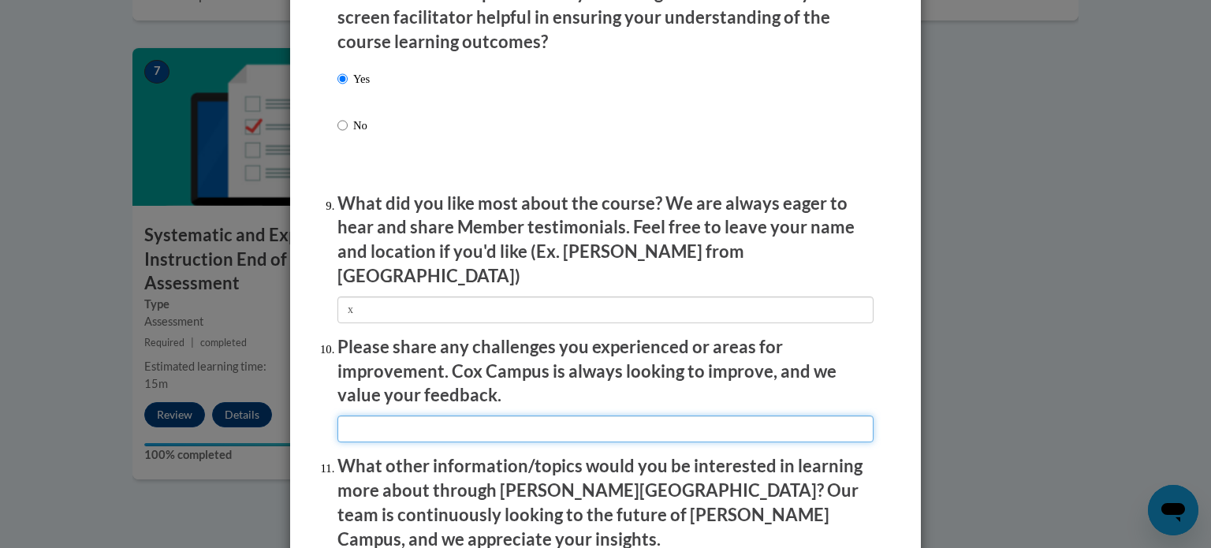
click at [451, 426] on input "textbox" at bounding box center [606, 429] width 536 height 27
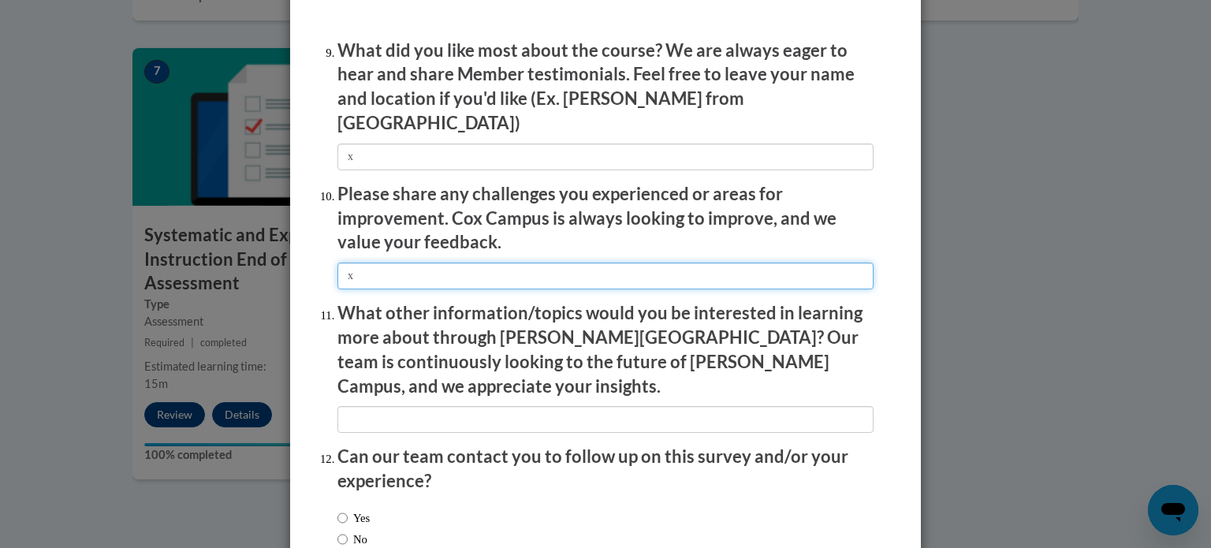
scroll to position [2646, 0]
type input "x"
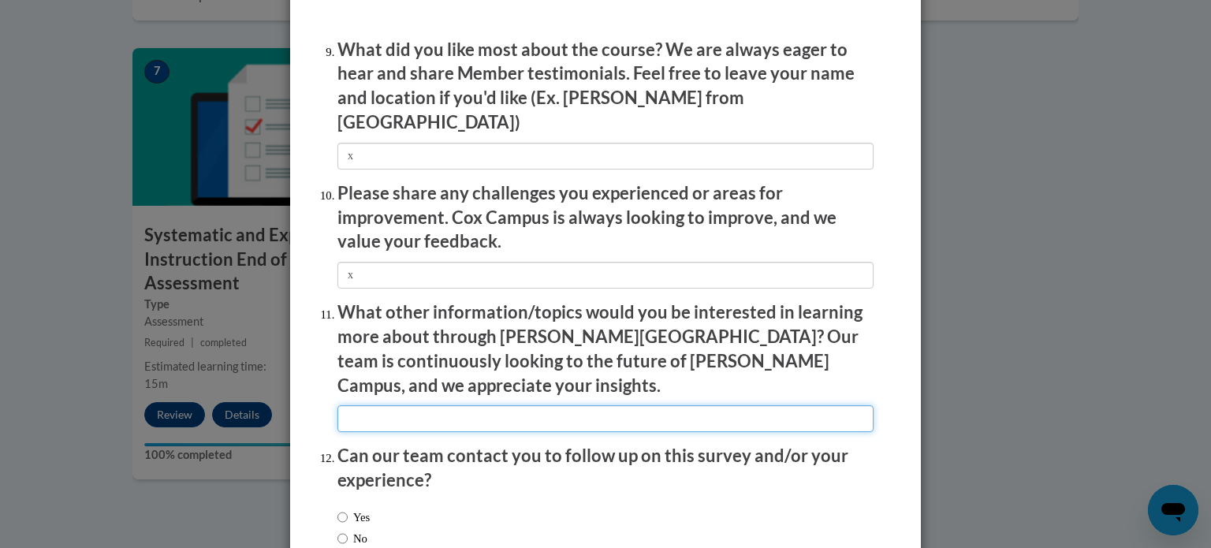
click at [449, 405] on input "textbox" at bounding box center [606, 418] width 536 height 27
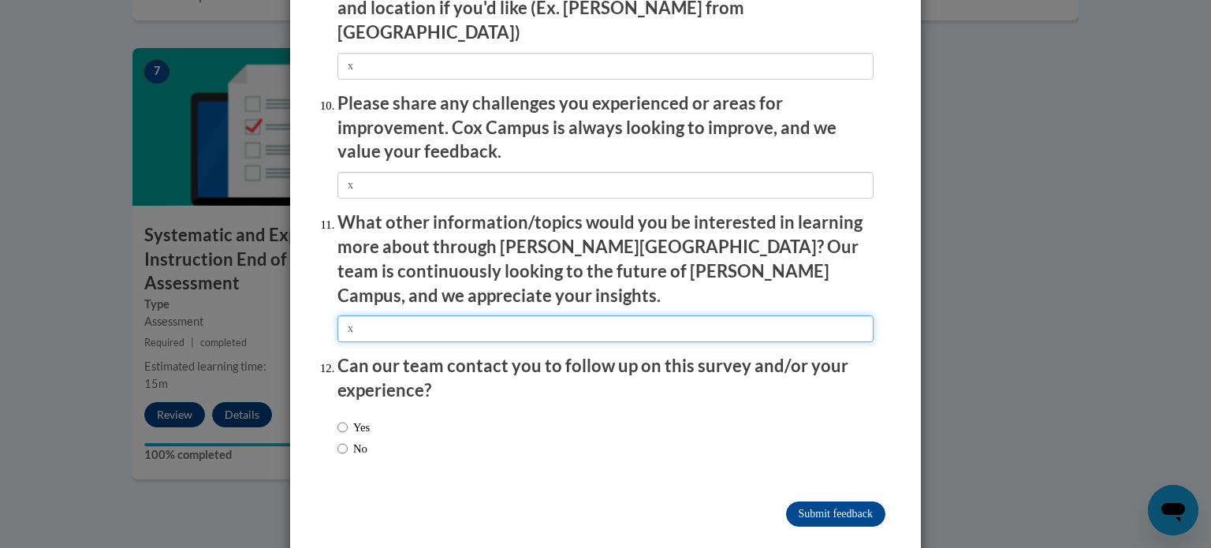
type input "x"
click at [351, 440] on label "No" at bounding box center [353, 448] width 30 height 17
click at [348, 440] on input "No" at bounding box center [343, 448] width 10 height 17
radio input "true"
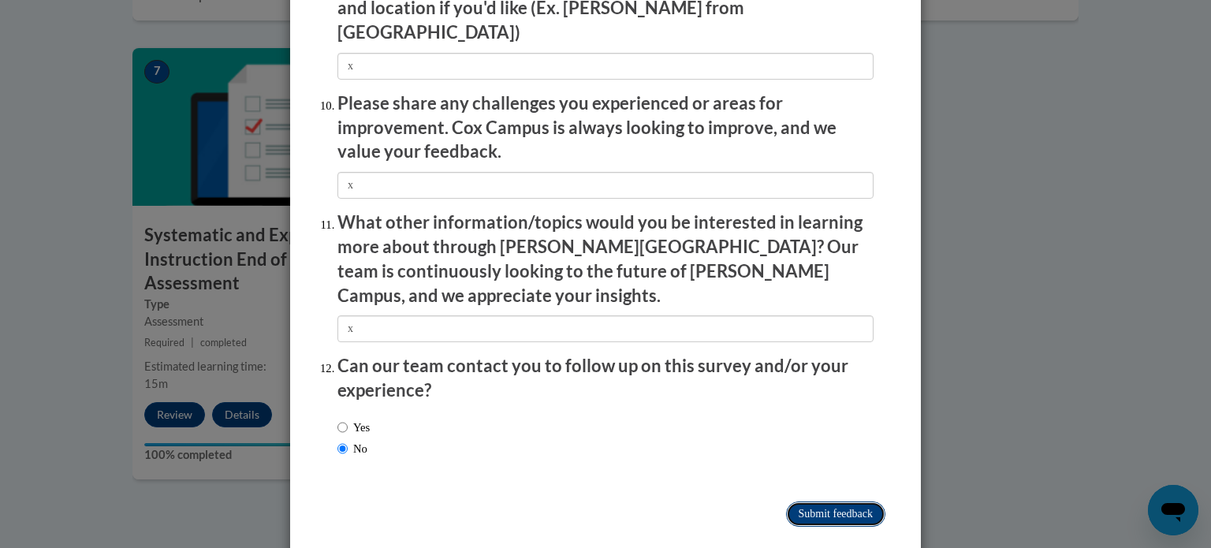
click at [799, 502] on input "Submit feedback" at bounding box center [835, 514] width 99 height 25
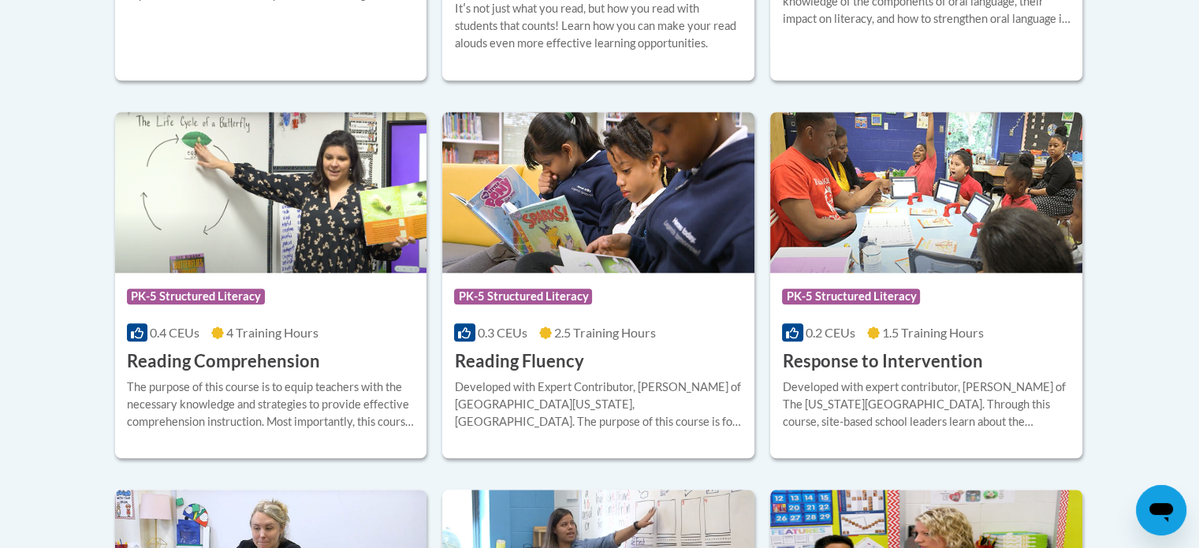
scroll to position [1419, 0]
click at [577, 367] on h3 "Reading Fluency" at bounding box center [518, 361] width 129 height 24
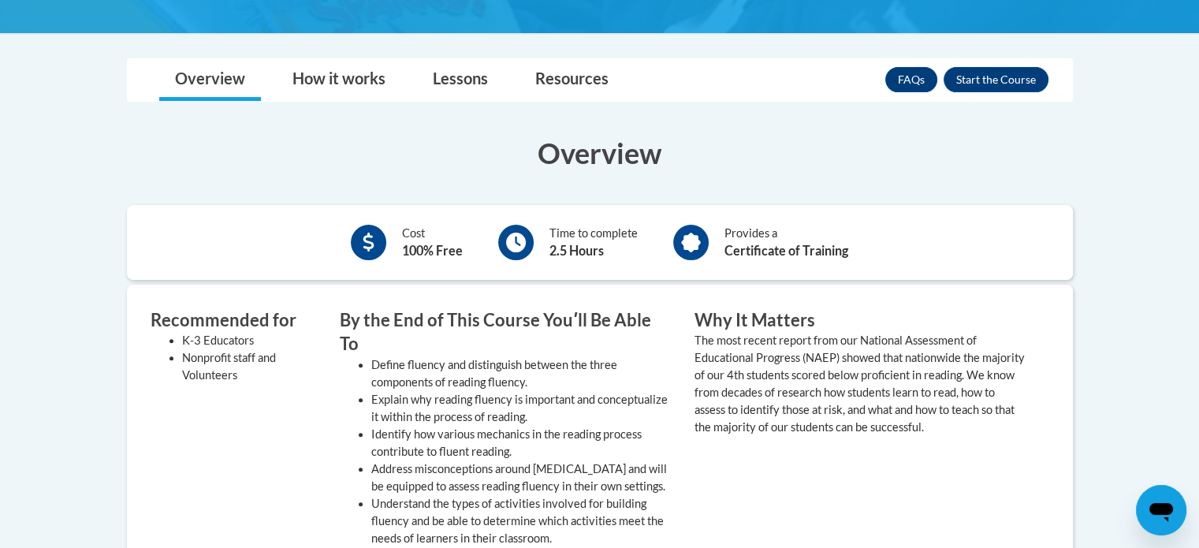
scroll to position [432, 0]
click at [1000, 67] on button "Enroll" at bounding box center [996, 79] width 105 height 25
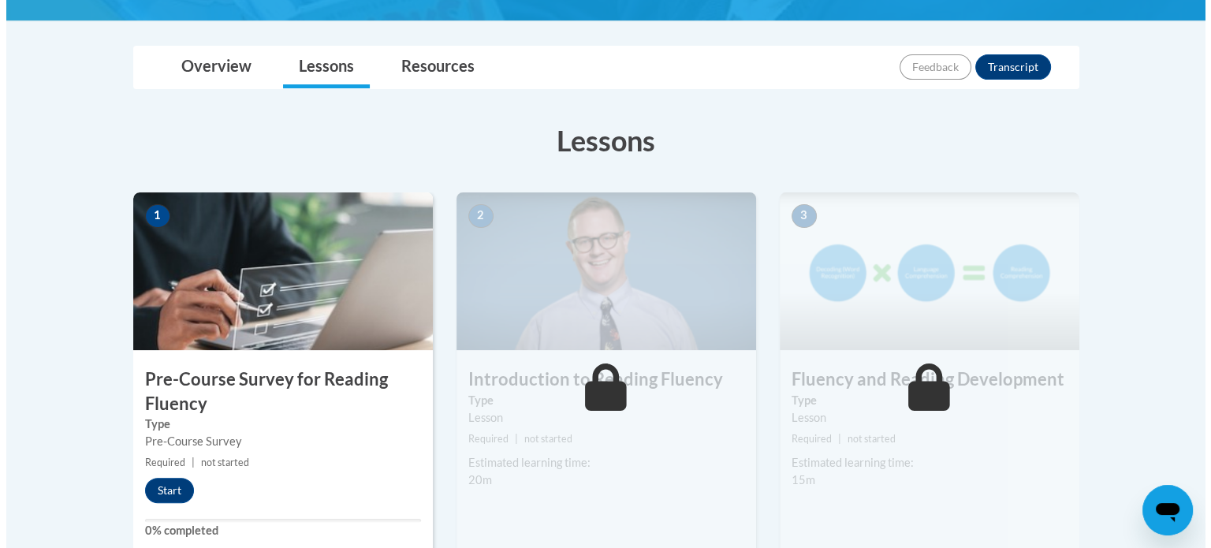
scroll to position [339, 0]
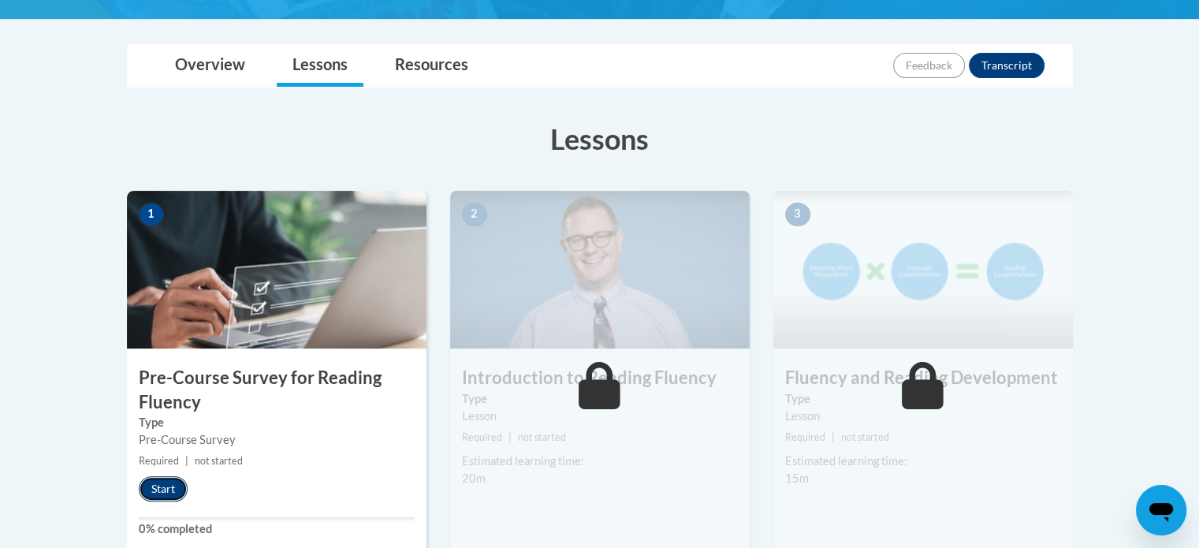
click at [167, 494] on button "Start" at bounding box center [163, 488] width 49 height 25
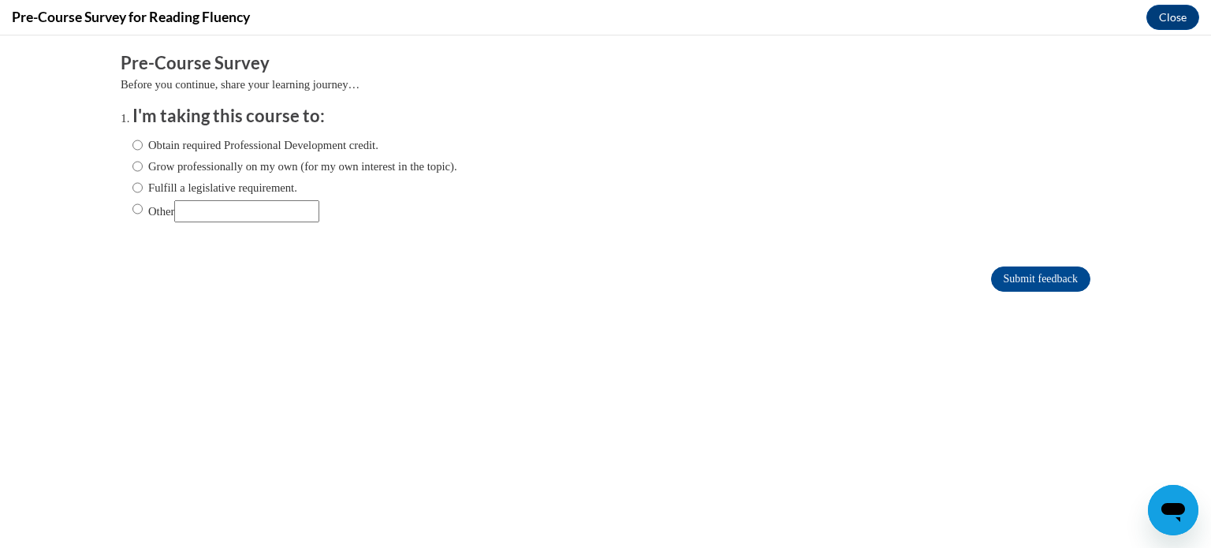
scroll to position [0, 0]
click at [253, 192] on label "Fulfill a legislative requirement." at bounding box center [214, 187] width 165 height 17
click at [143, 192] on input "Fulfill a legislative requirement." at bounding box center [137, 187] width 10 height 17
radio input "true"
click at [1031, 284] on input "Submit feedback" at bounding box center [1040, 279] width 99 height 25
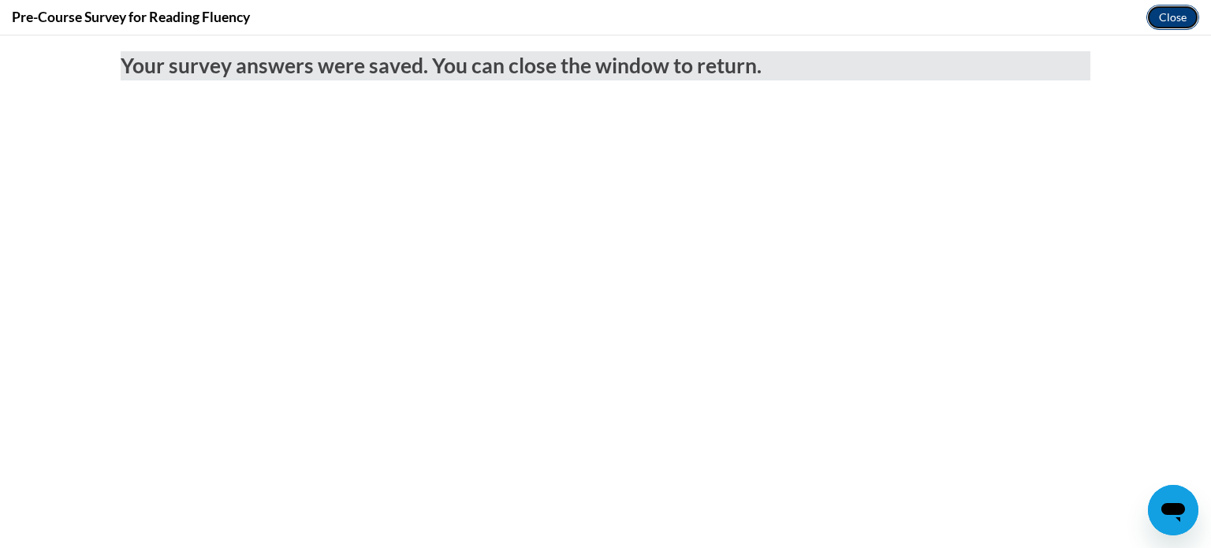
click at [1166, 14] on button "Close" at bounding box center [1173, 17] width 53 height 25
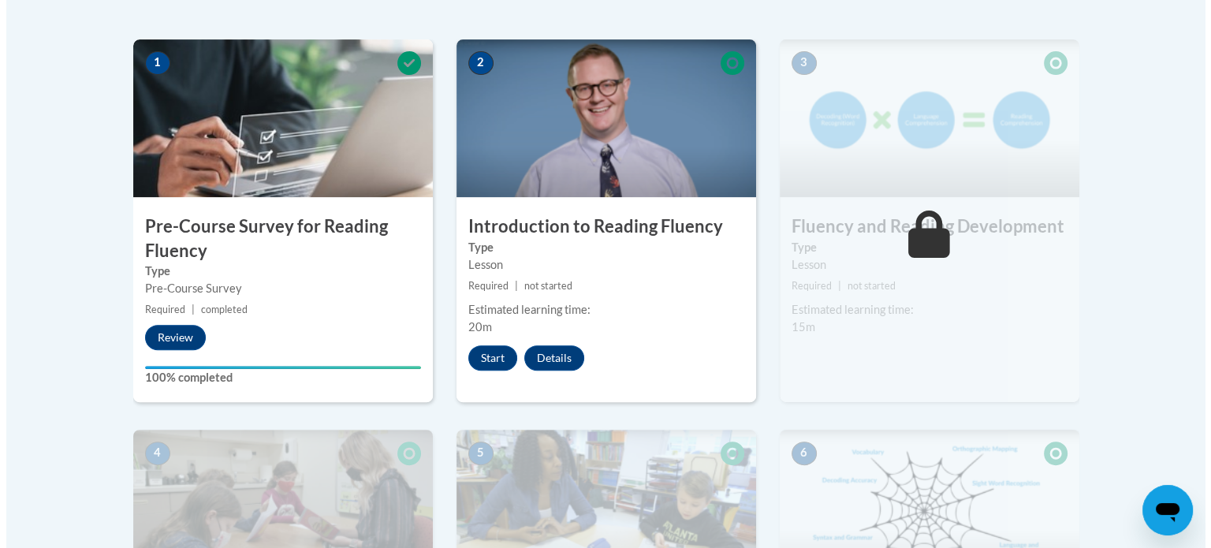
scroll to position [489, 0]
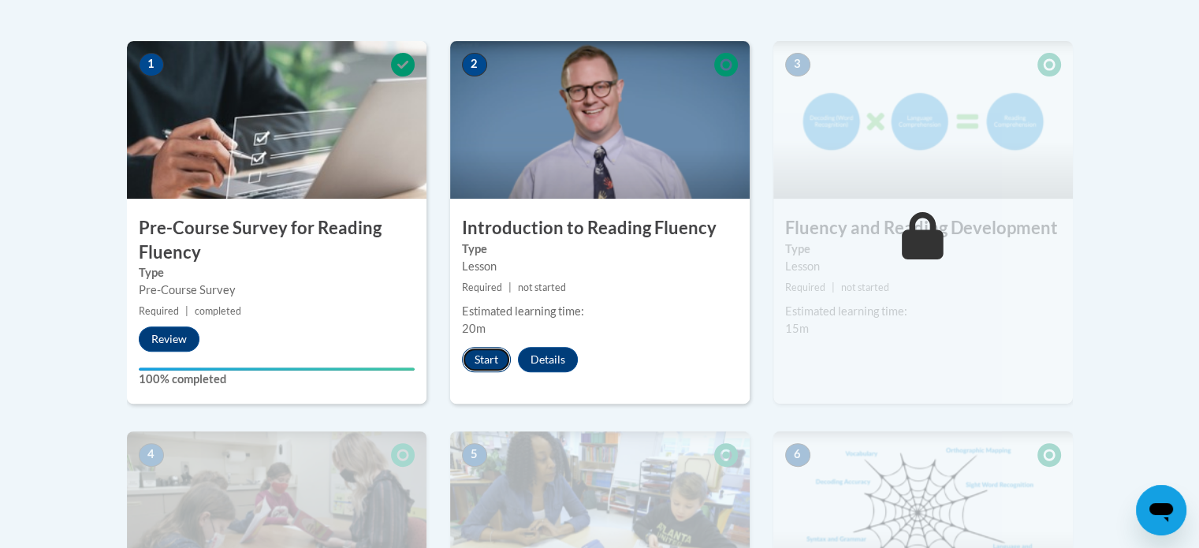
click at [490, 368] on button "Start" at bounding box center [486, 359] width 49 height 25
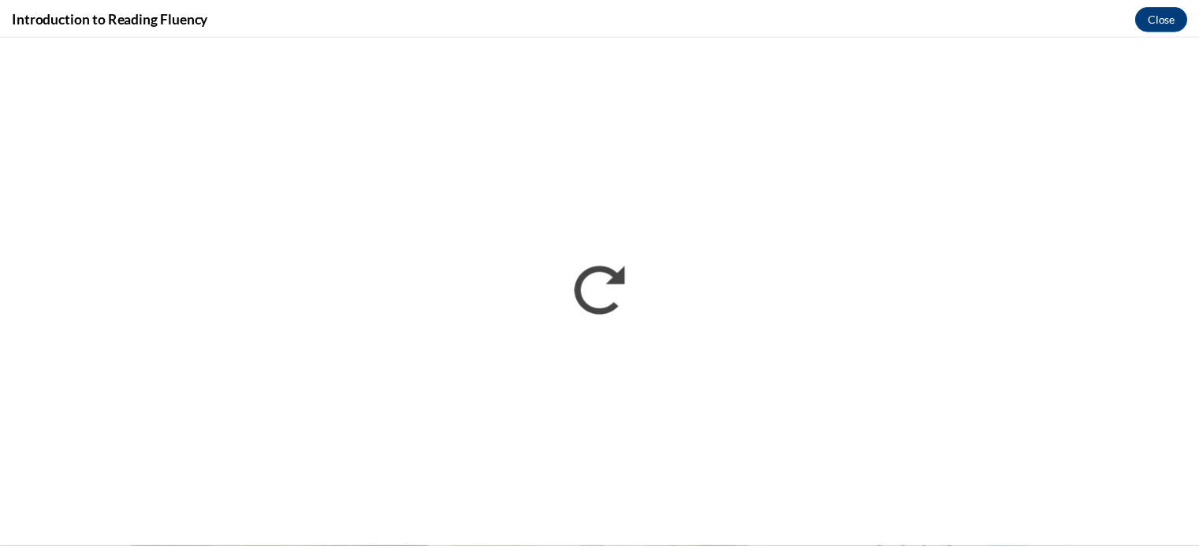
scroll to position [0, 0]
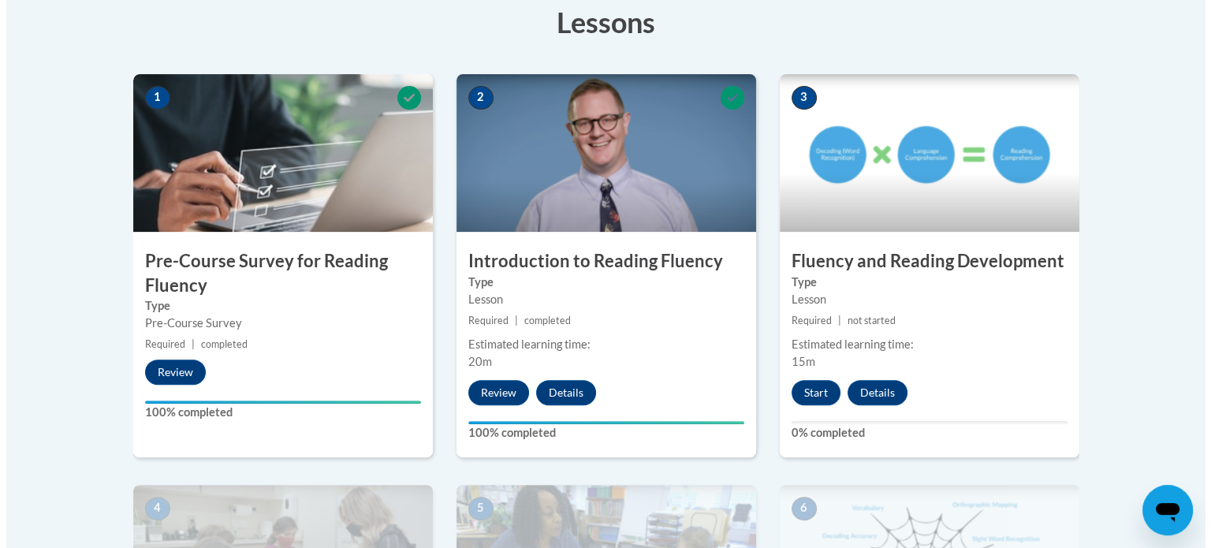
scroll to position [457, 0]
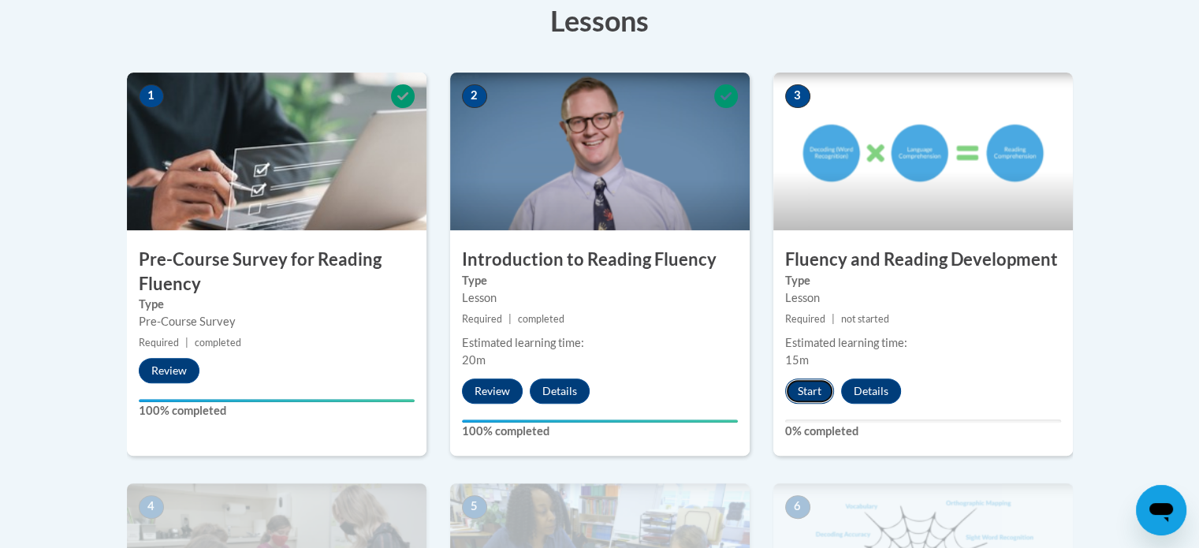
click at [796, 396] on button "Start" at bounding box center [809, 391] width 49 height 25
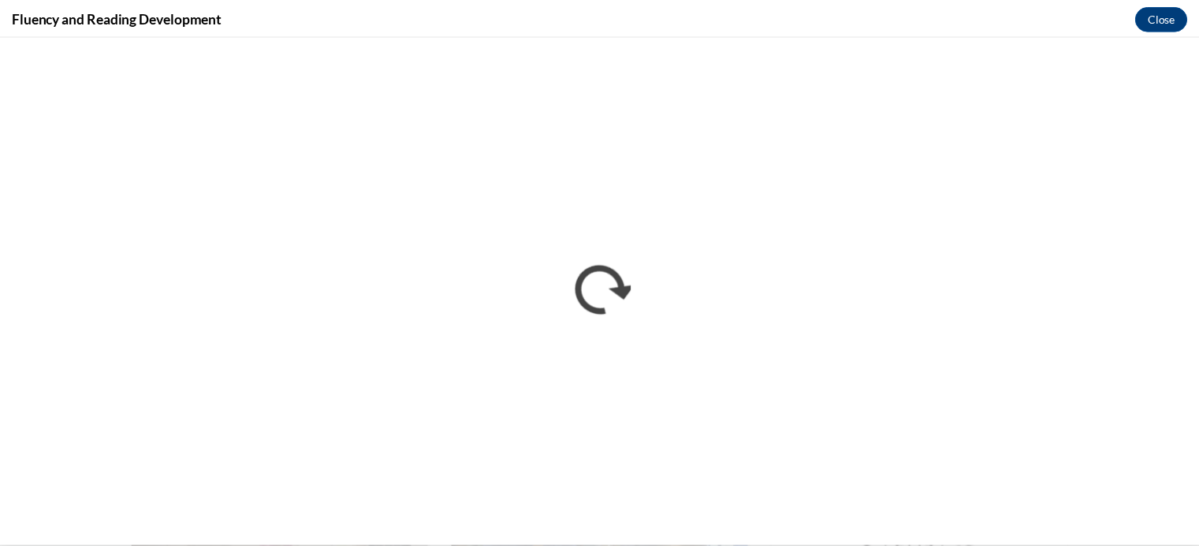
scroll to position [0, 0]
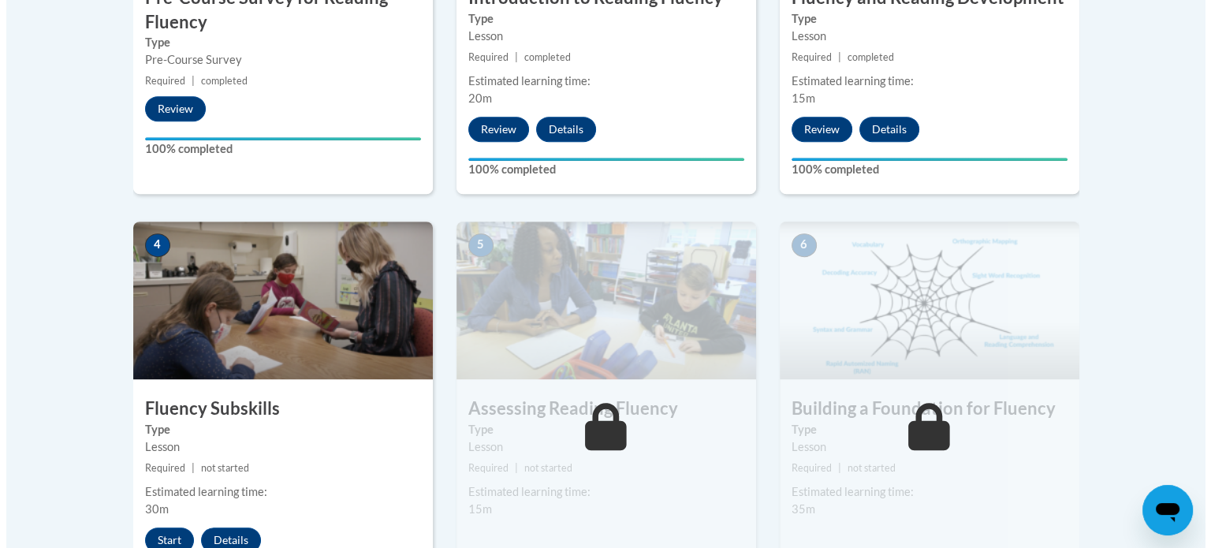
scroll to position [727, 0]
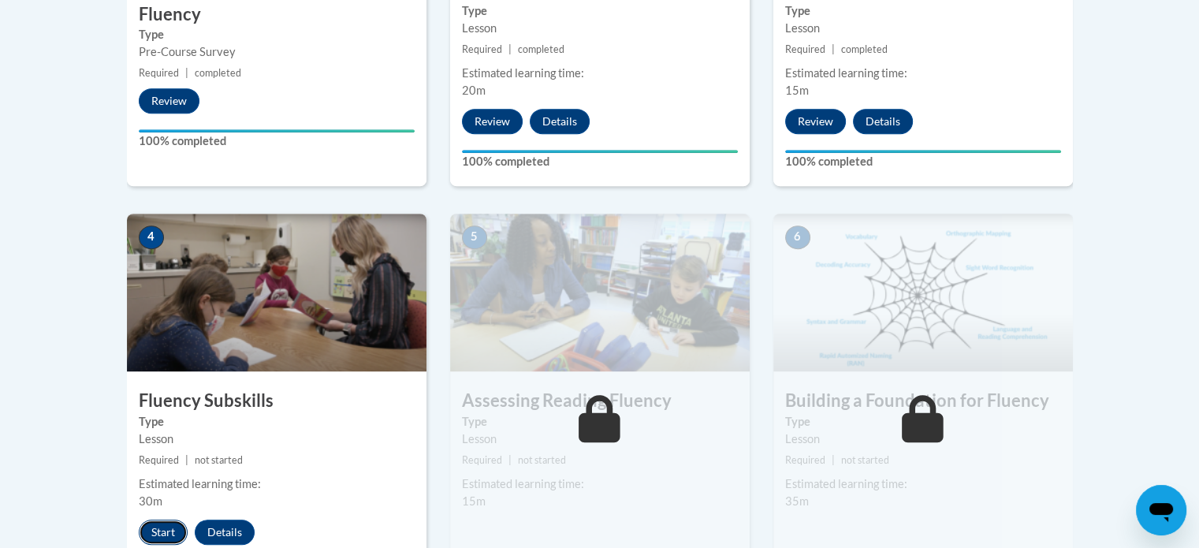
click at [171, 533] on button "Start" at bounding box center [163, 532] width 49 height 25
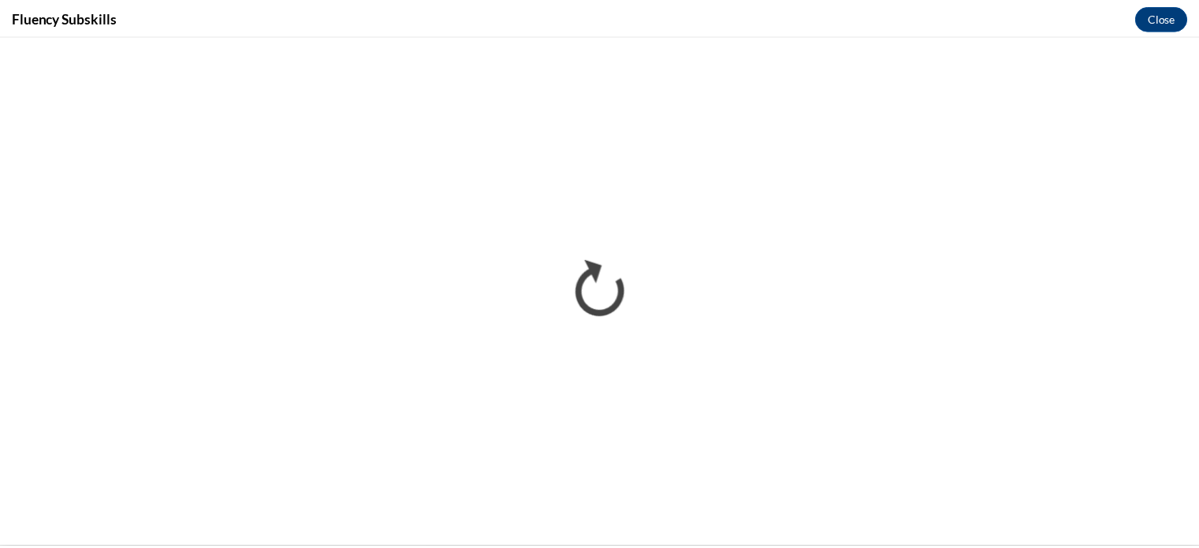
scroll to position [0, 0]
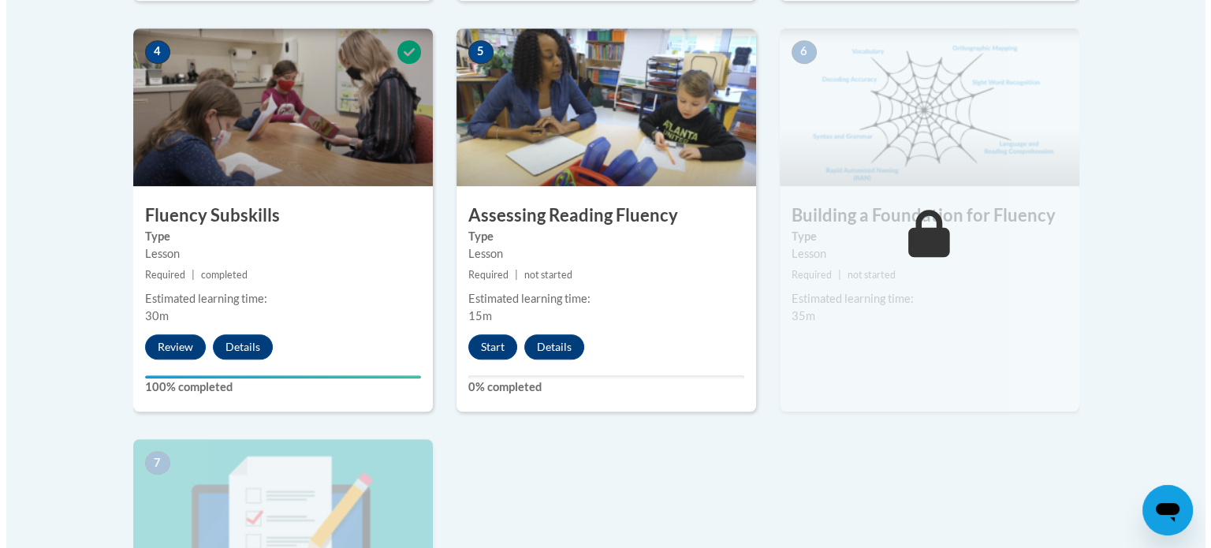
scroll to position [915, 0]
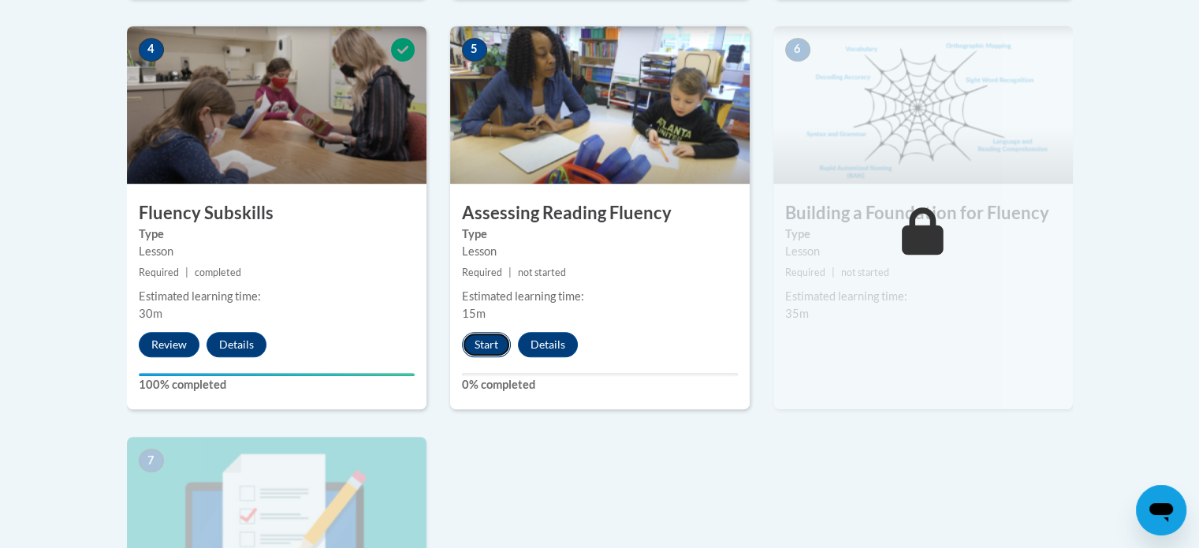
click at [479, 345] on button "Start" at bounding box center [486, 344] width 49 height 25
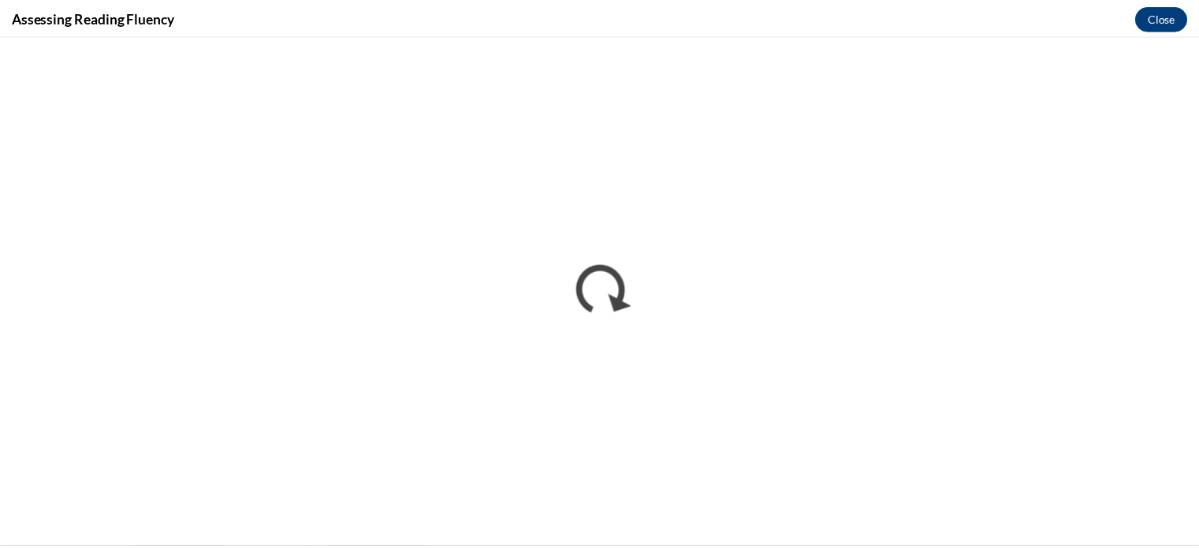
scroll to position [0, 0]
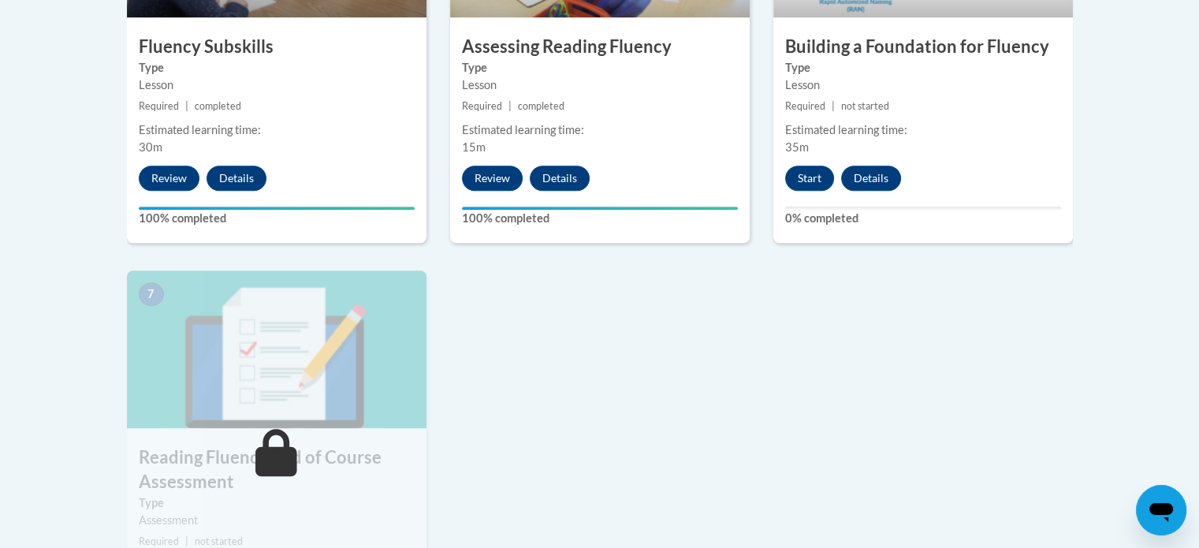
scroll to position [1079, 0]
